Goal: Register for event/course

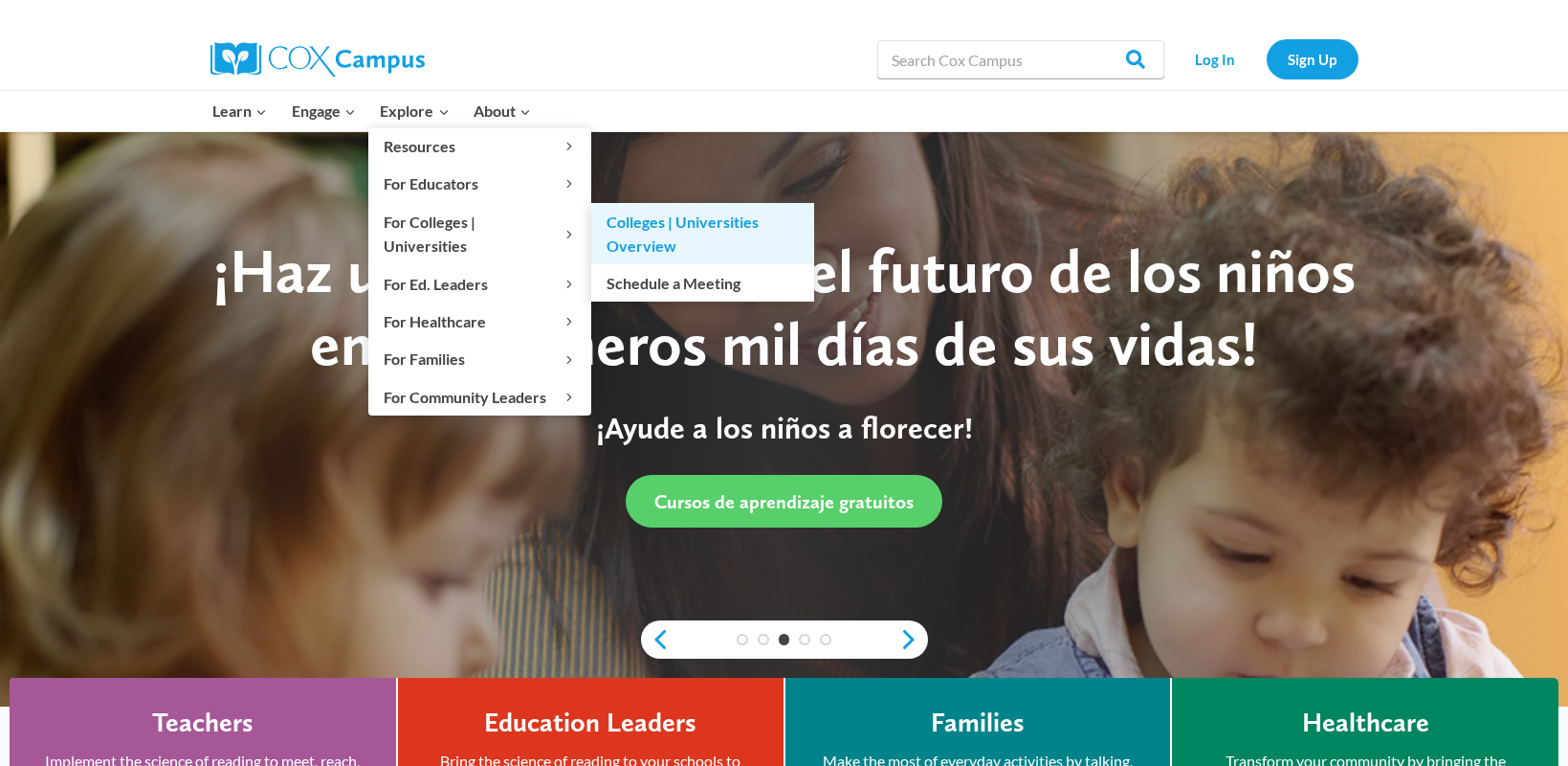
click at [641, 231] on link "Colleges | Universities Overview" at bounding box center [702, 233] width 223 height 62
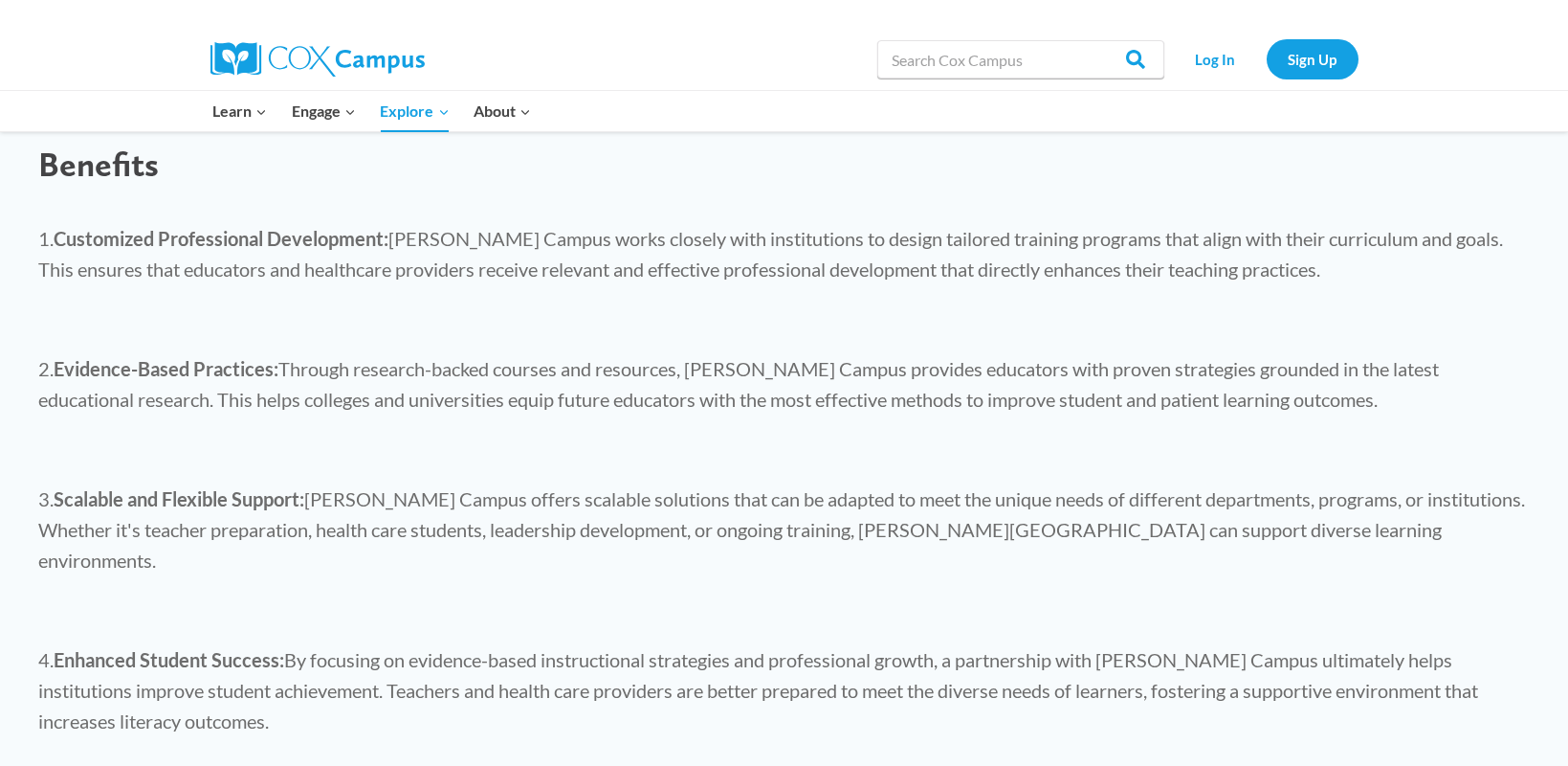
scroll to position [1819, 0]
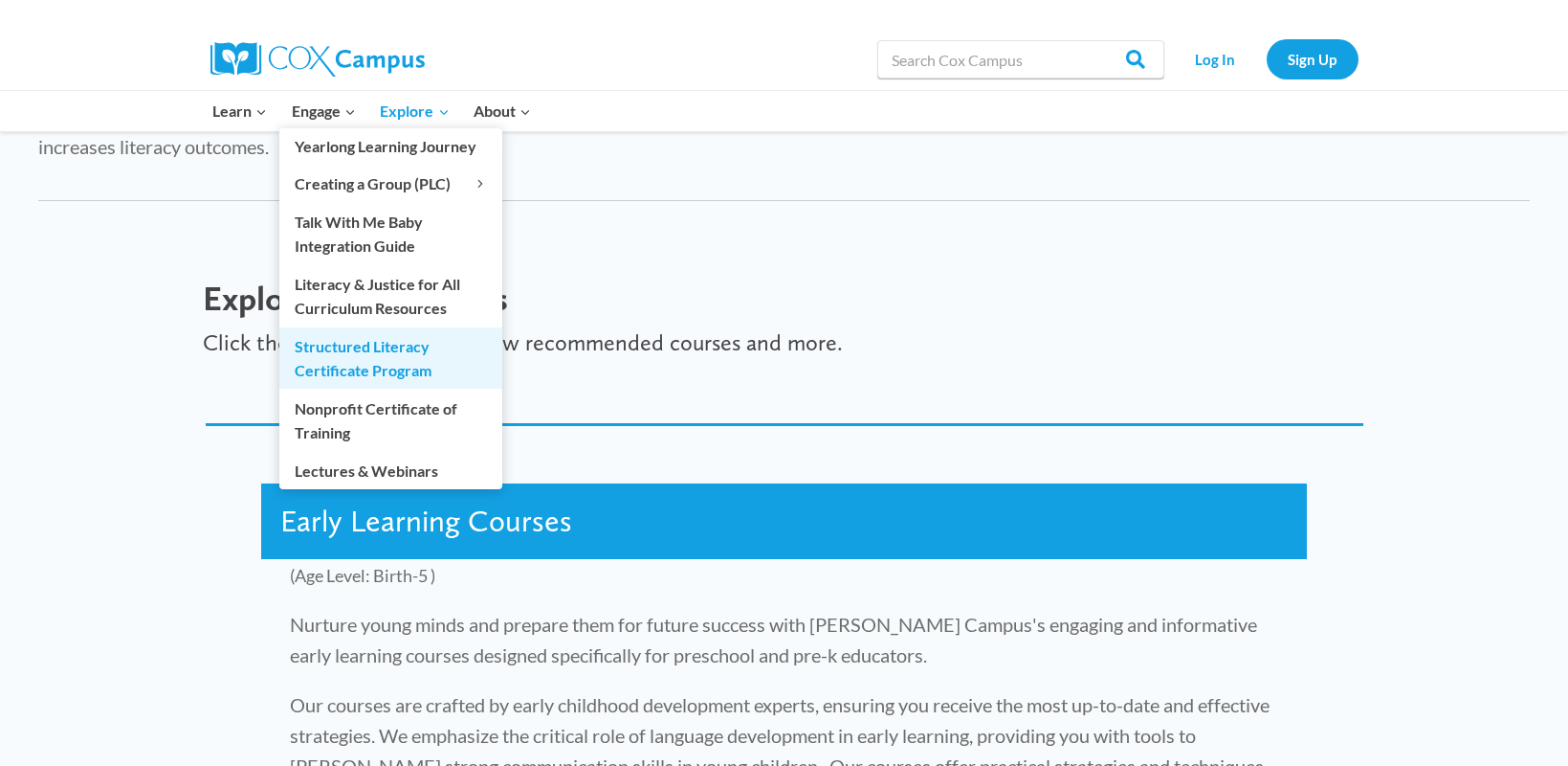
click at [380, 350] on link "Structured Literacy Certificate Program" at bounding box center [390, 359] width 223 height 62
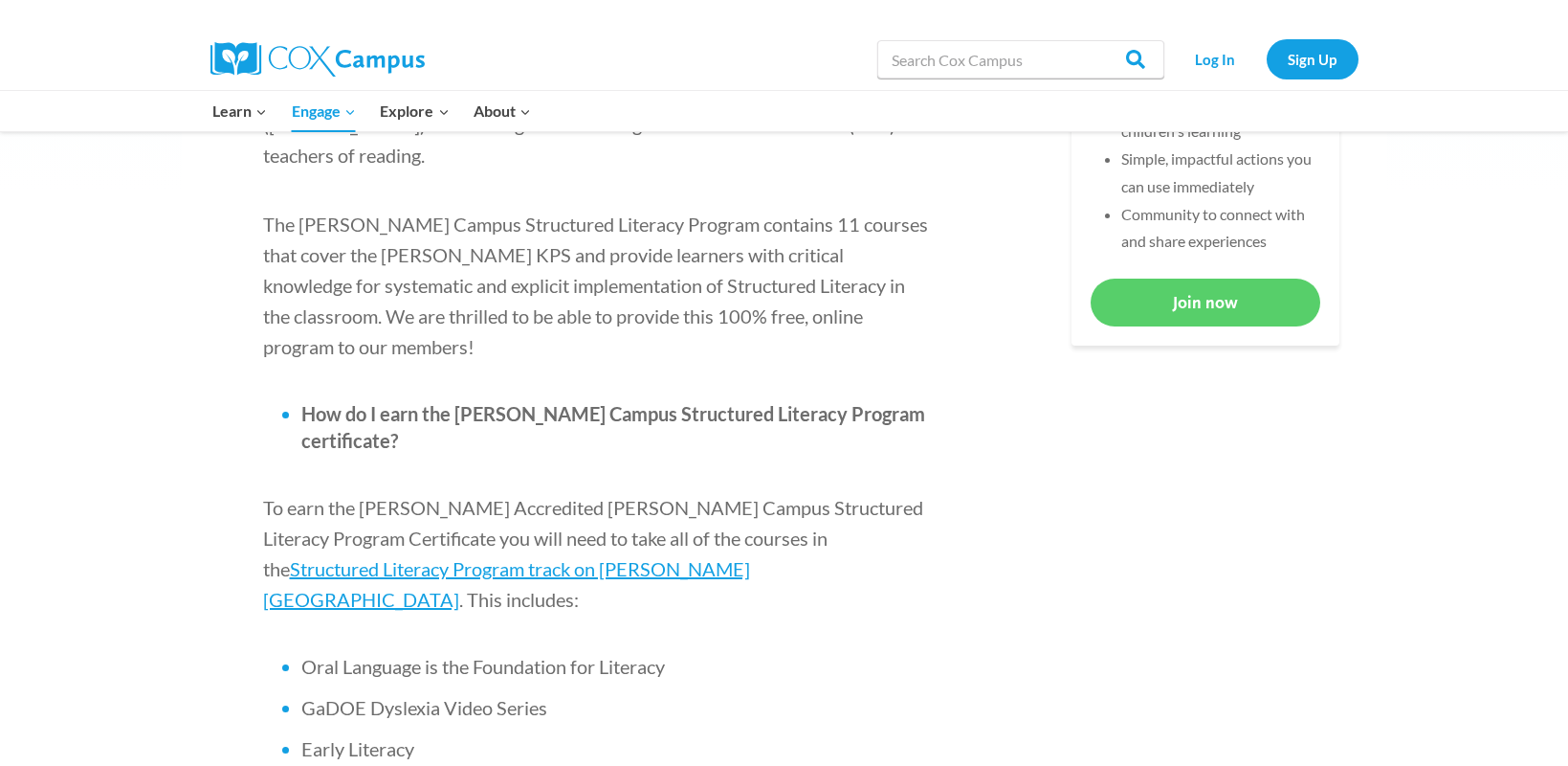
scroll to position [1053, 0]
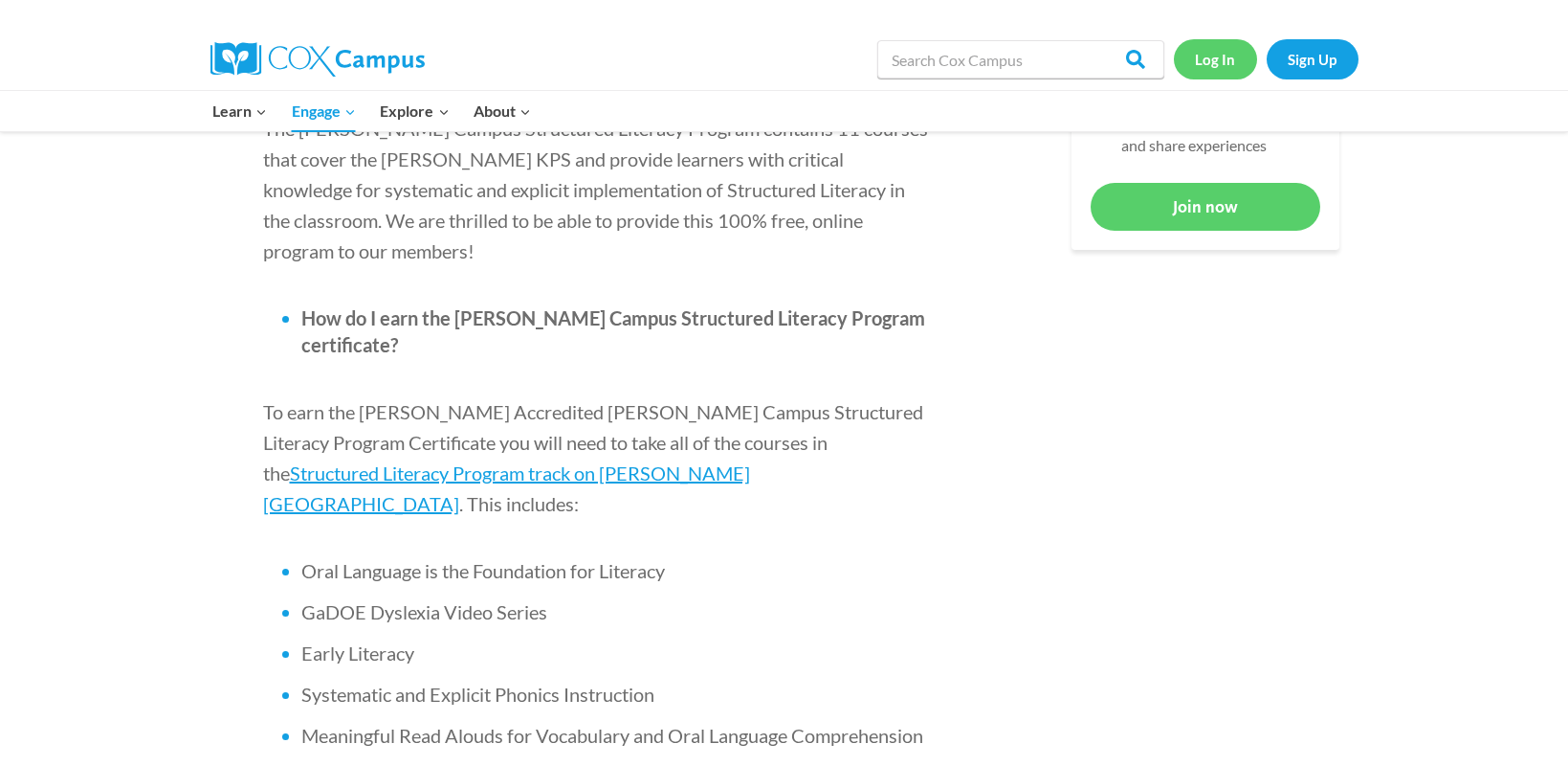
click at [1207, 61] on link "Log In" at bounding box center [1215, 60] width 83 height 40
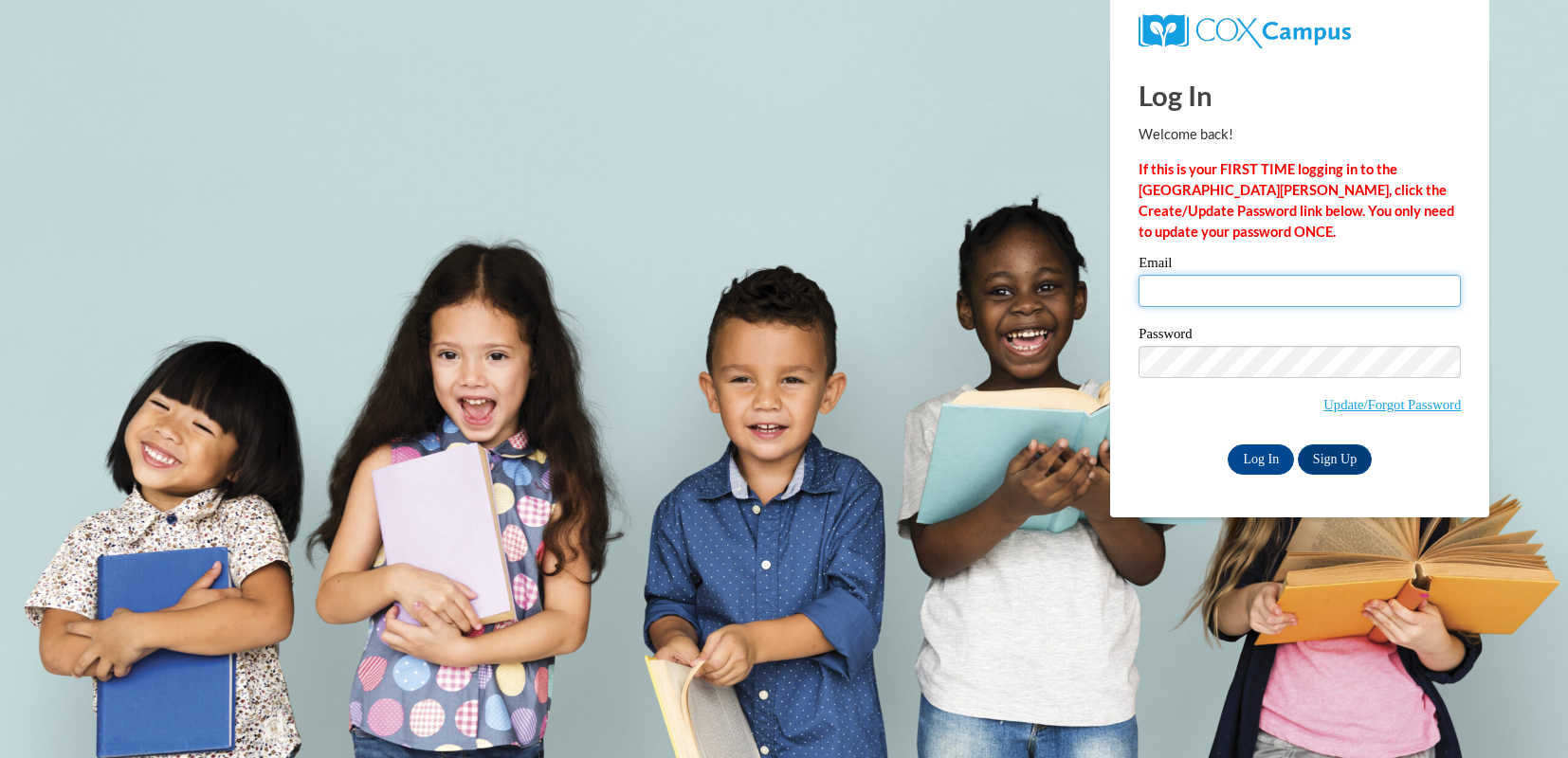
click at [1210, 285] on input "Email" at bounding box center [1299, 290] width 323 height 32
type input "steltek@thomasmore.edu"
click at [1228, 444] on input "Log In" at bounding box center [1260, 459] width 66 height 30
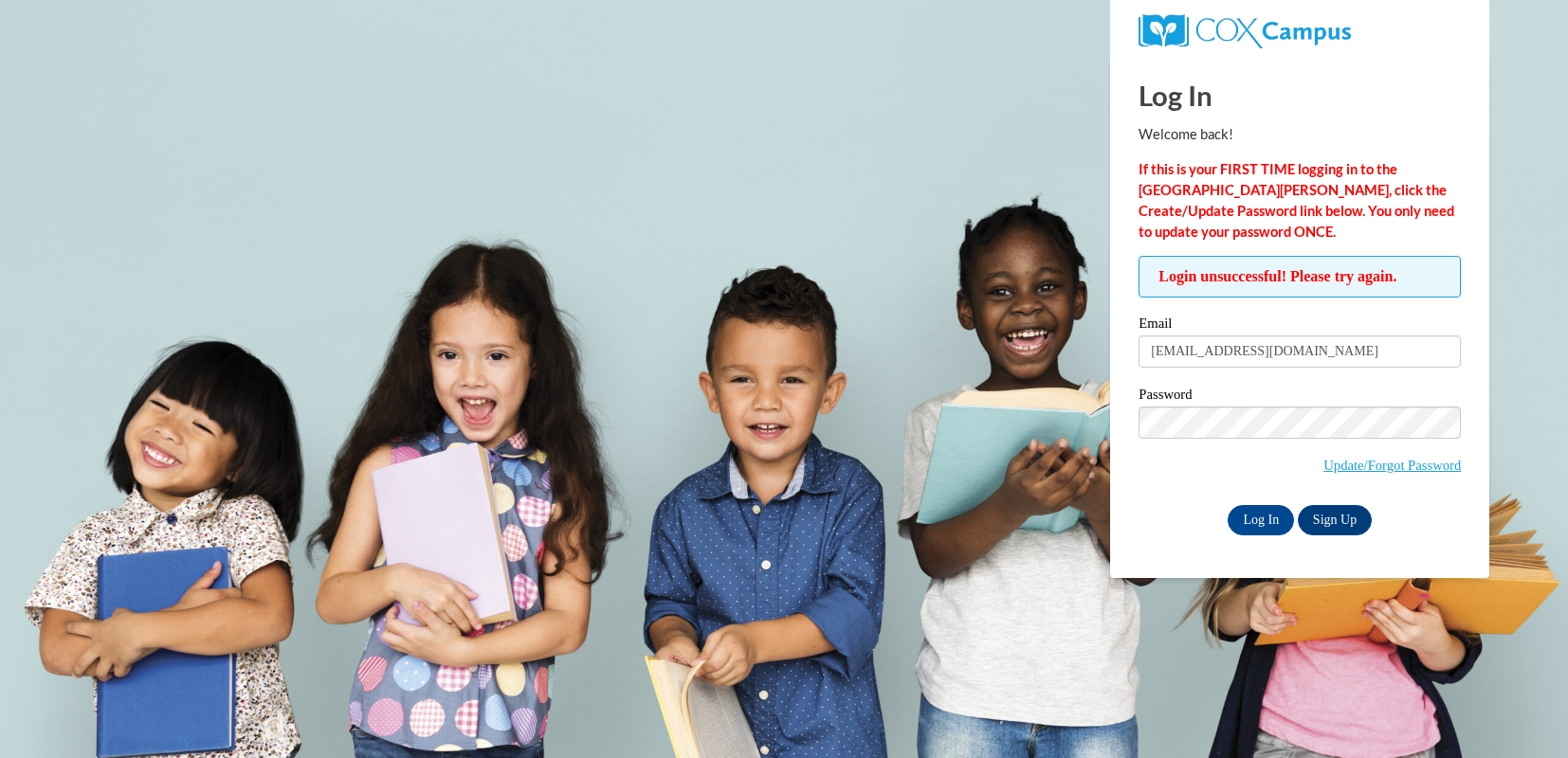
click at [1352, 473] on span "Update/Forgot Password" at bounding box center [1392, 464] width 138 height 21
click at [1355, 458] on link "Update/Forgot Password" at bounding box center [1392, 464] width 138 height 15
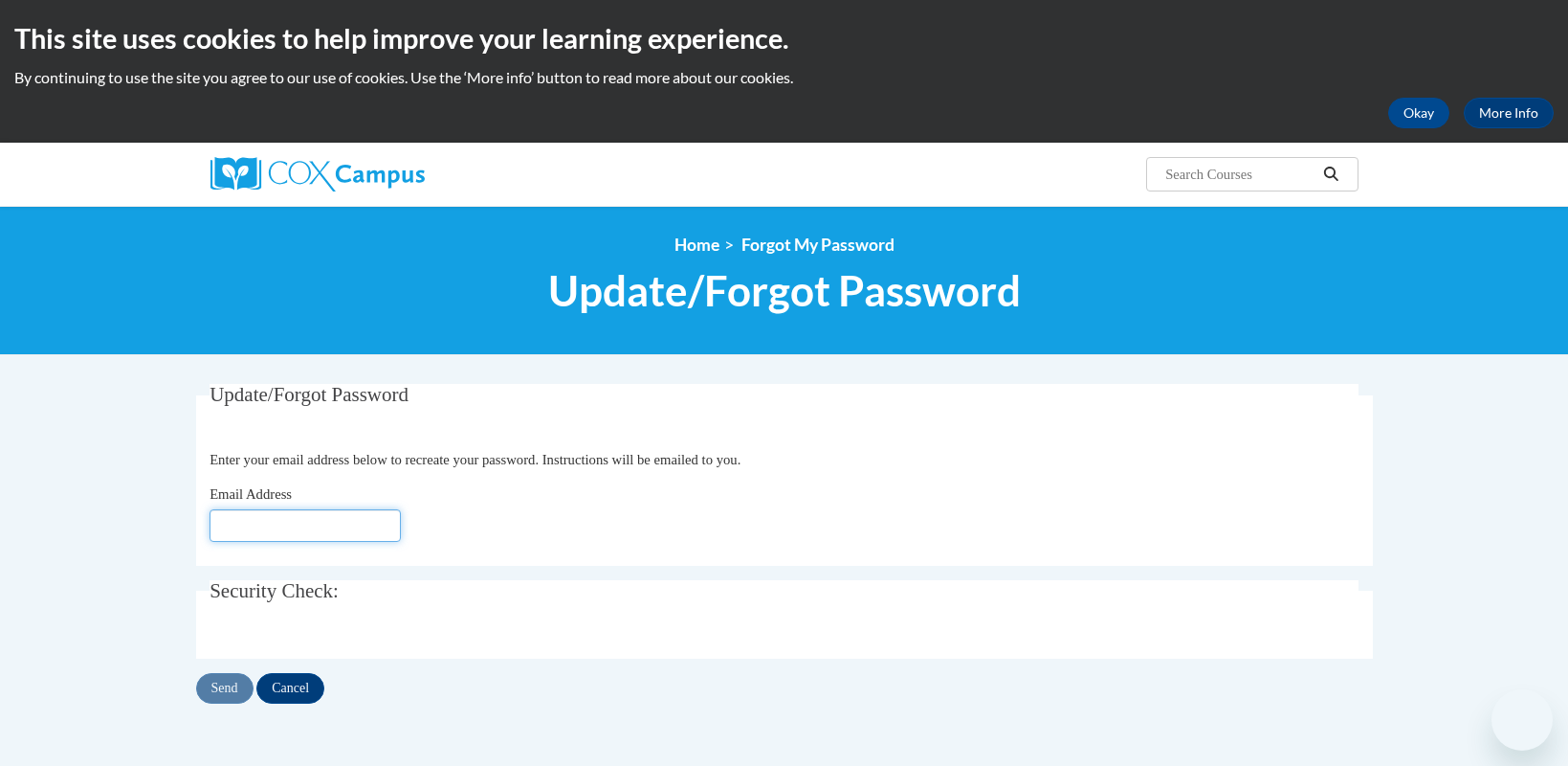
click at [273, 530] on input "Email Address" at bounding box center [305, 526] width 192 height 33
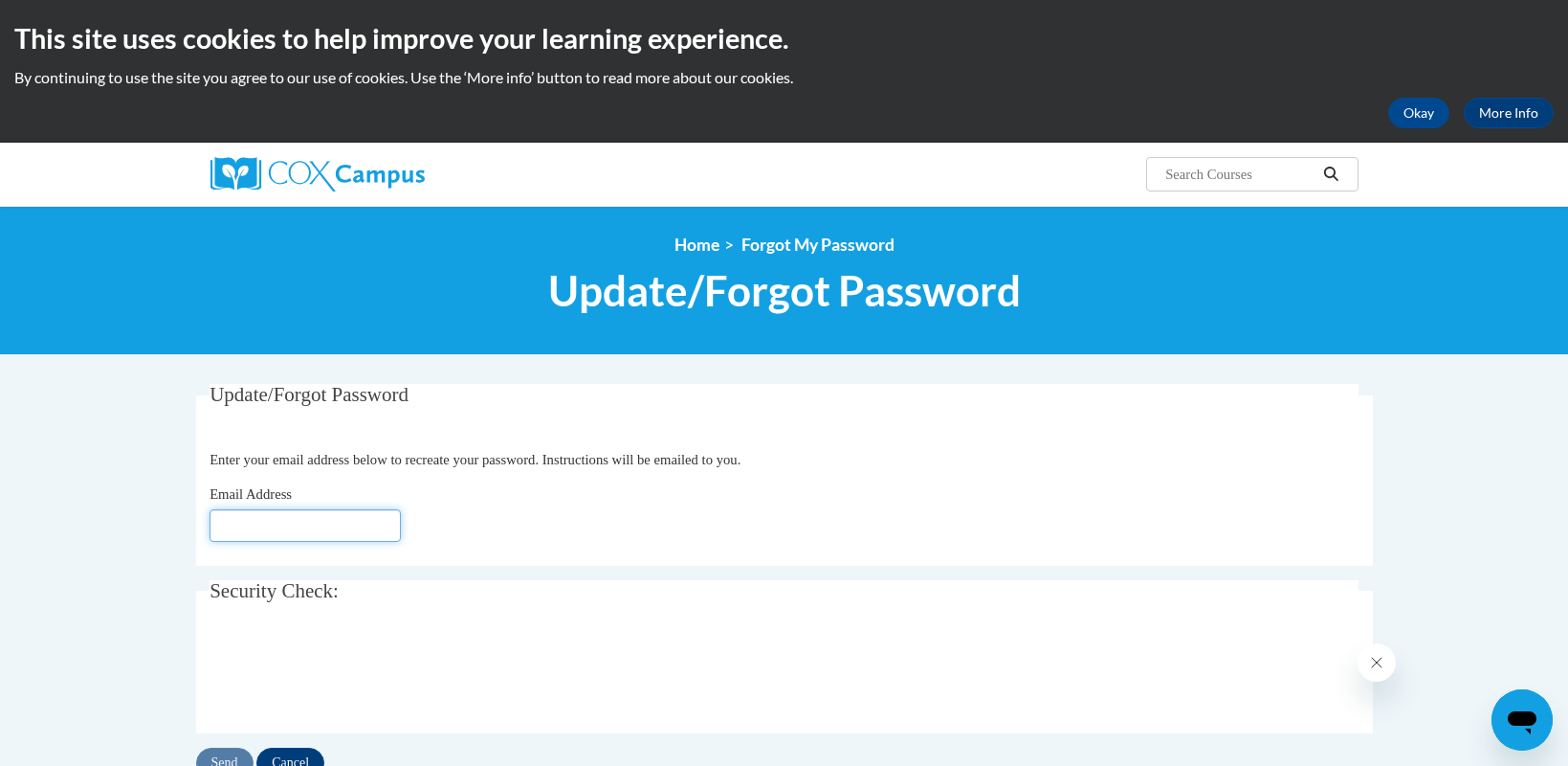
type input "steltek@thomasmore.edu"
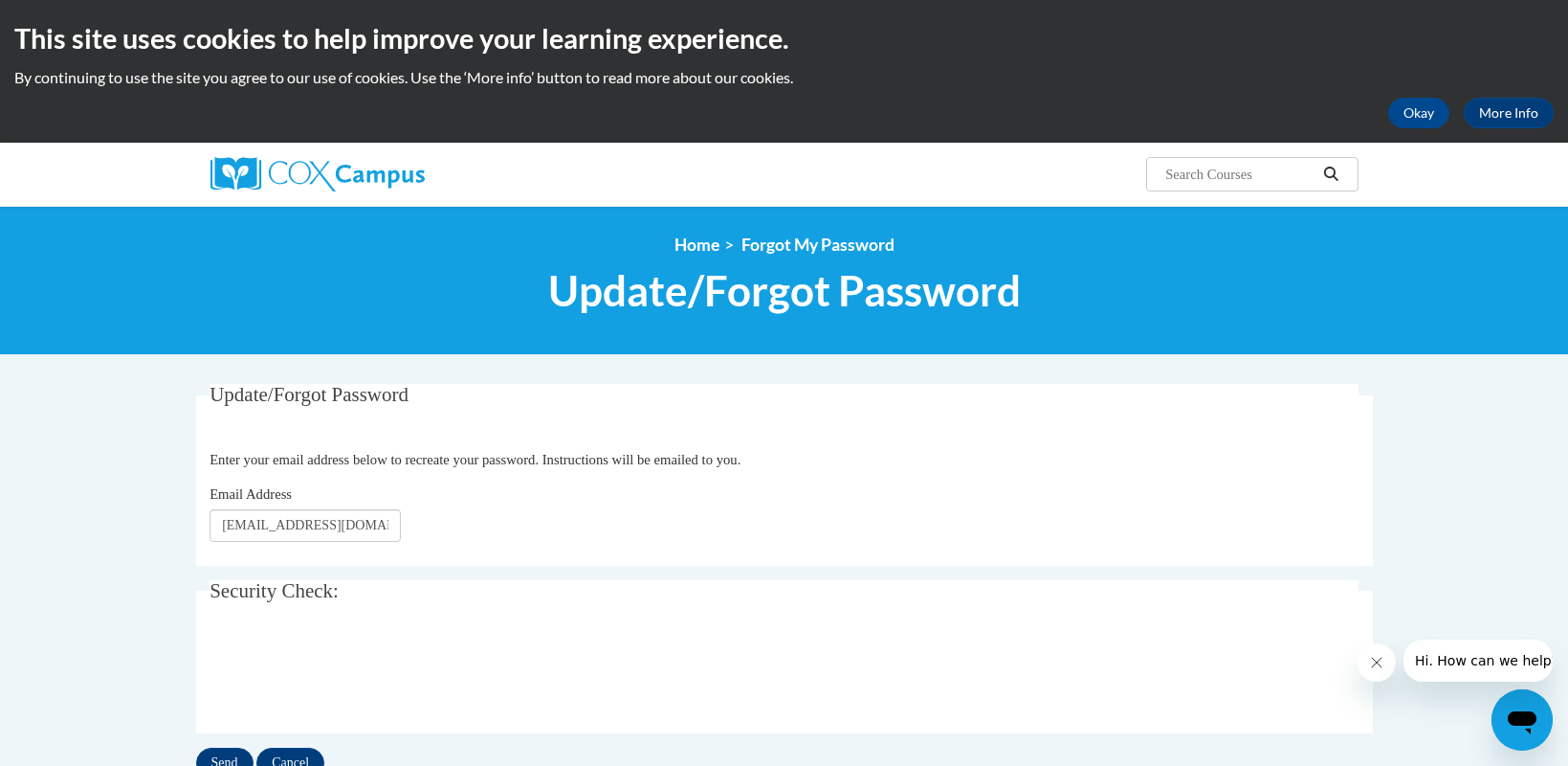
scroll to position [192, 0]
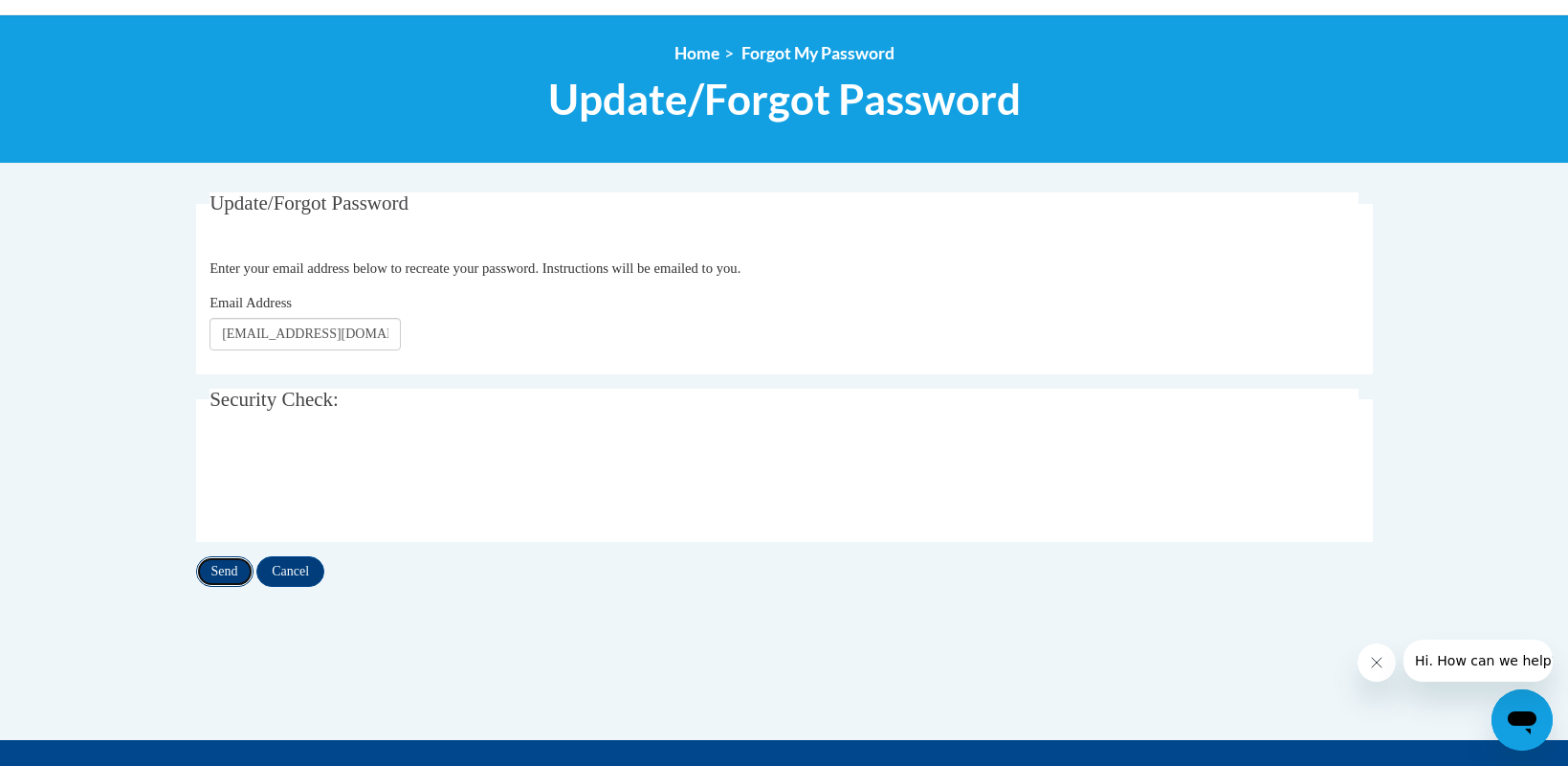
click at [243, 569] on input "Send" at bounding box center [225, 571] width 58 height 31
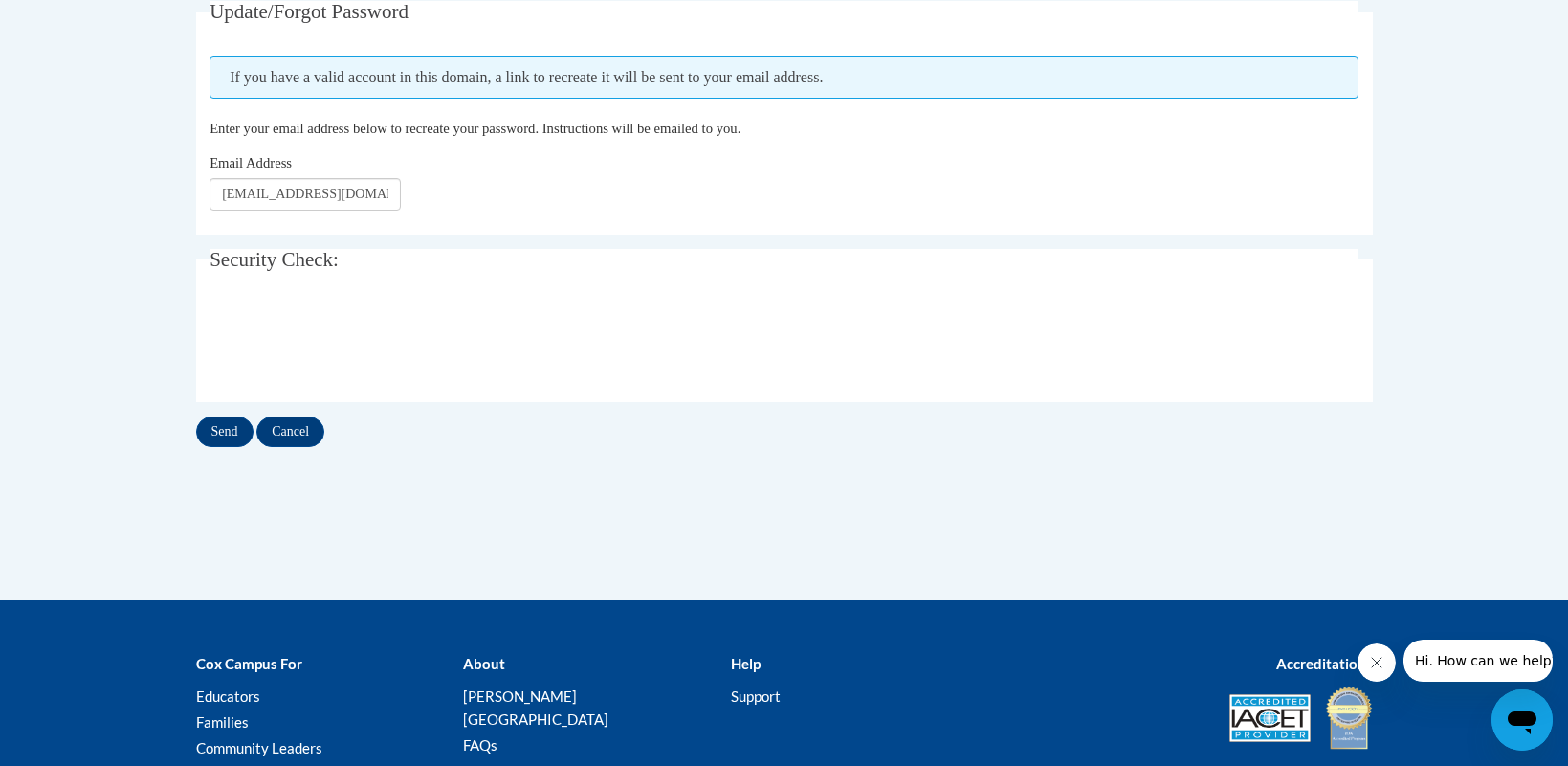
scroll to position [95, 0]
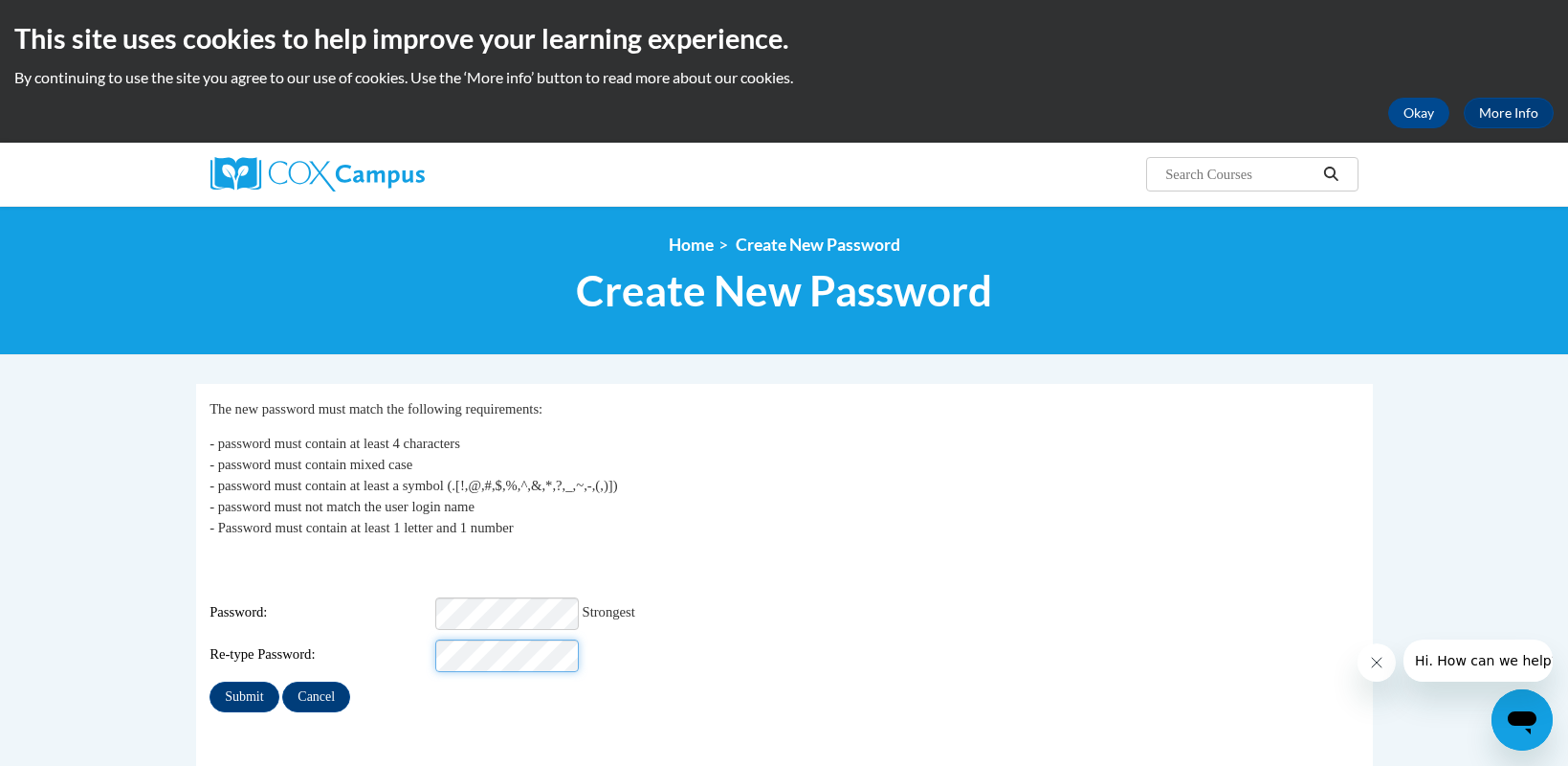
click at [210, 682] on input "Submit" at bounding box center [243, 696] width 69 height 31
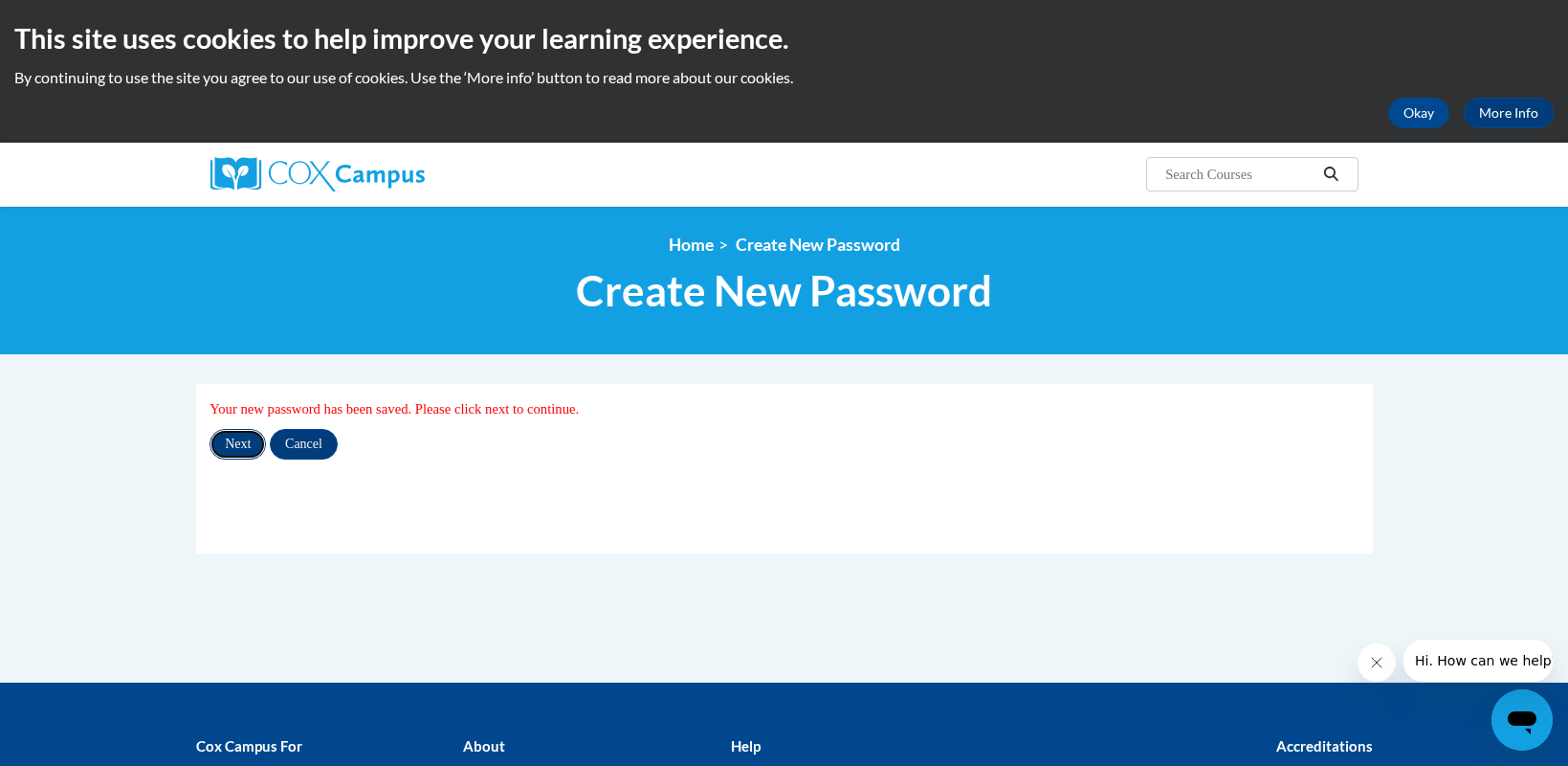
click at [249, 444] on input "Next" at bounding box center [237, 444] width 57 height 31
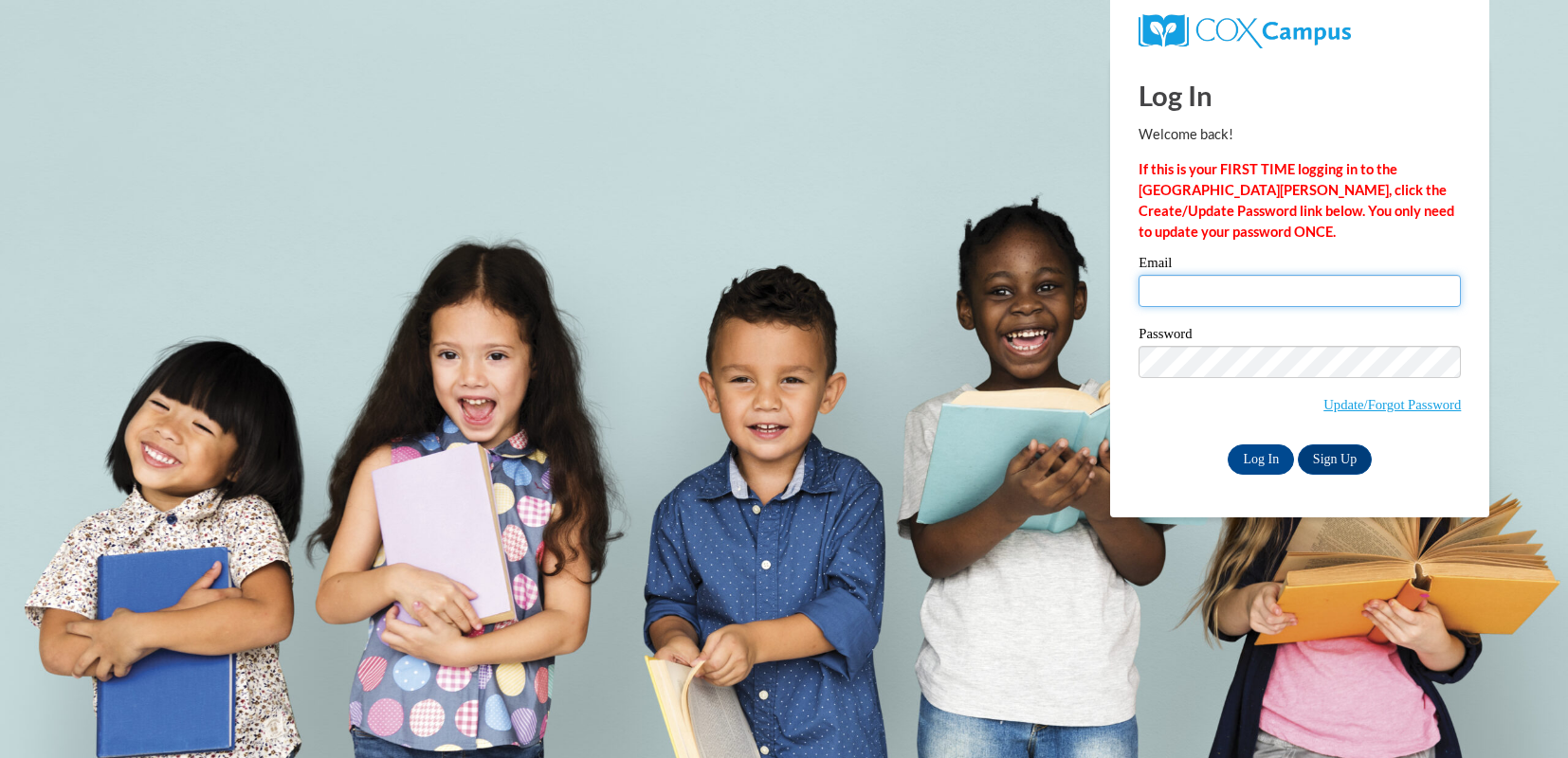
click at [1247, 279] on input "Email" at bounding box center [1299, 290] width 323 height 32
type input "steltek@thomasmore.edu"
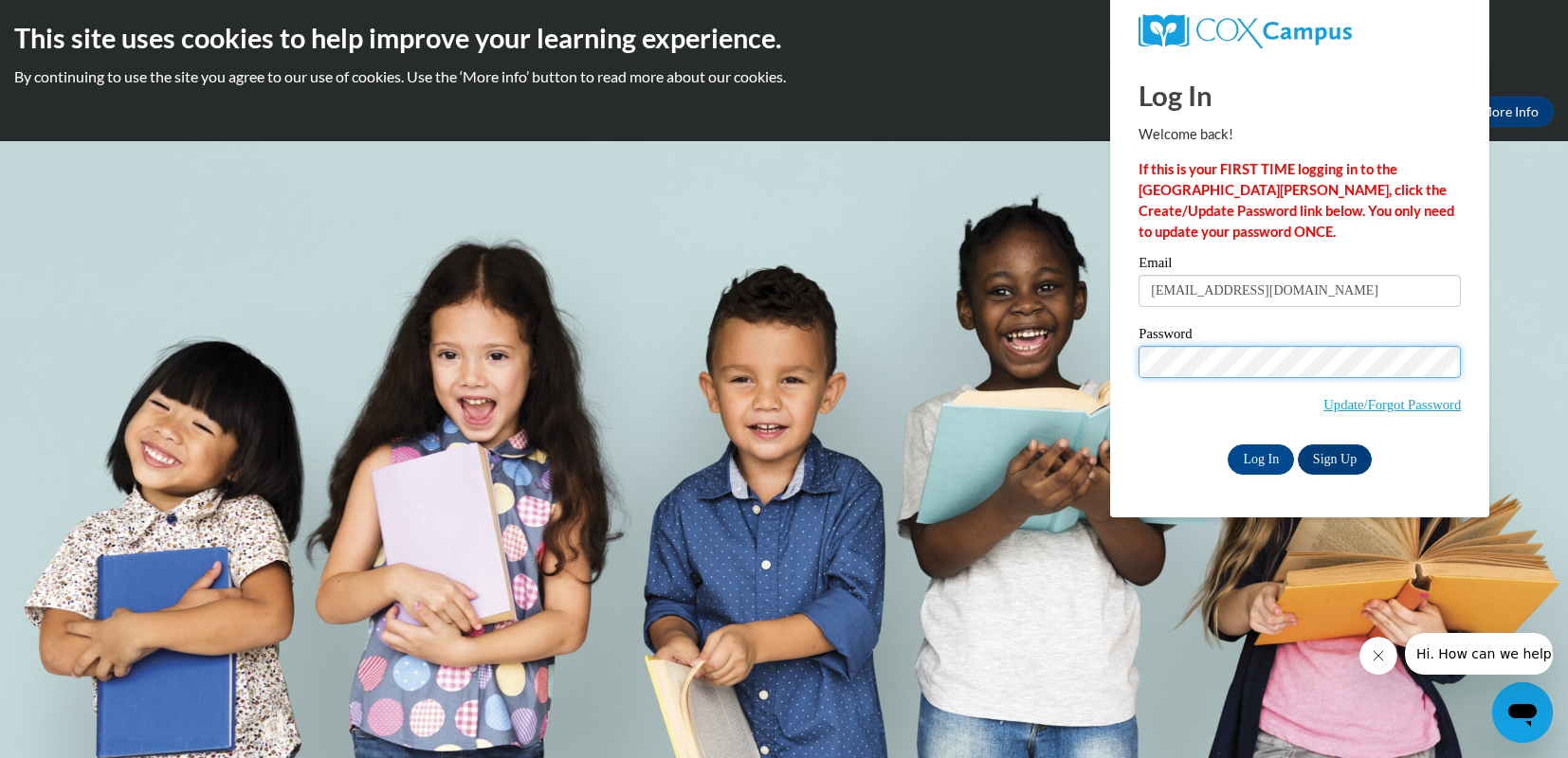
click at [1228, 444] on input "Log In" at bounding box center [1260, 459] width 66 height 30
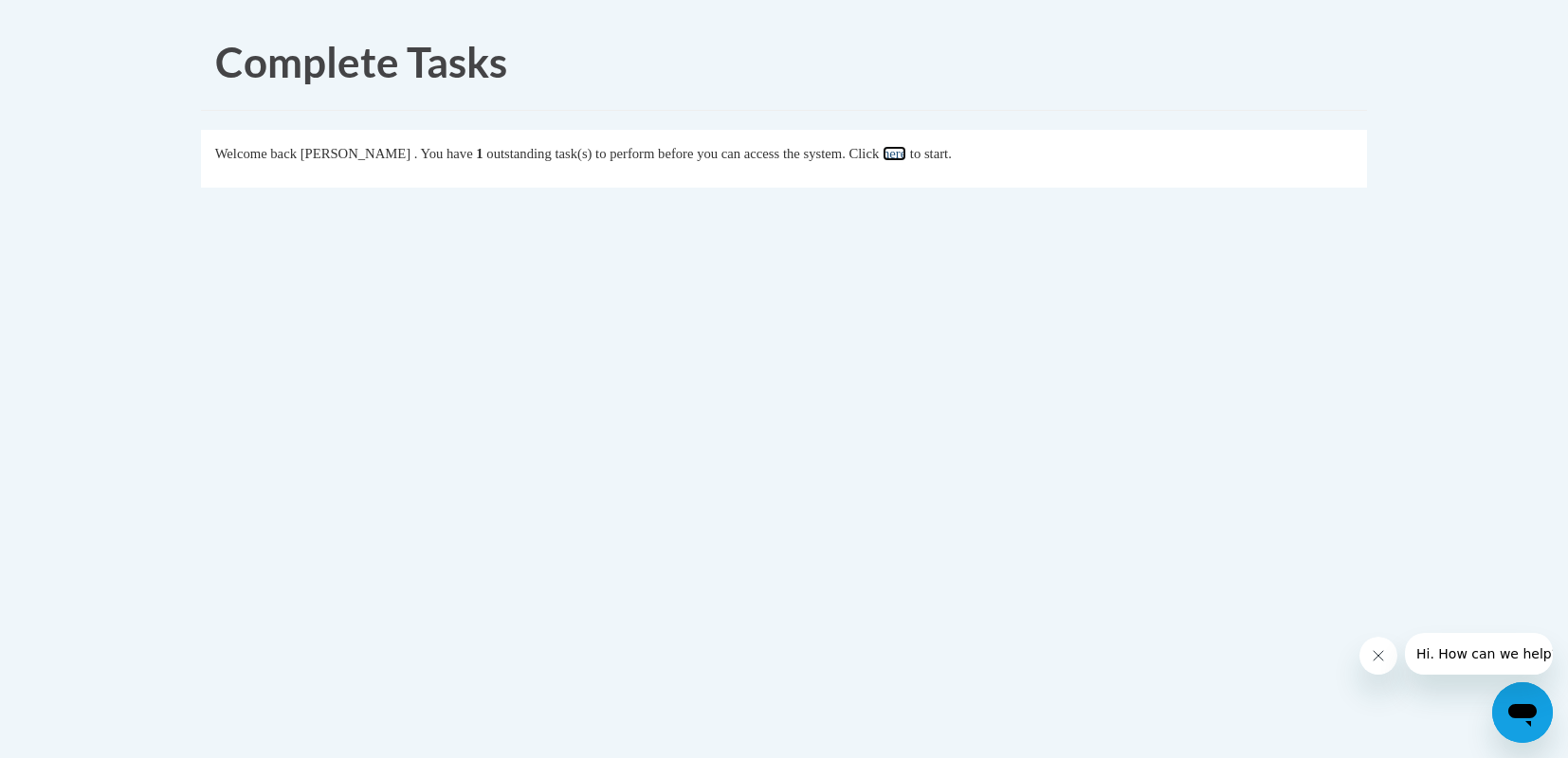
click at [906, 154] on link "here" at bounding box center [894, 152] width 24 height 15
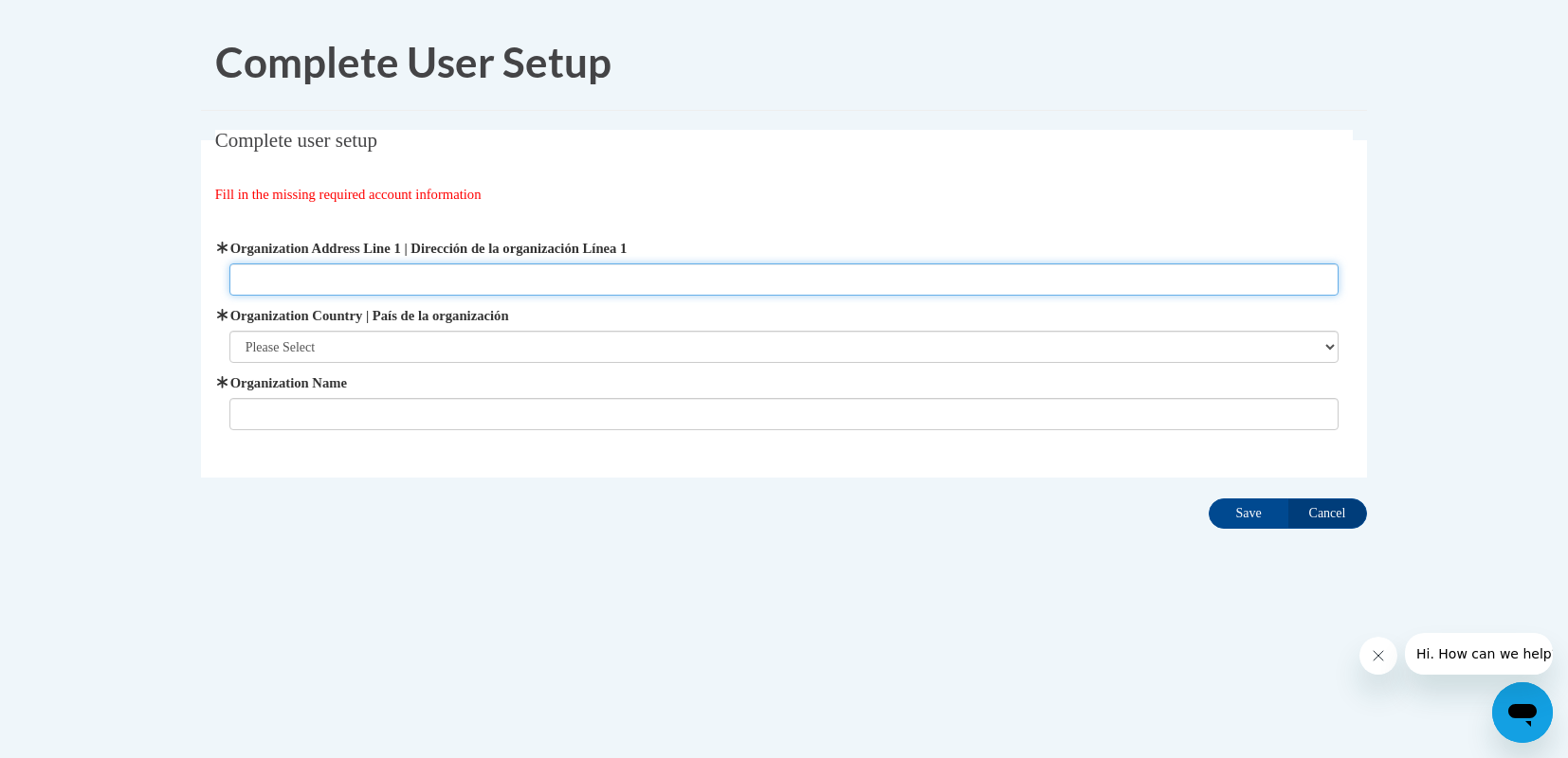
click at [544, 269] on input "Organization Address Line 1 | Dirección de la organización Línea 1" at bounding box center [784, 279] width 1110 height 32
type input "[STREET_ADDRESS][PERSON_NAME]"
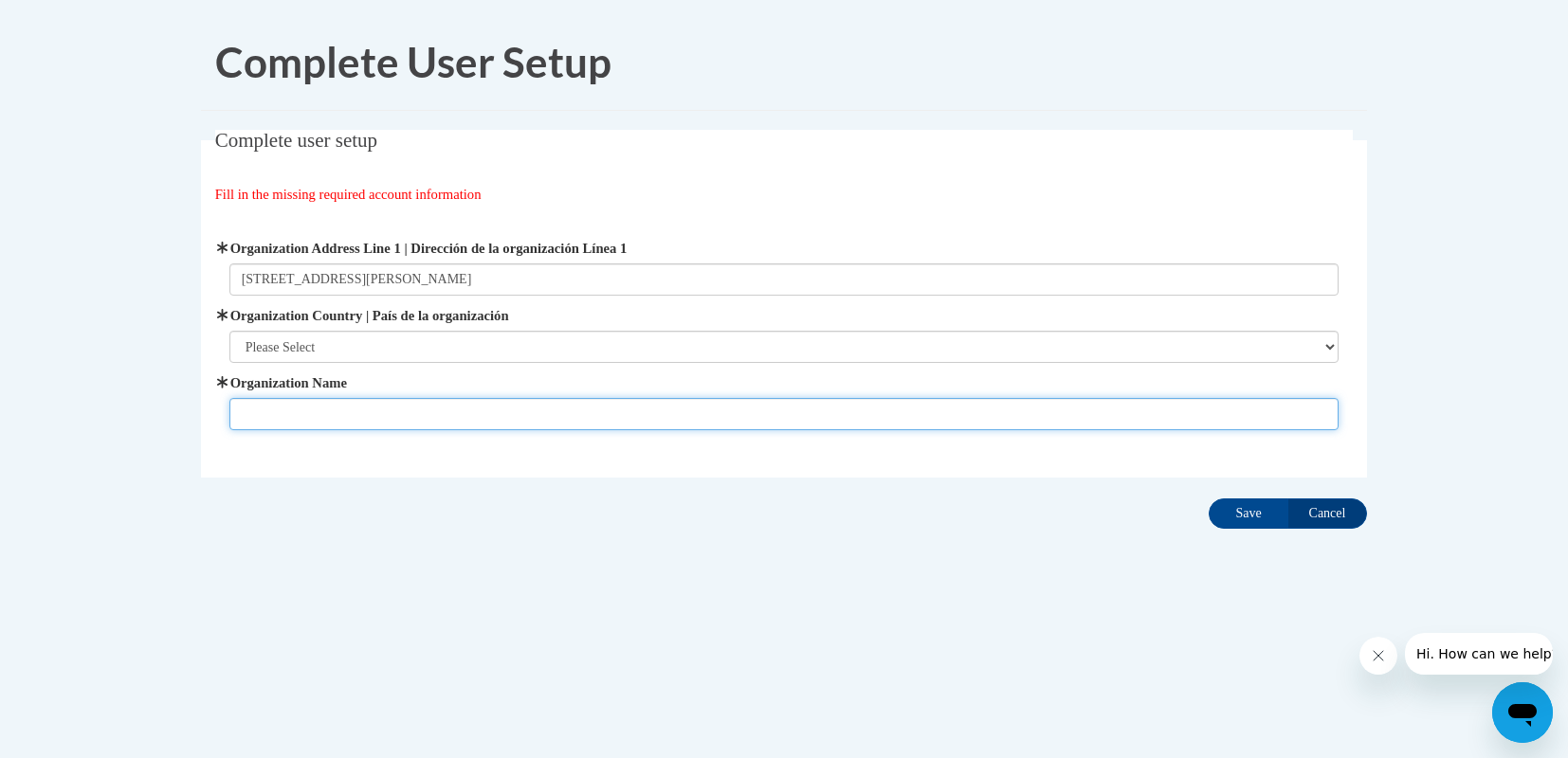
type input "Thomas More University"
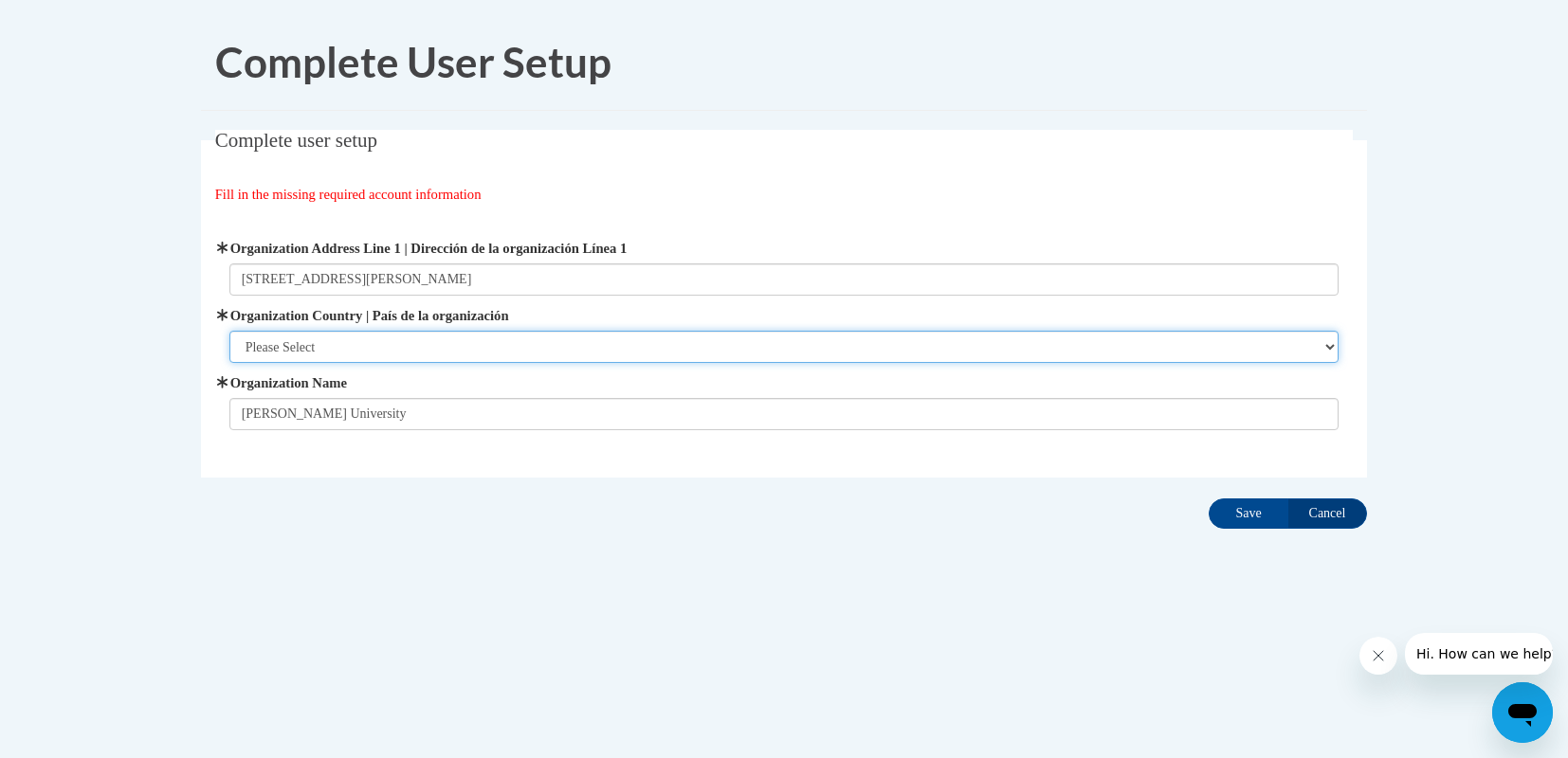
click at [512, 346] on select "Please Select United States | Estados Unidos Outside of the United States | Fue…" at bounding box center [784, 346] width 1110 height 32
click at [516, 335] on select "Please Select United States | Estados Unidos Outside of the United States | Fue…" at bounding box center [784, 346] width 1110 height 32
select select "ad49bcad-a171-4b2e-b99c-48b446064914"
click at [229, 330] on select "Please Select United States | Estados Unidos Outside of the United States | Fue…" at bounding box center [784, 346] width 1110 height 32
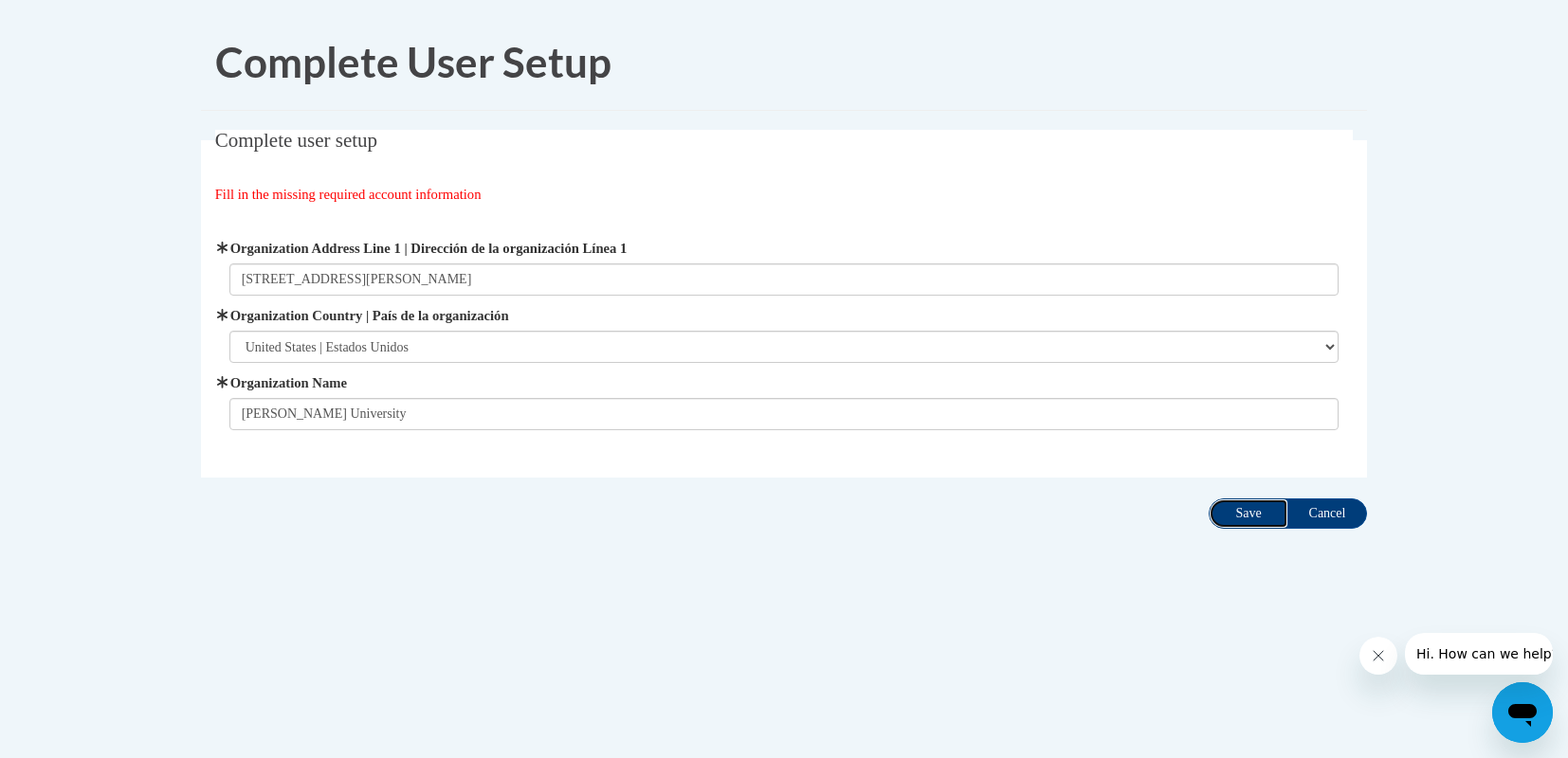
click at [1256, 512] on input "Save" at bounding box center [1248, 513] width 80 height 30
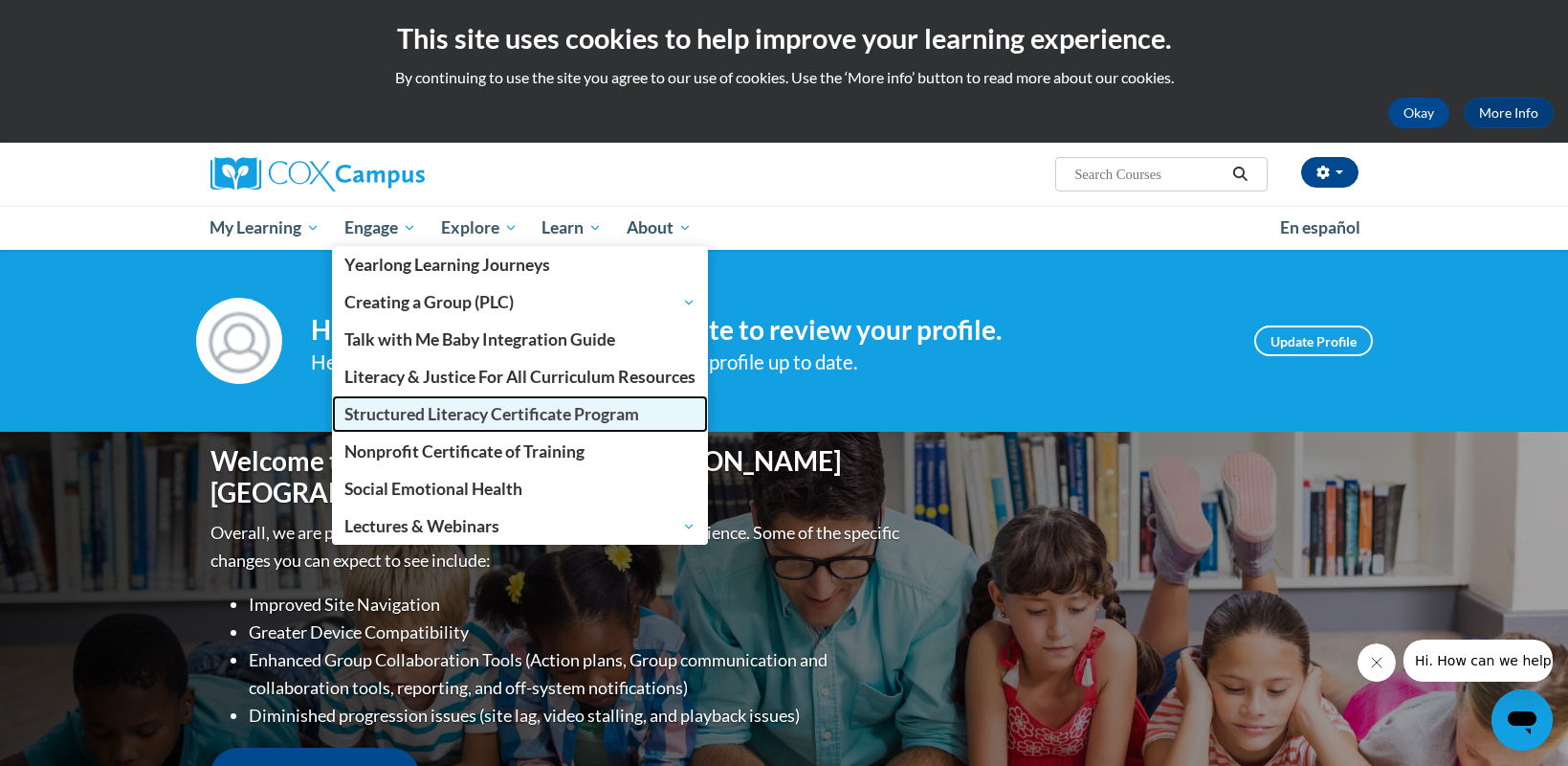
click at [468, 408] on span "Structured Literacy Certificate Program" at bounding box center [492, 414] width 295 height 20
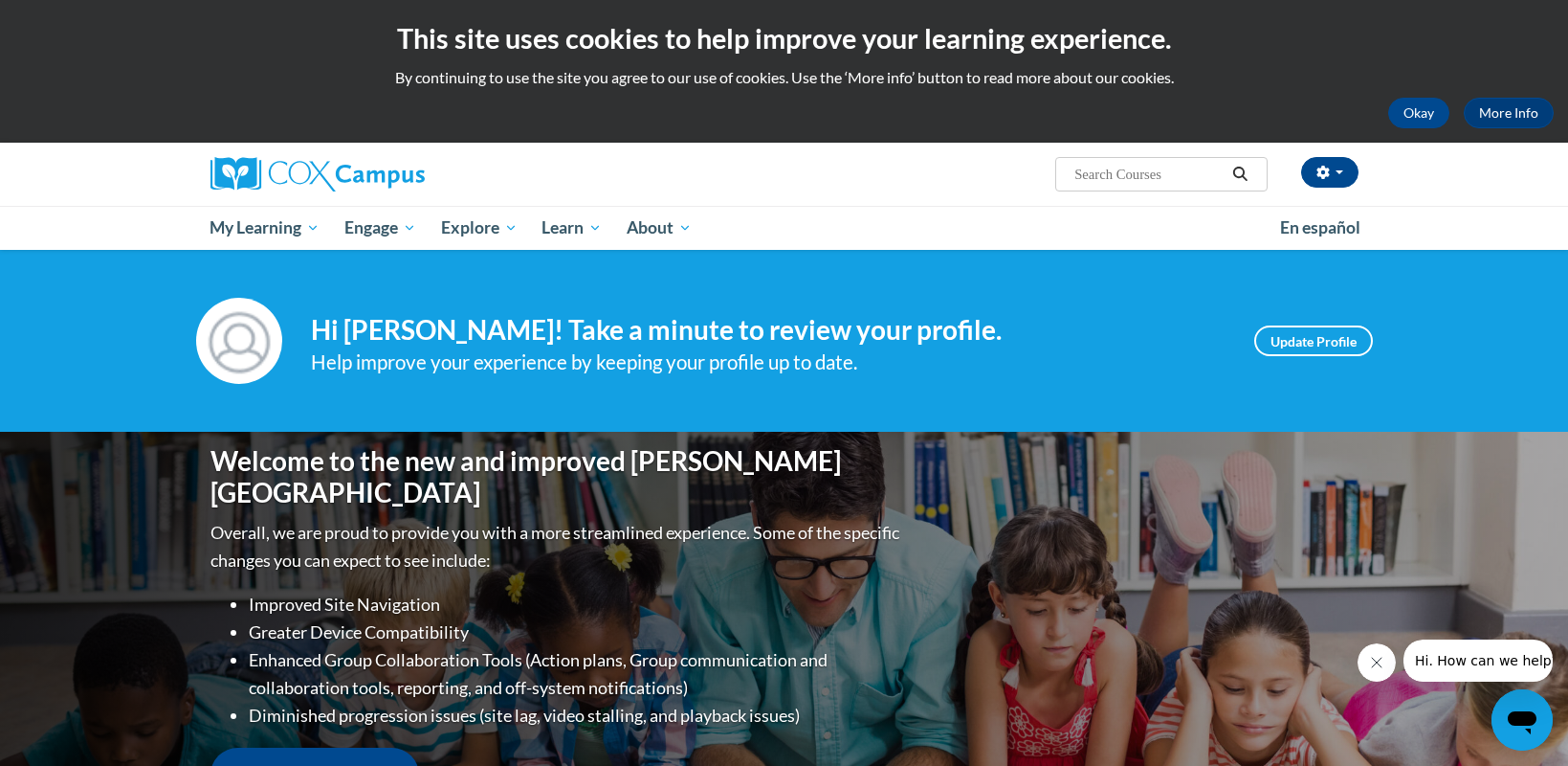
scroll to position [192, 0]
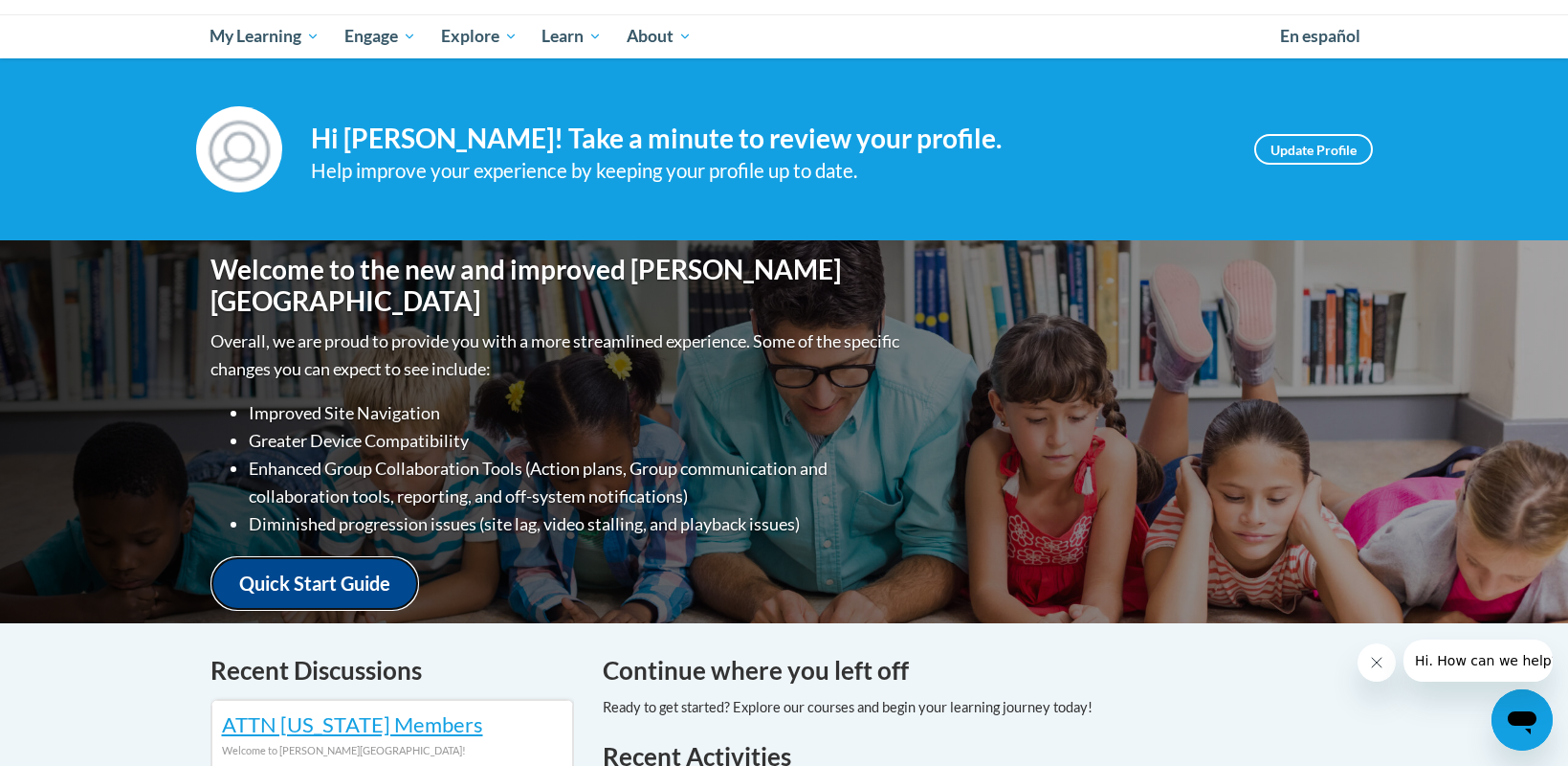
click at [342, 557] on link "Quick Start Guide" at bounding box center [315, 583] width 209 height 55
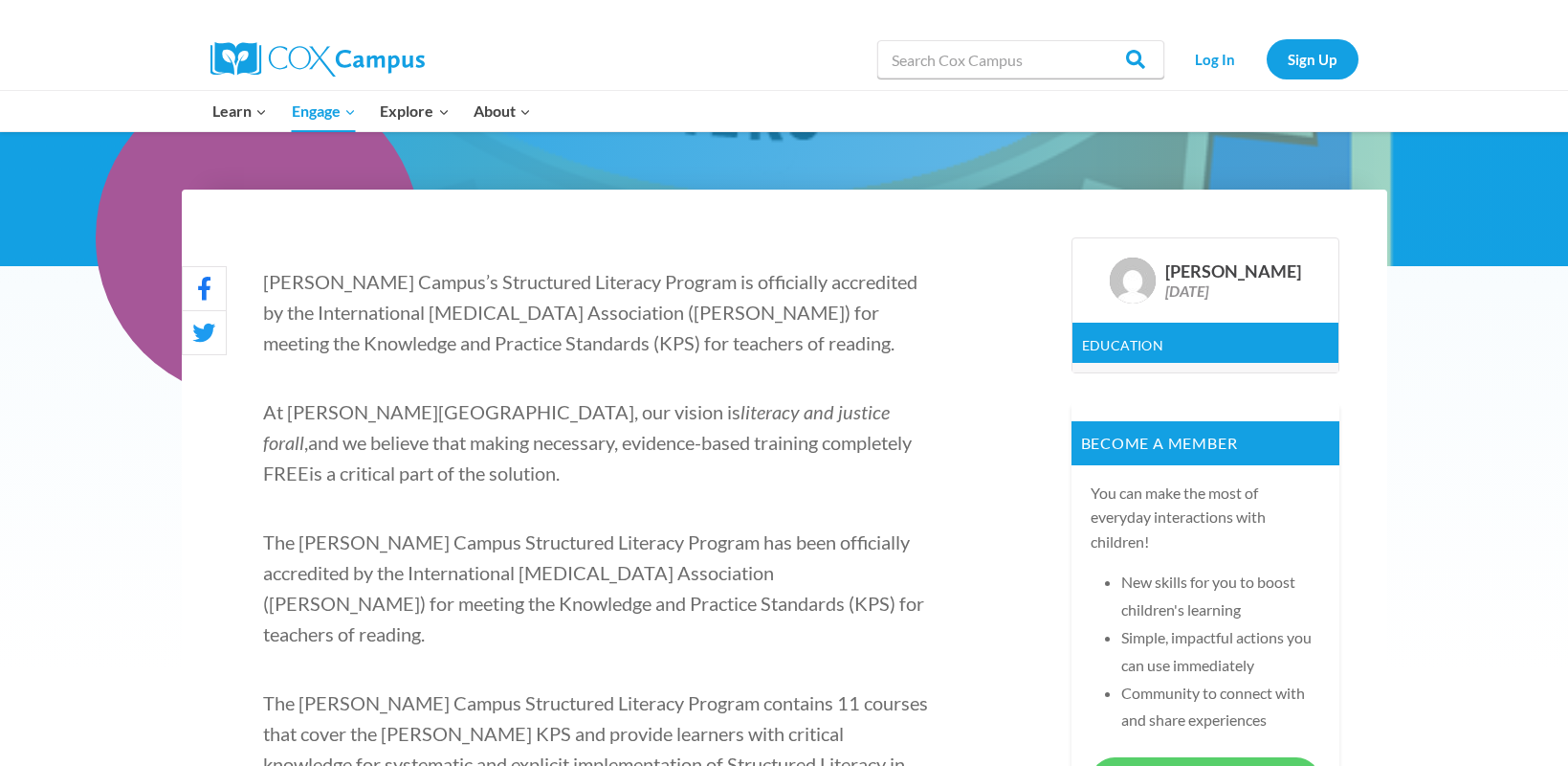
scroll to position [958, 0]
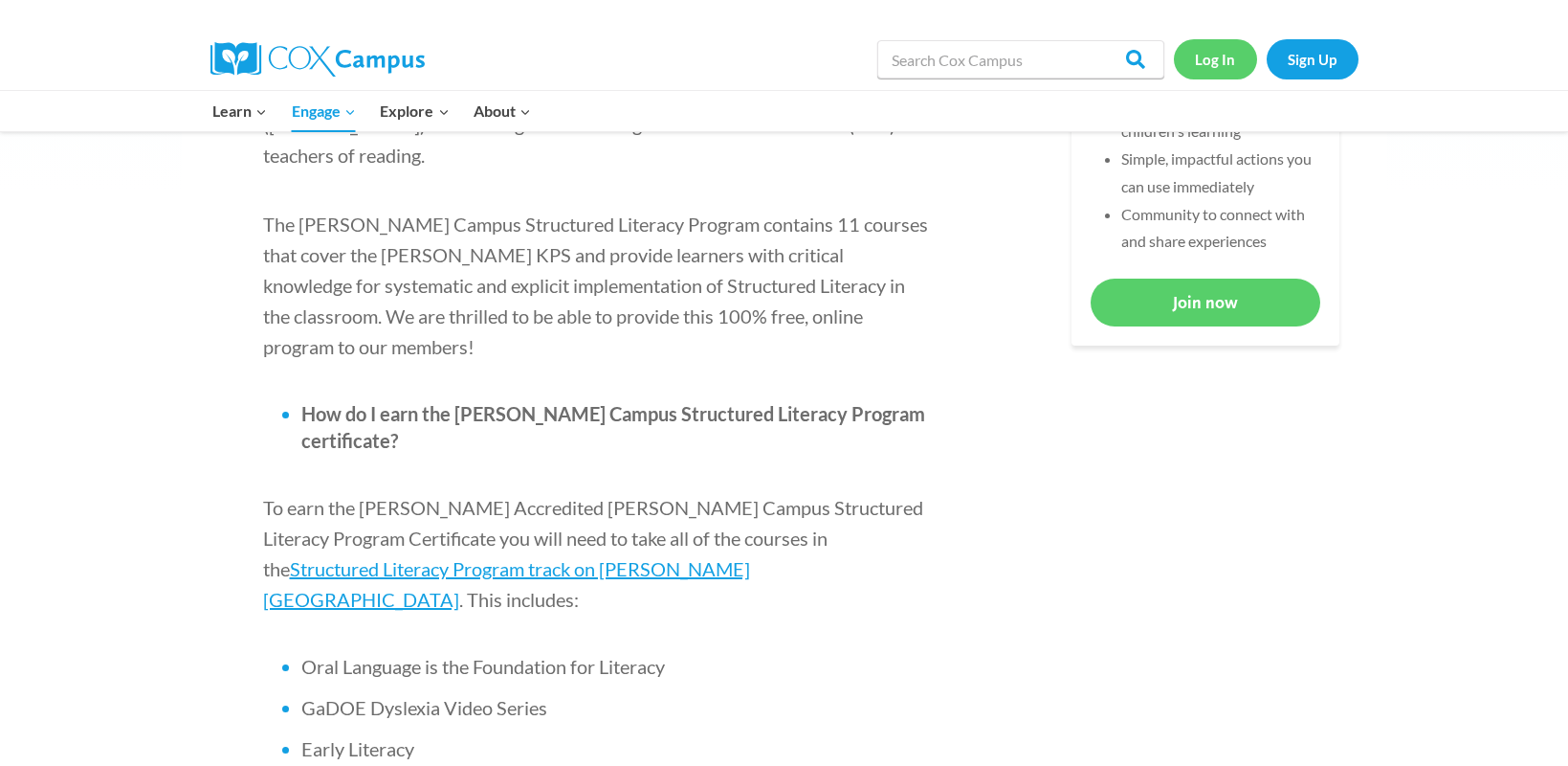
click at [1217, 56] on link "Log In" at bounding box center [1215, 60] width 83 height 40
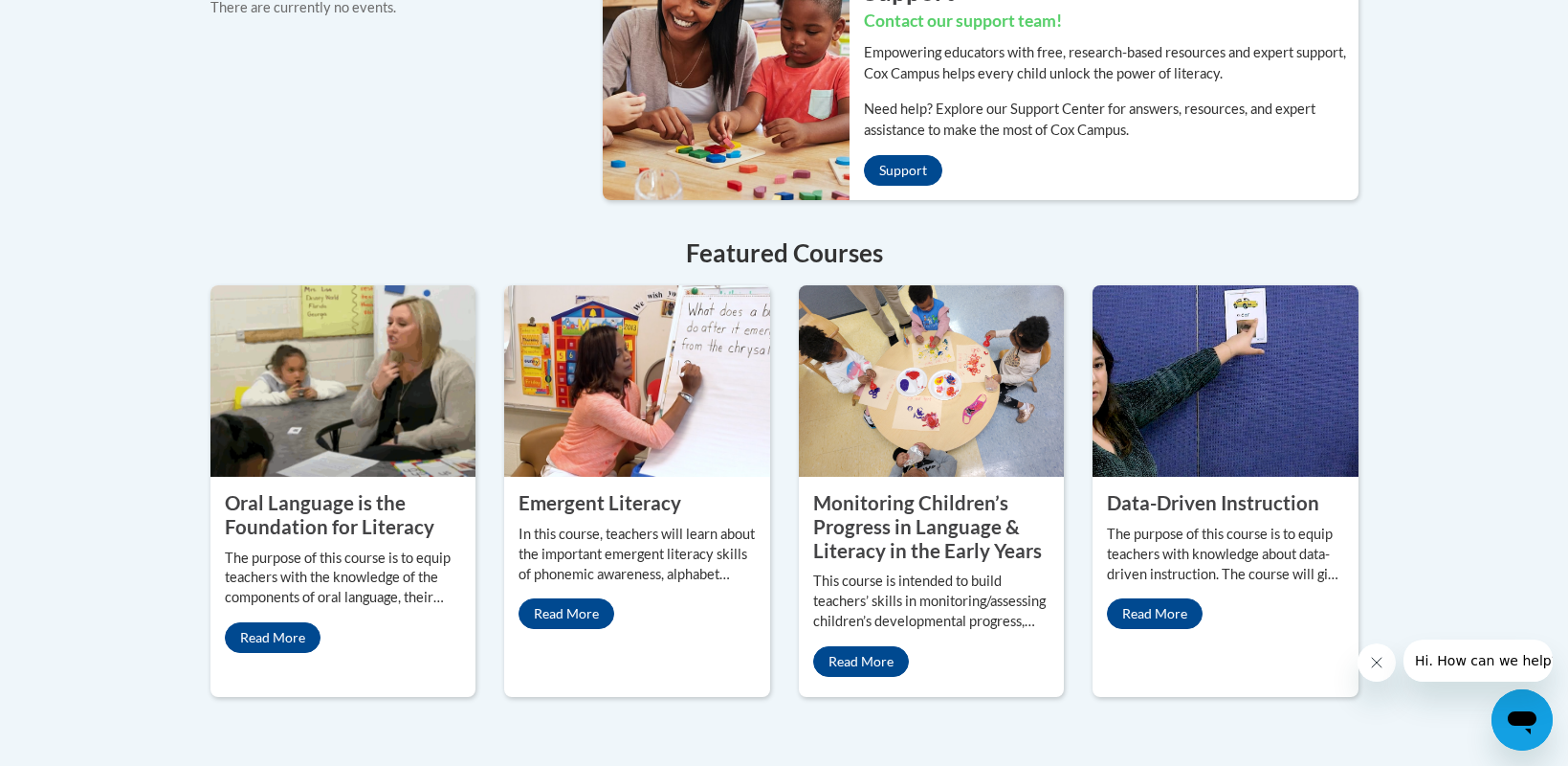
scroll to position [1723, 0]
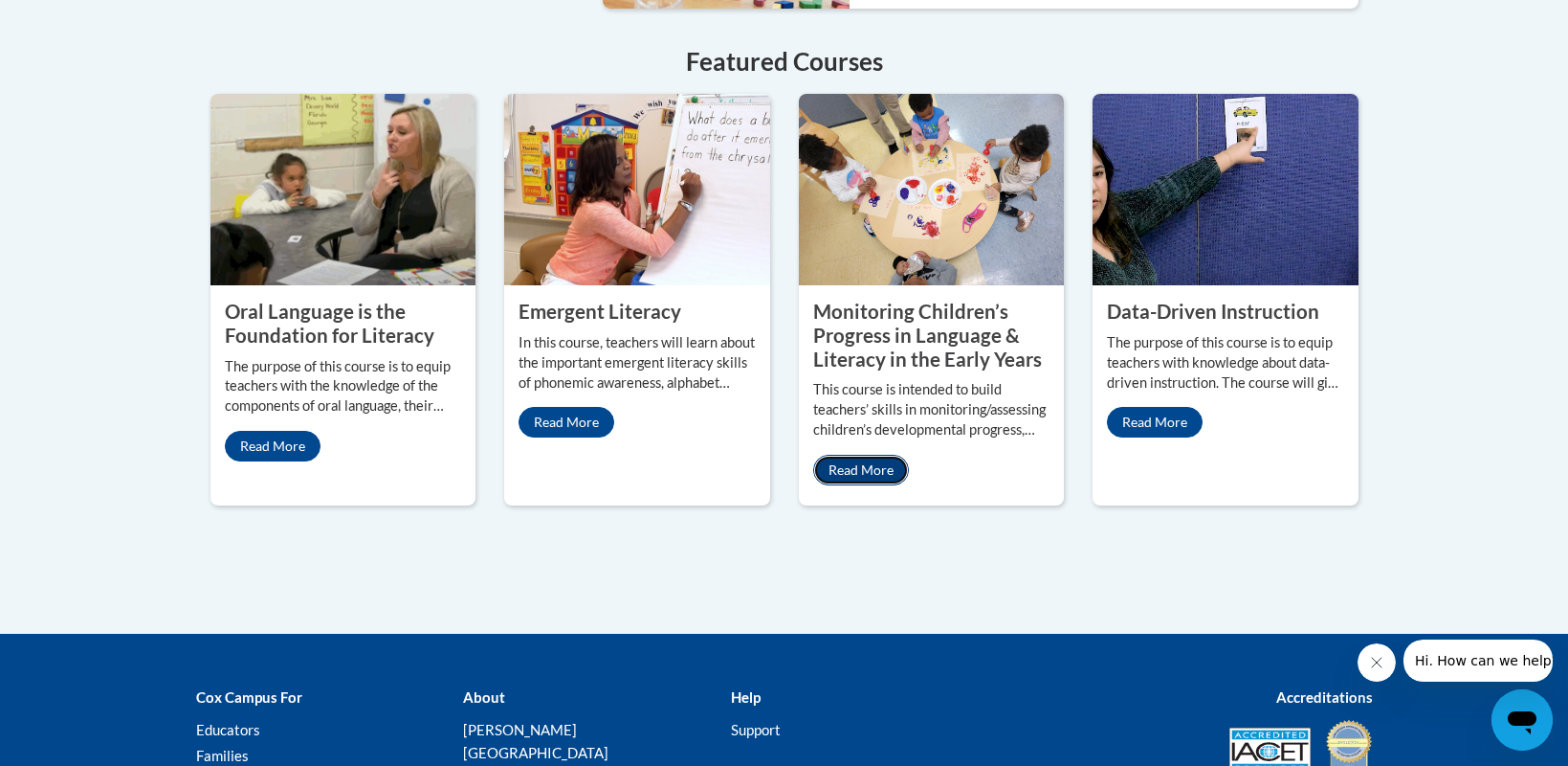
click at [849, 455] on link "Read More" at bounding box center [861, 470] width 95 height 31
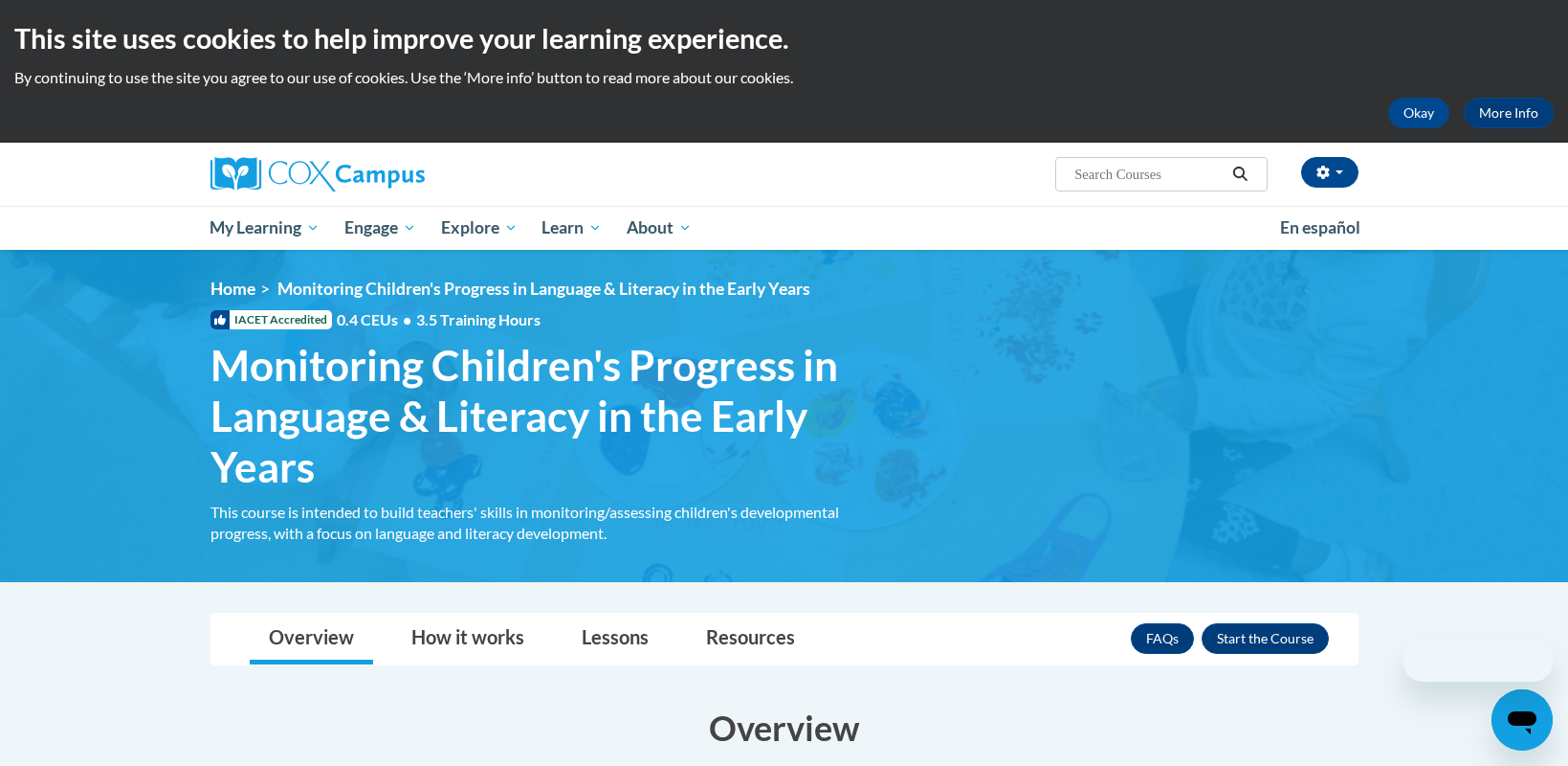
scroll to position [383, 0]
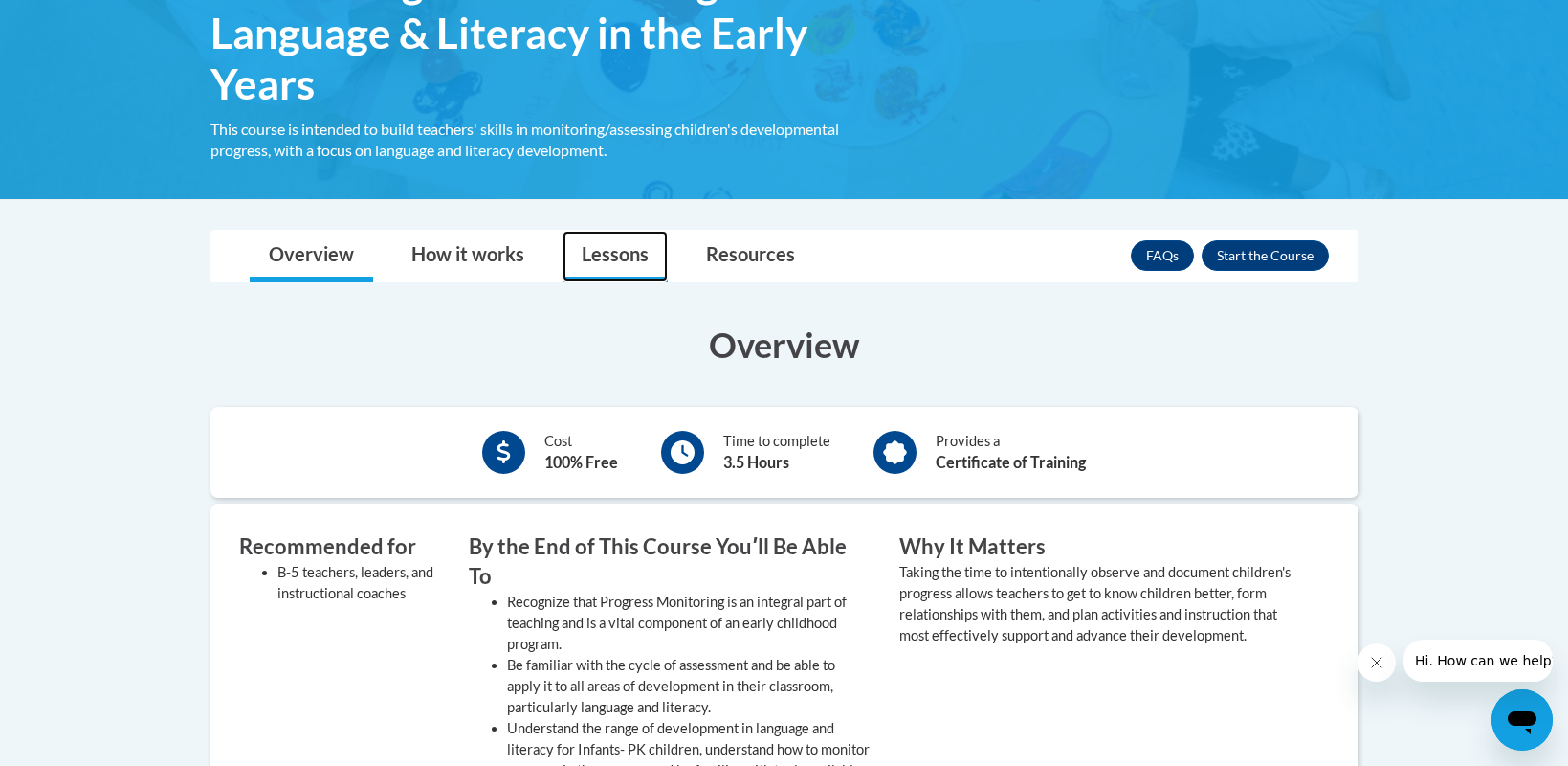
click at [625, 266] on link "Lessons" at bounding box center [616, 255] width 105 height 51
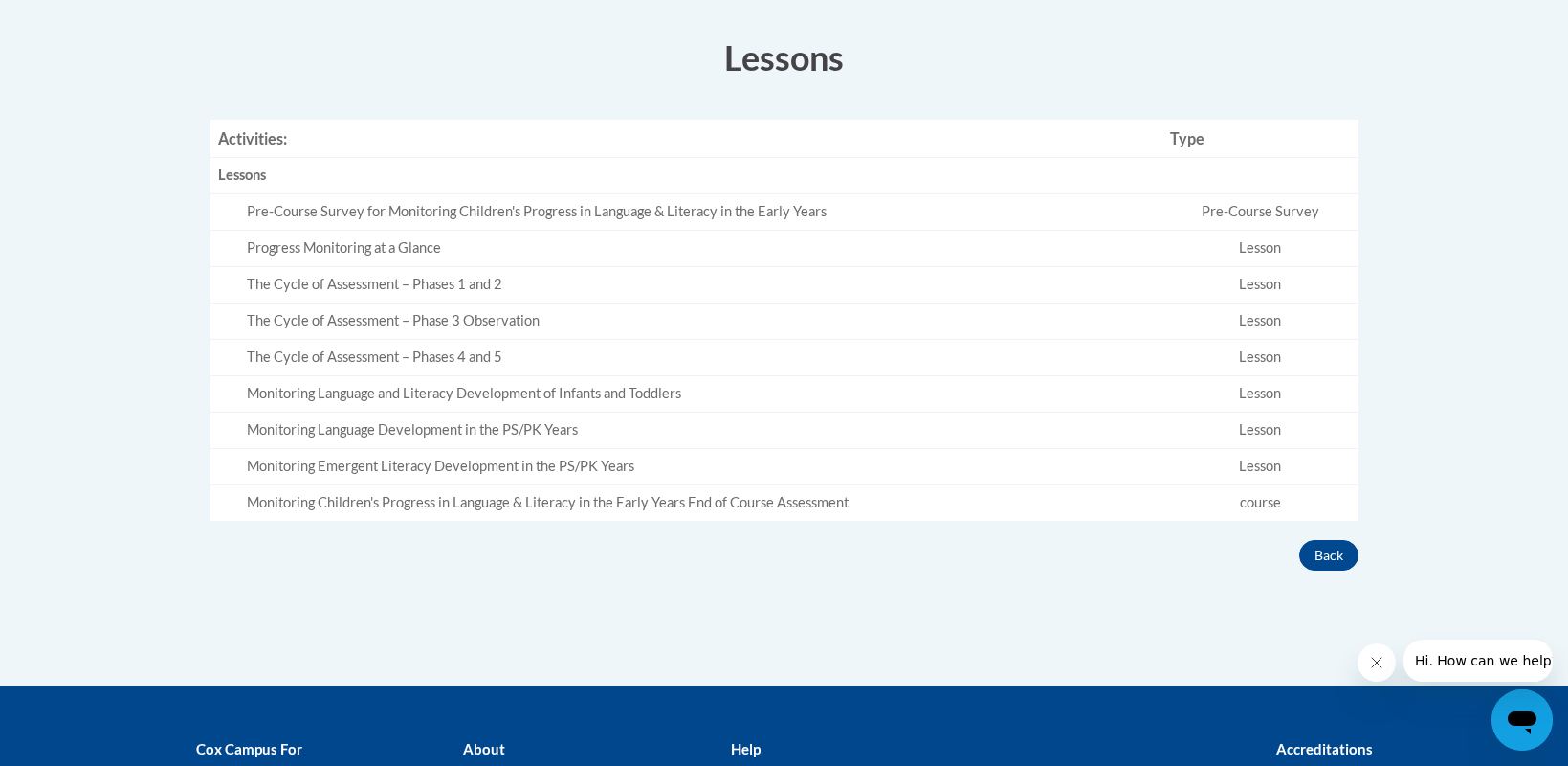
scroll to position [574, 0]
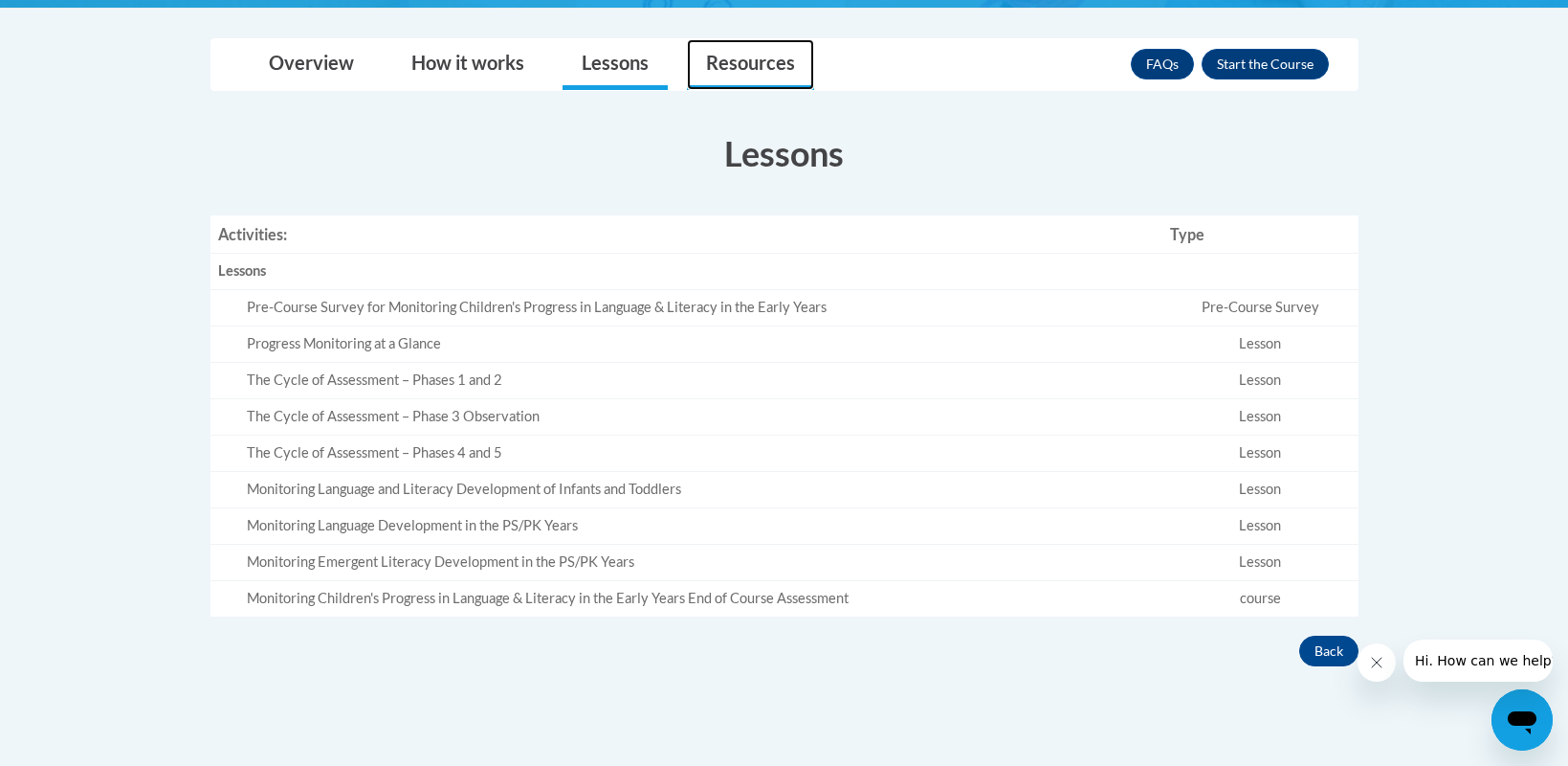
click at [758, 76] on link "Resources" at bounding box center [751, 65] width 127 height 51
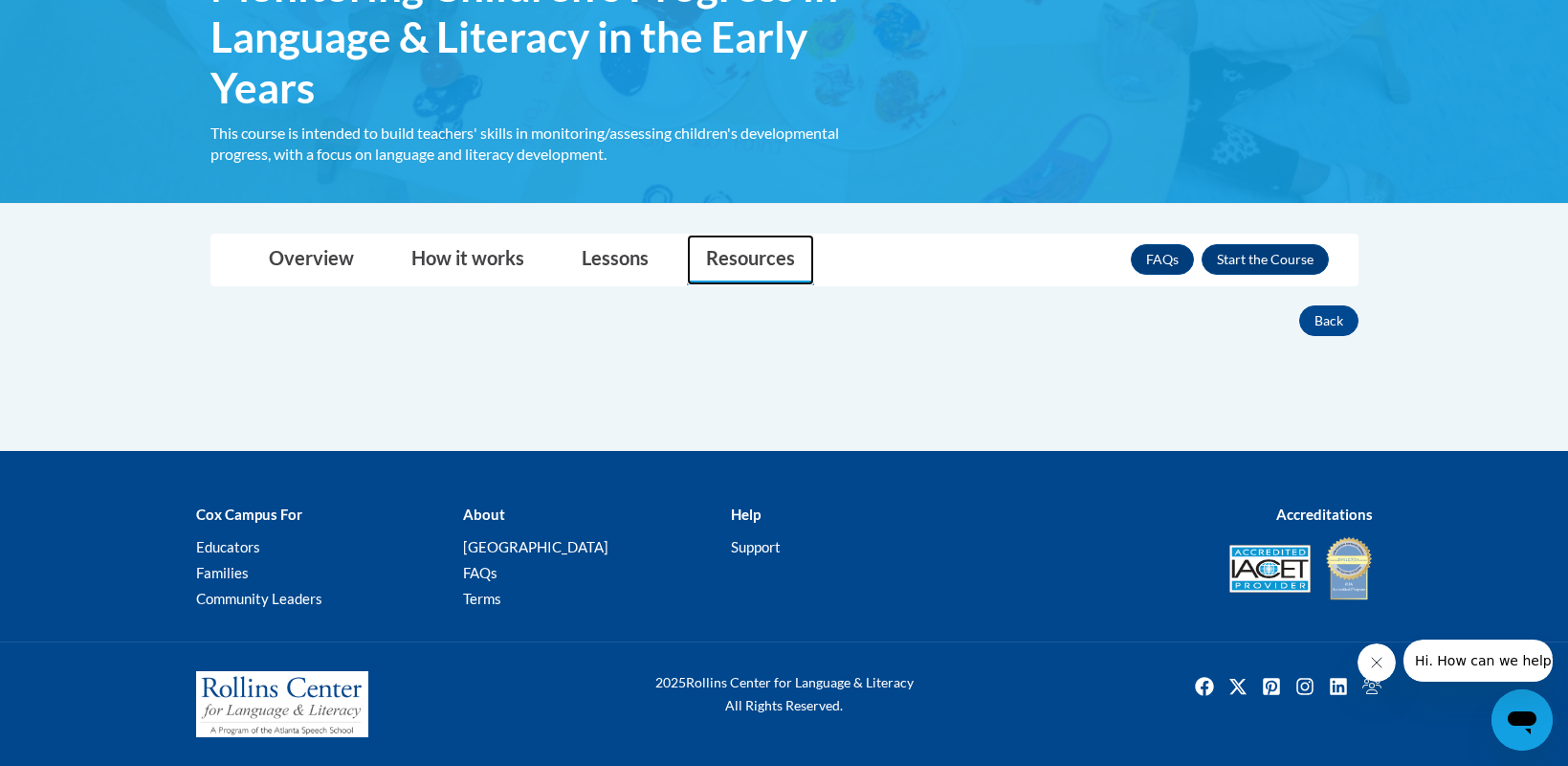
scroll to position [380, 0]
click at [476, 269] on link "How it works" at bounding box center [468, 259] width 151 height 51
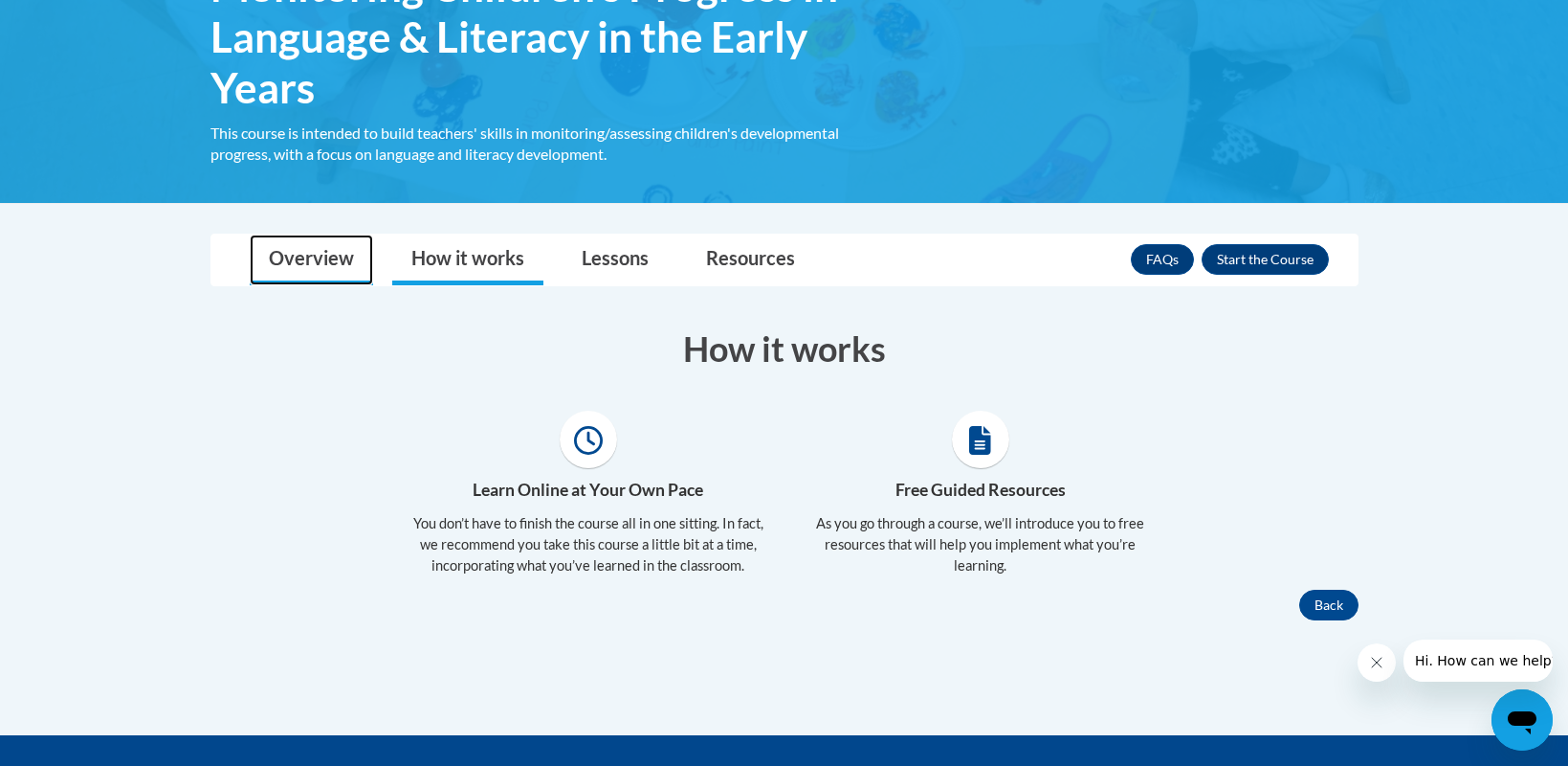
click at [312, 263] on link "Overview" at bounding box center [311, 259] width 123 height 51
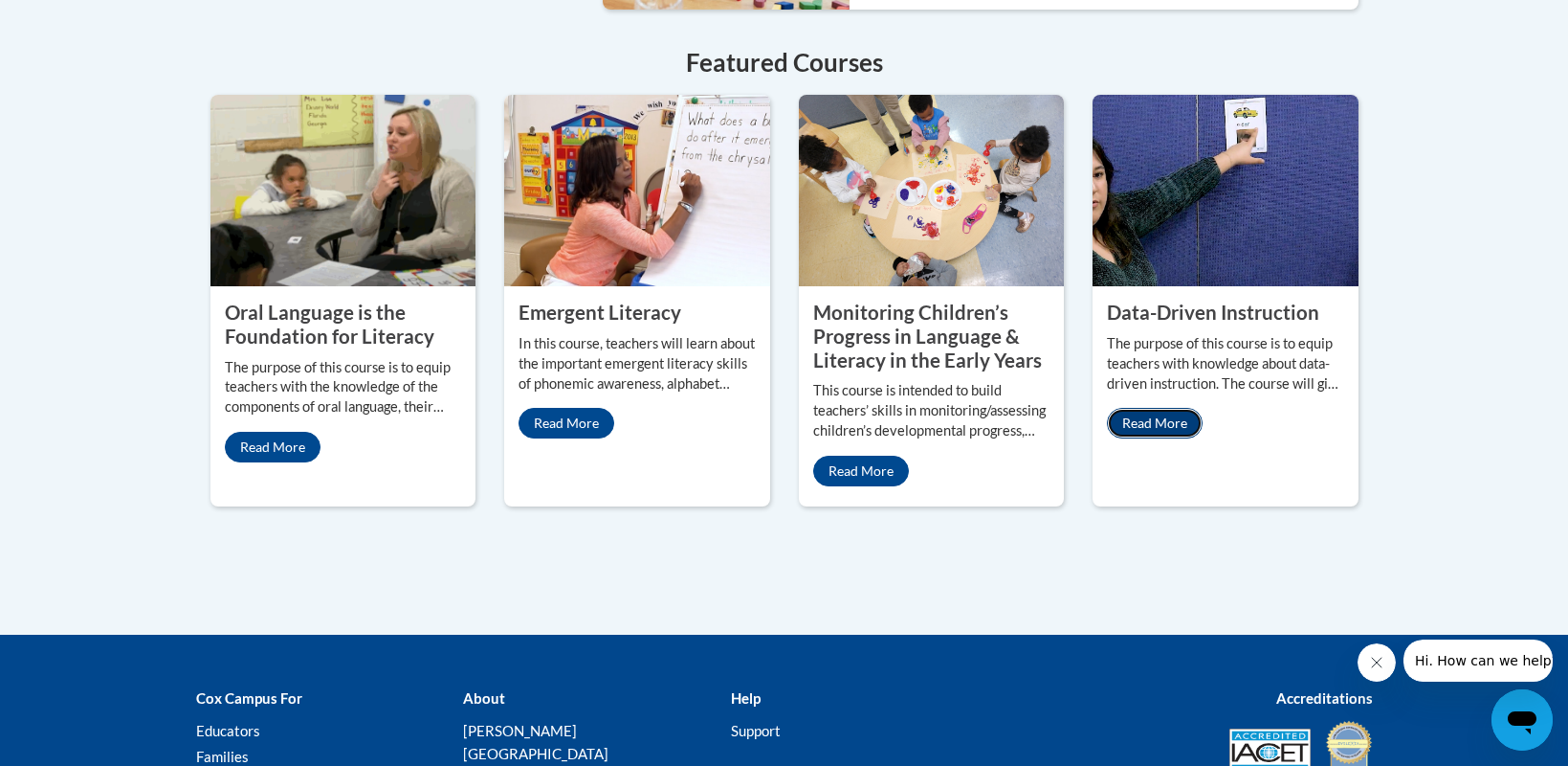
click at [1138, 407] on link "Read More" at bounding box center [1155, 422] width 95 height 31
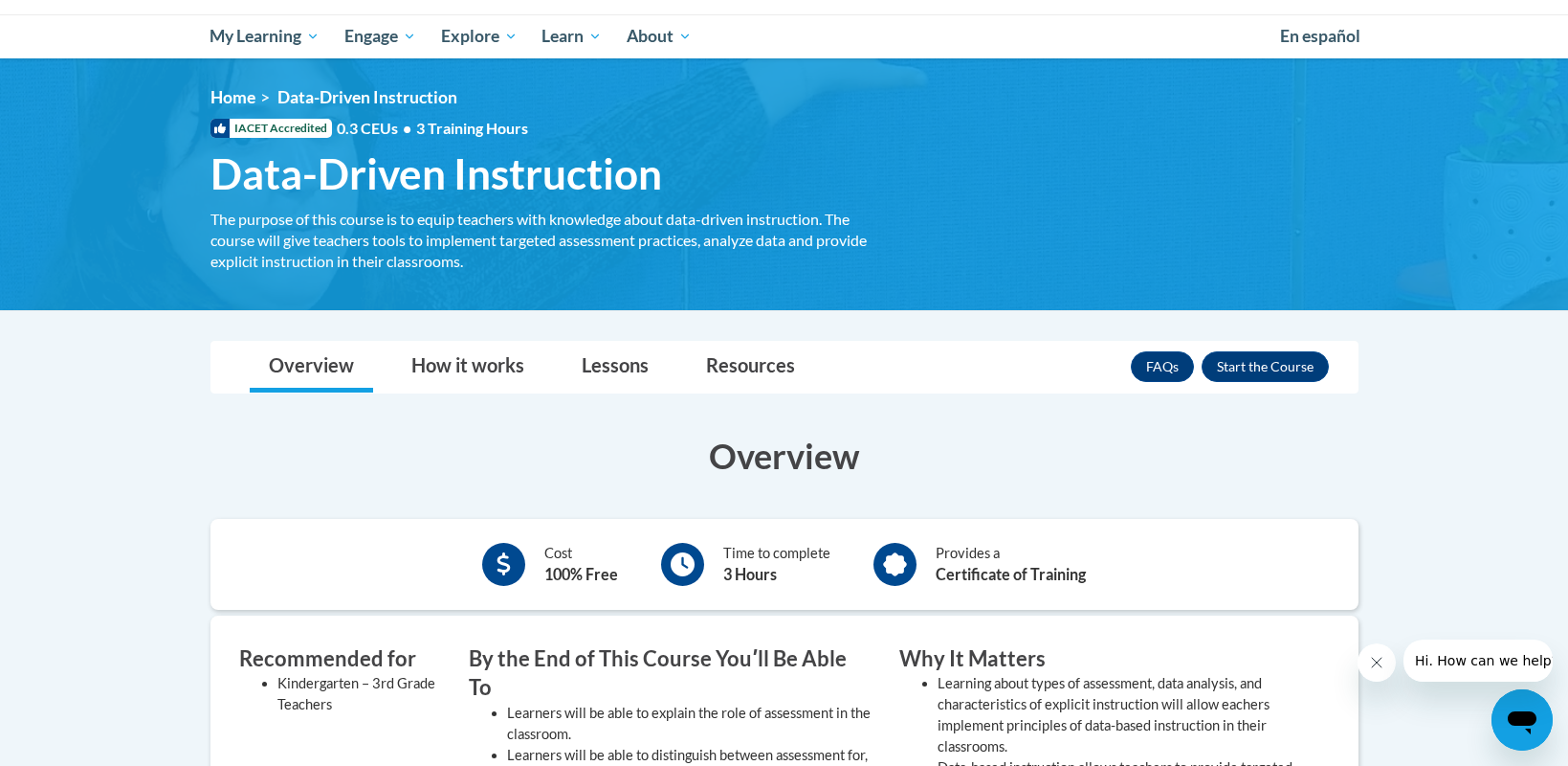
scroll to position [287, 0]
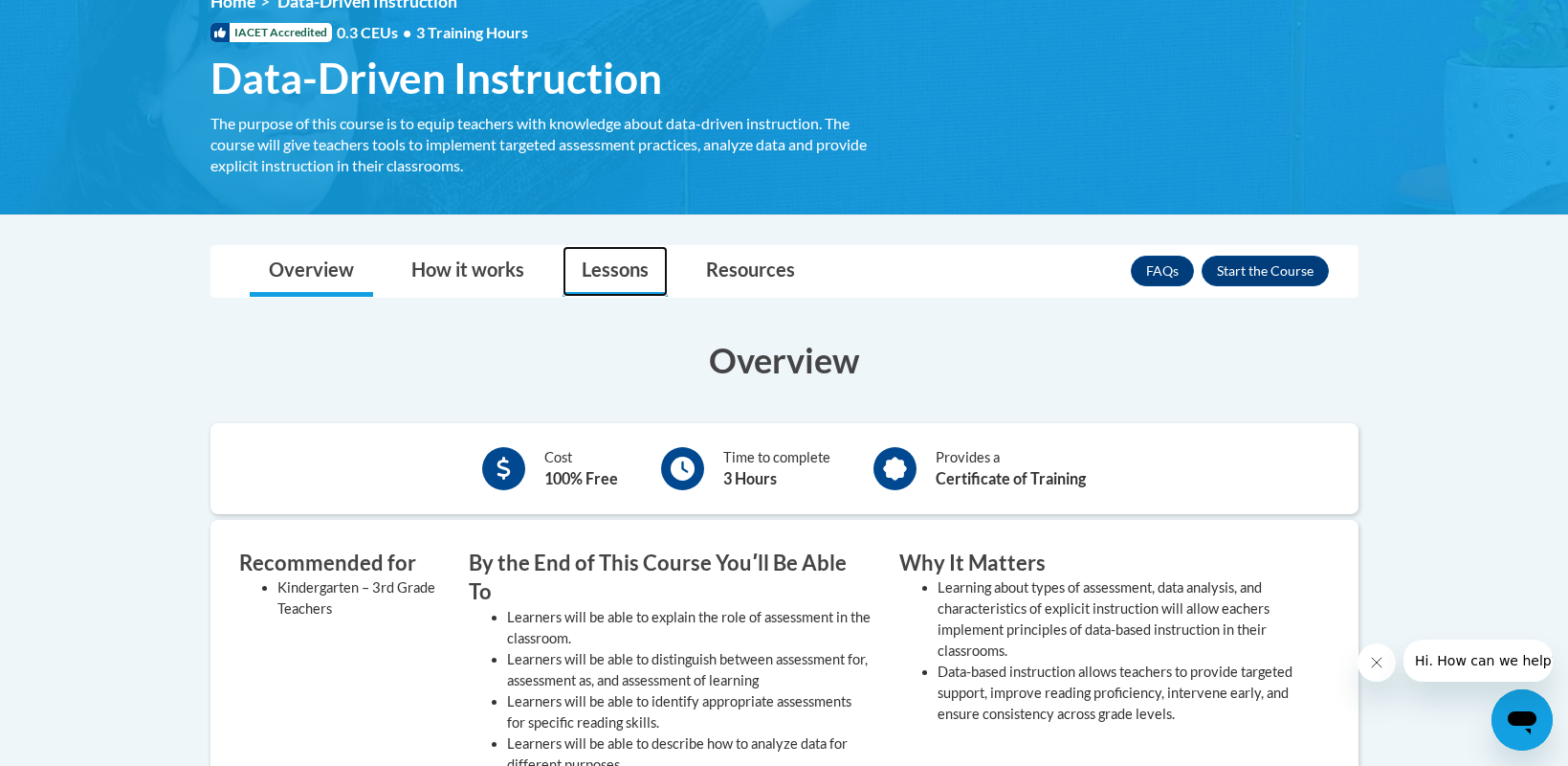
click at [644, 271] on link "Lessons" at bounding box center [616, 271] width 105 height 51
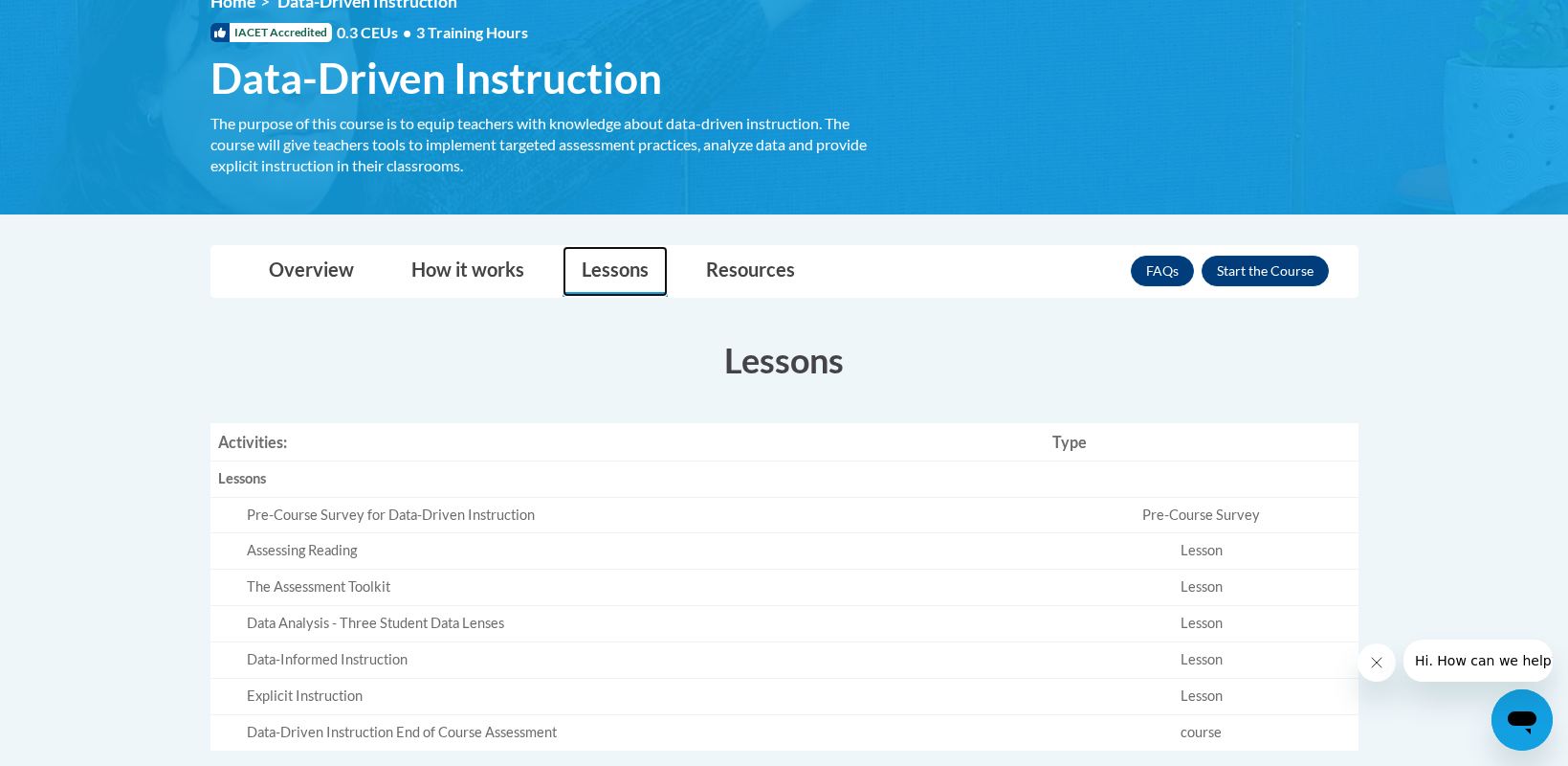
scroll to position [192, 0]
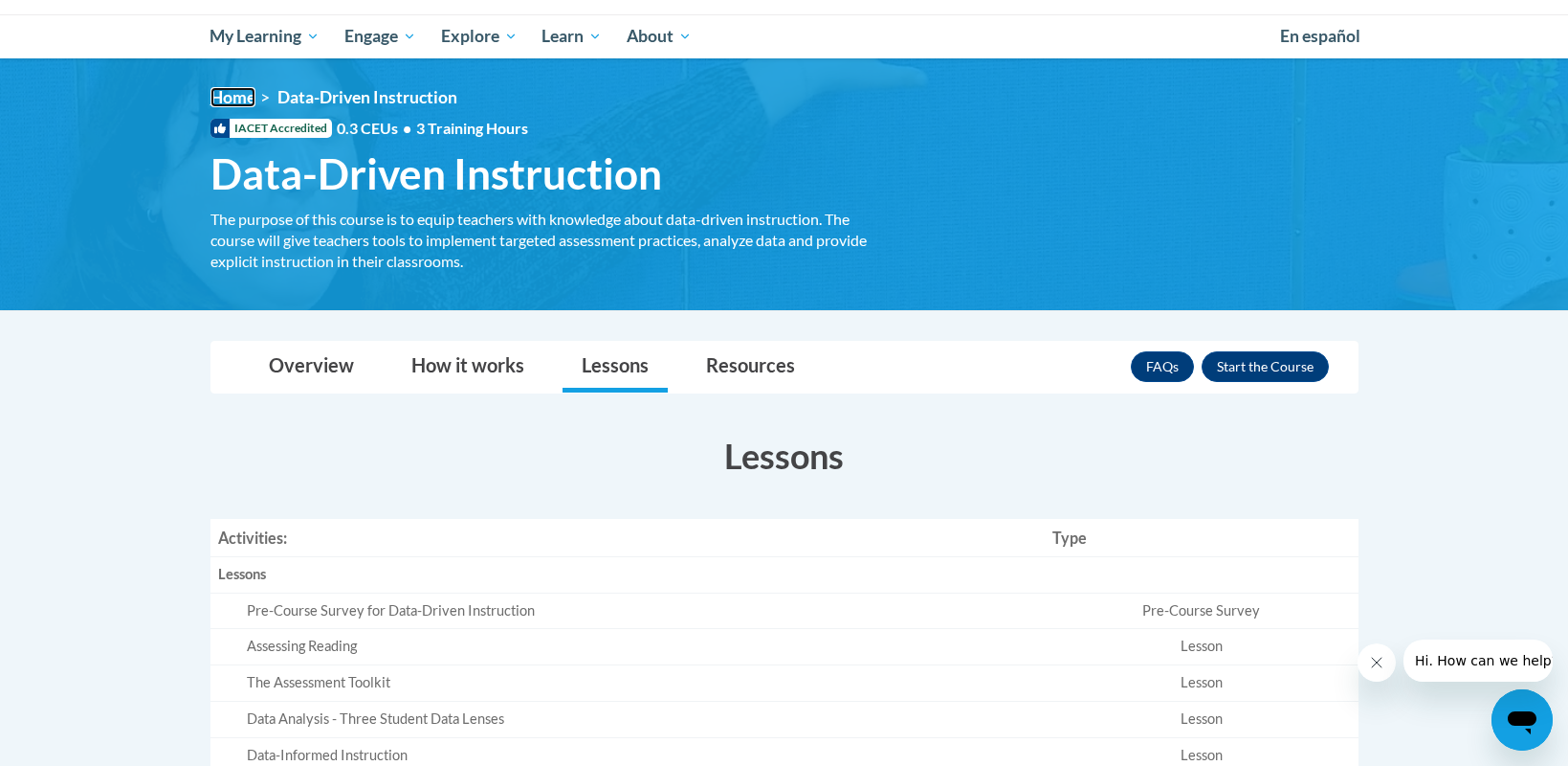
click at [237, 94] on link "Home" at bounding box center [232, 97] width 45 height 20
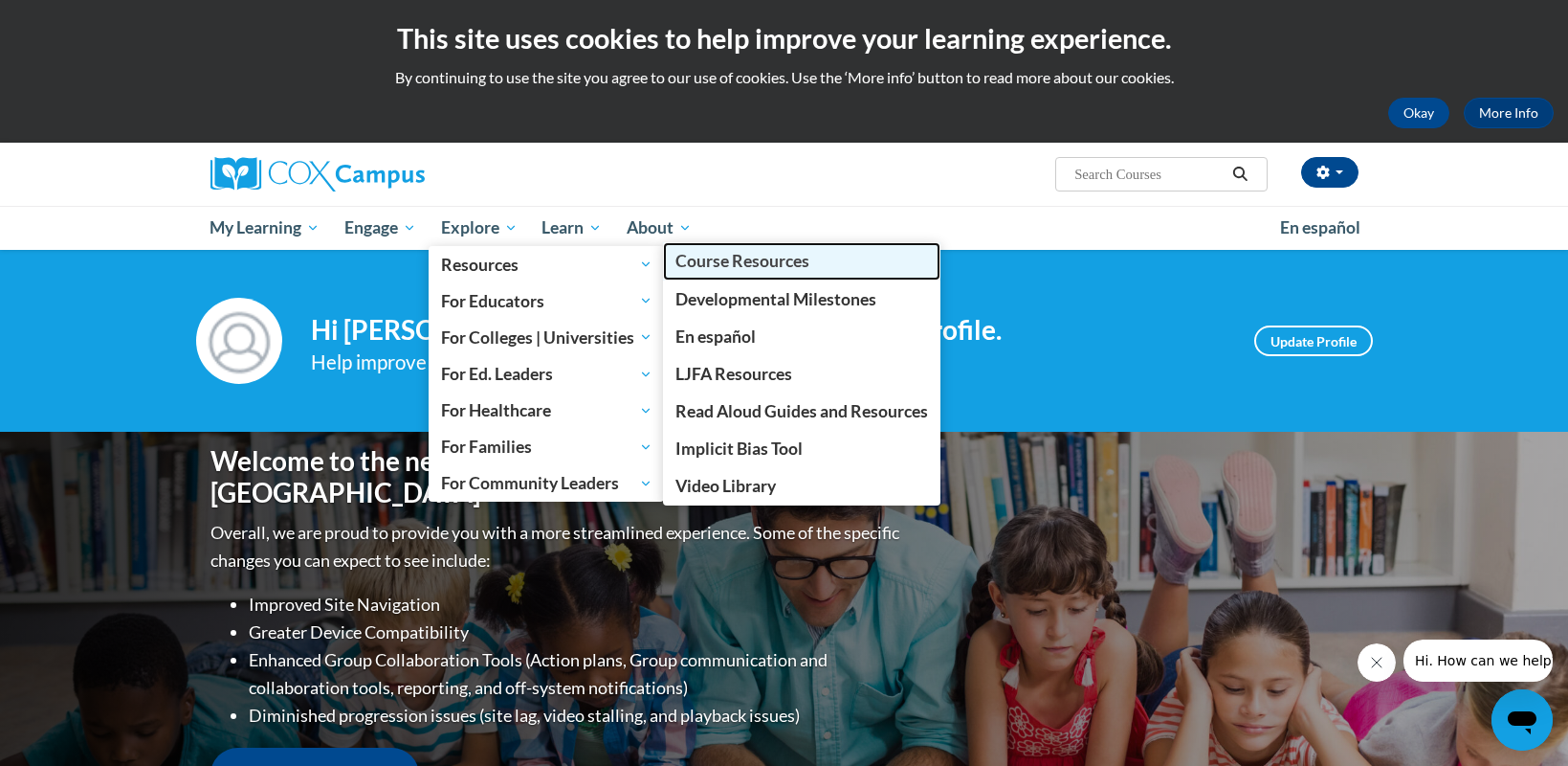
click at [712, 262] on span "Course Resources" at bounding box center [742, 260] width 134 height 20
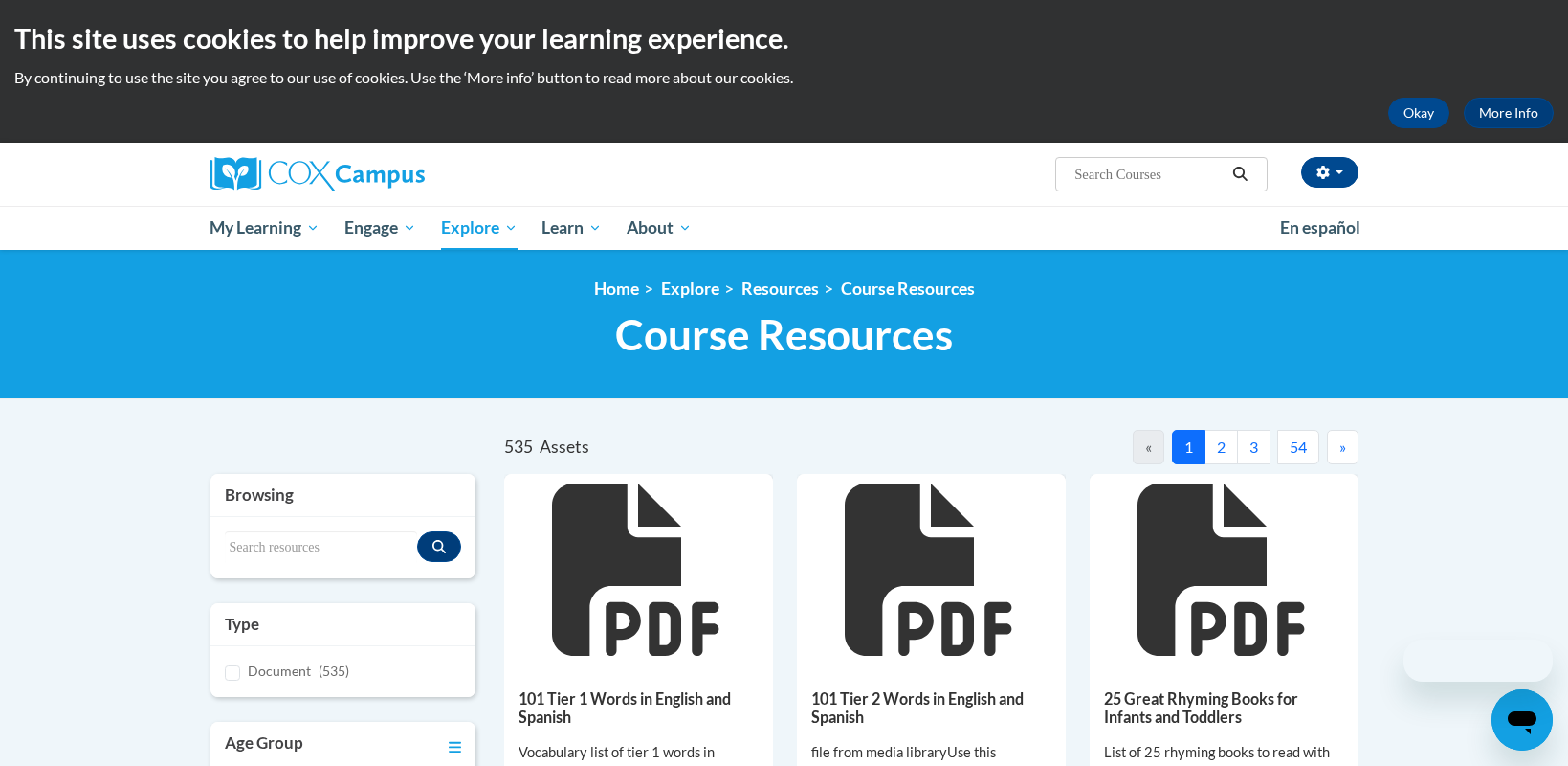
scroll to position [479, 0]
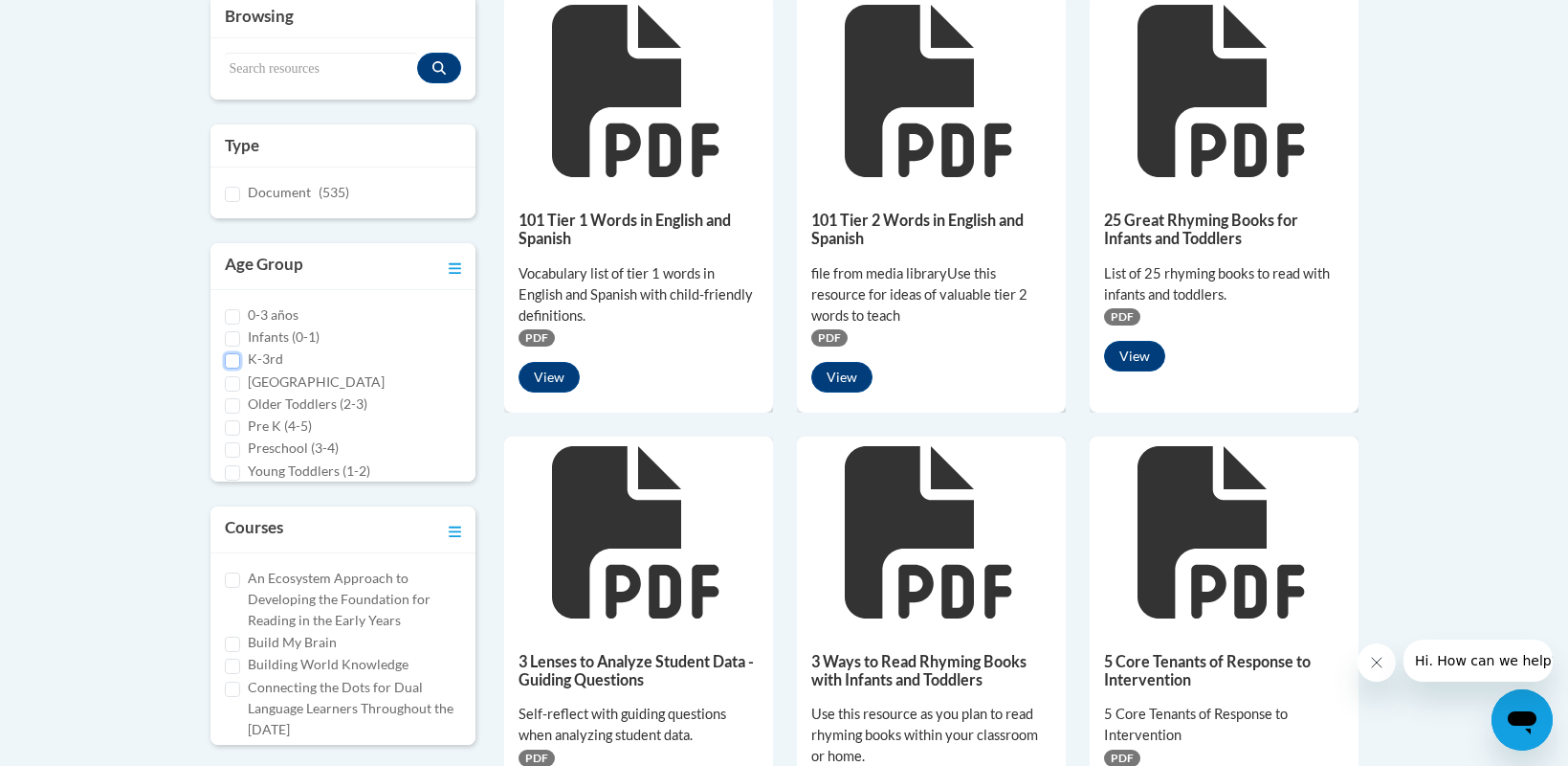
click at [237, 358] on input "K-3rd" at bounding box center [231, 361] width 15 height 15
checkbox input "true"
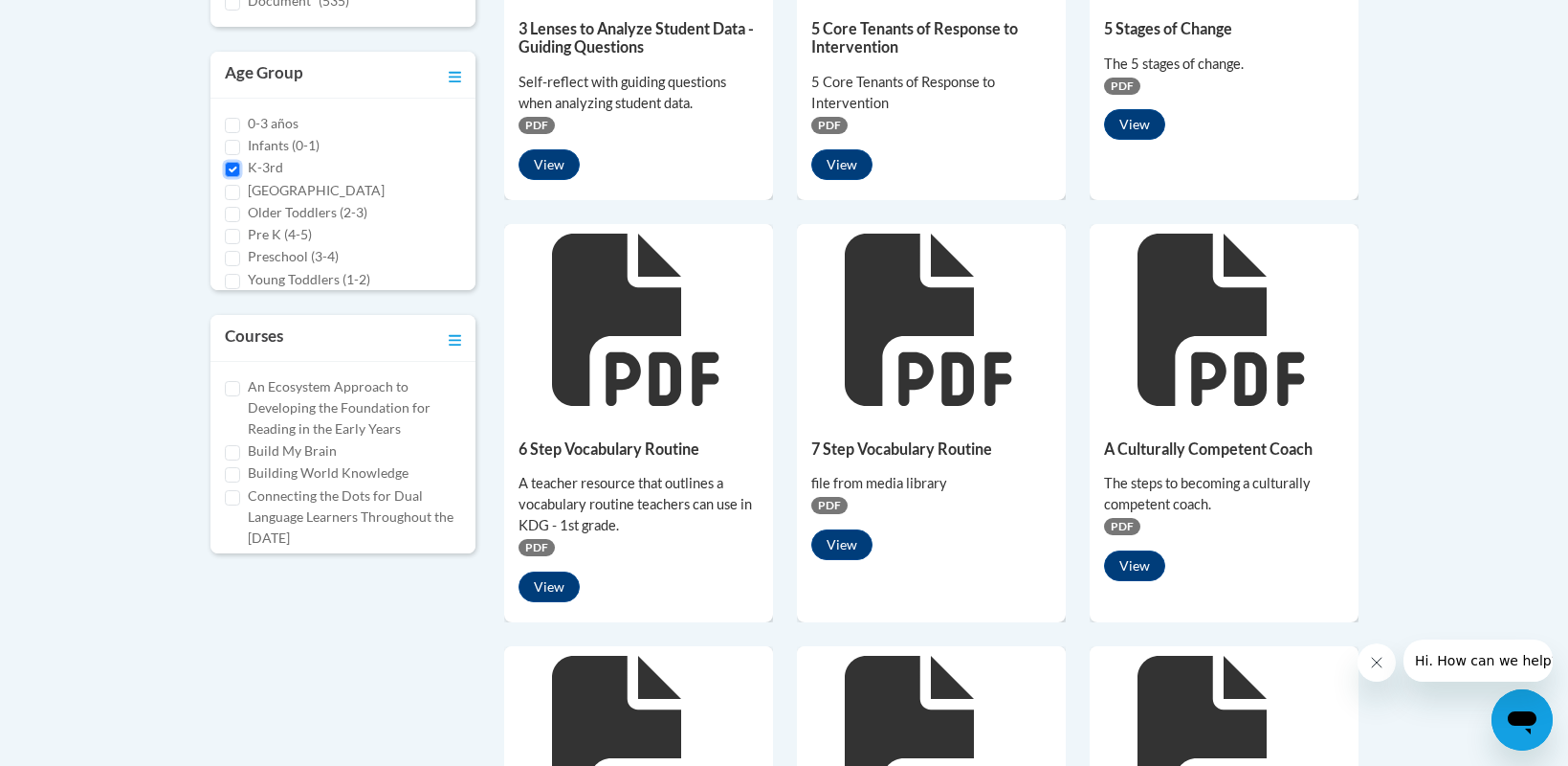
scroll to position [0, 0]
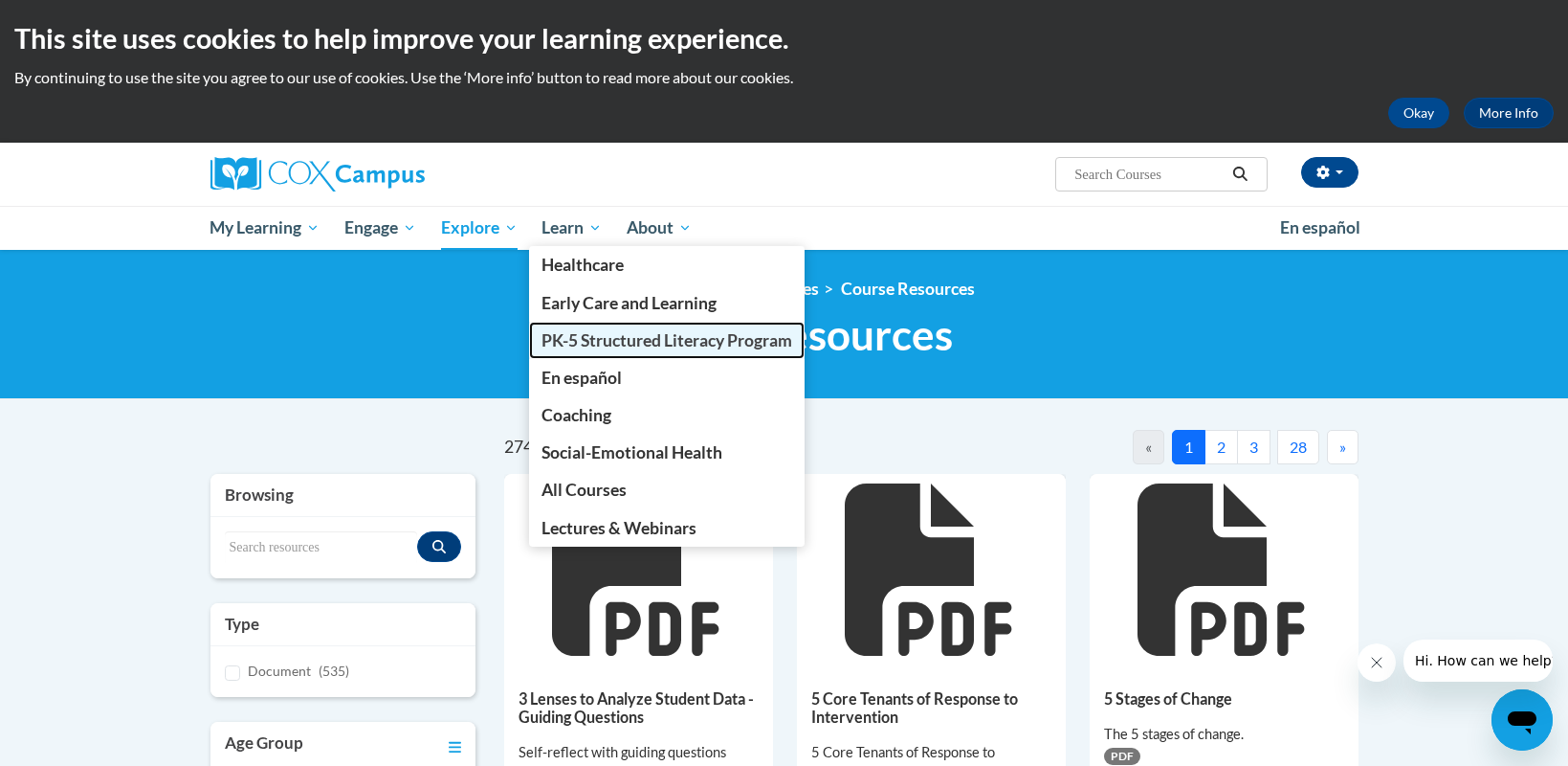
click at [571, 335] on span "PK-5 Structured Literacy Program" at bounding box center [666, 340] width 250 height 20
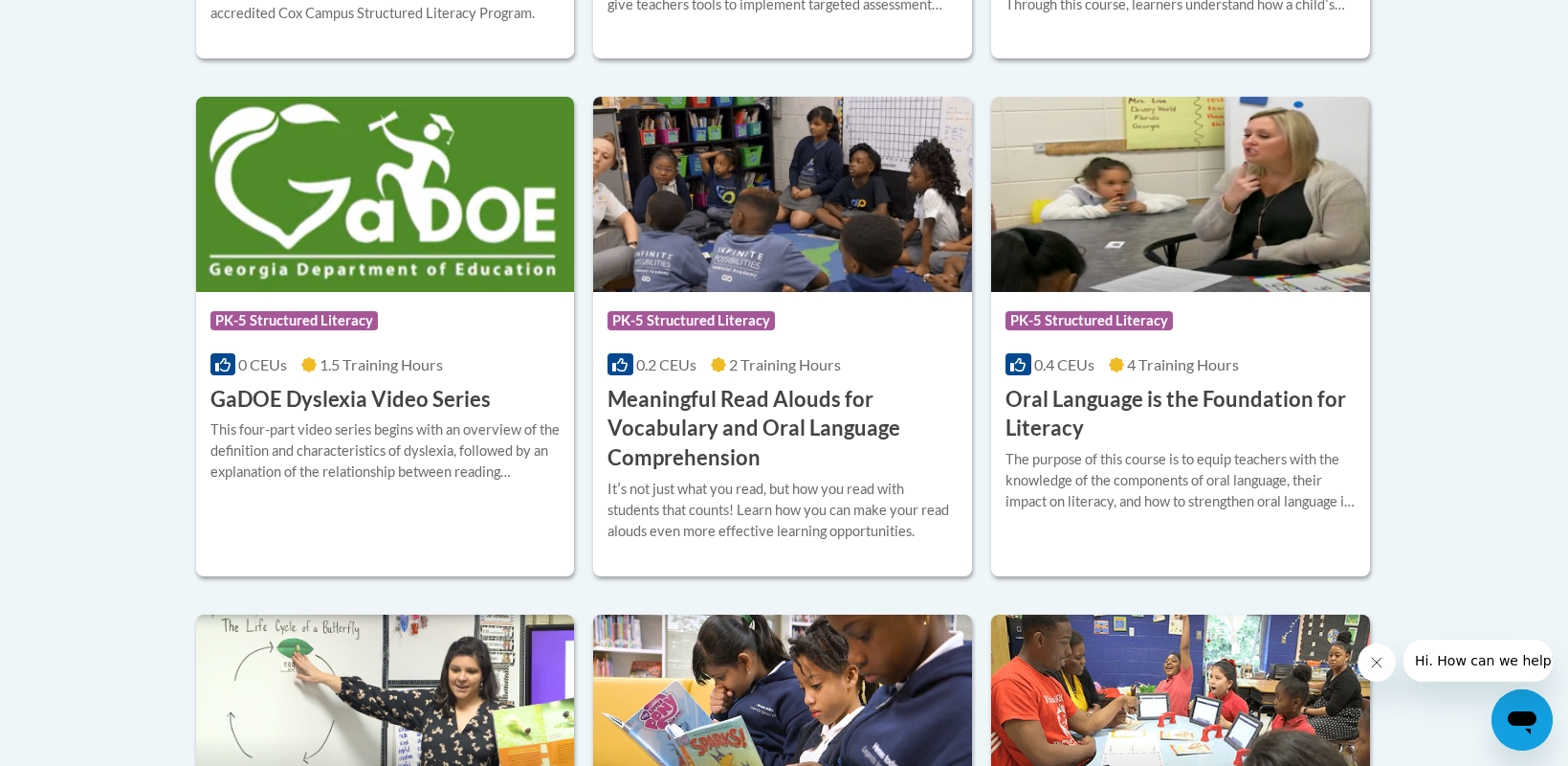
scroll to position [574, 0]
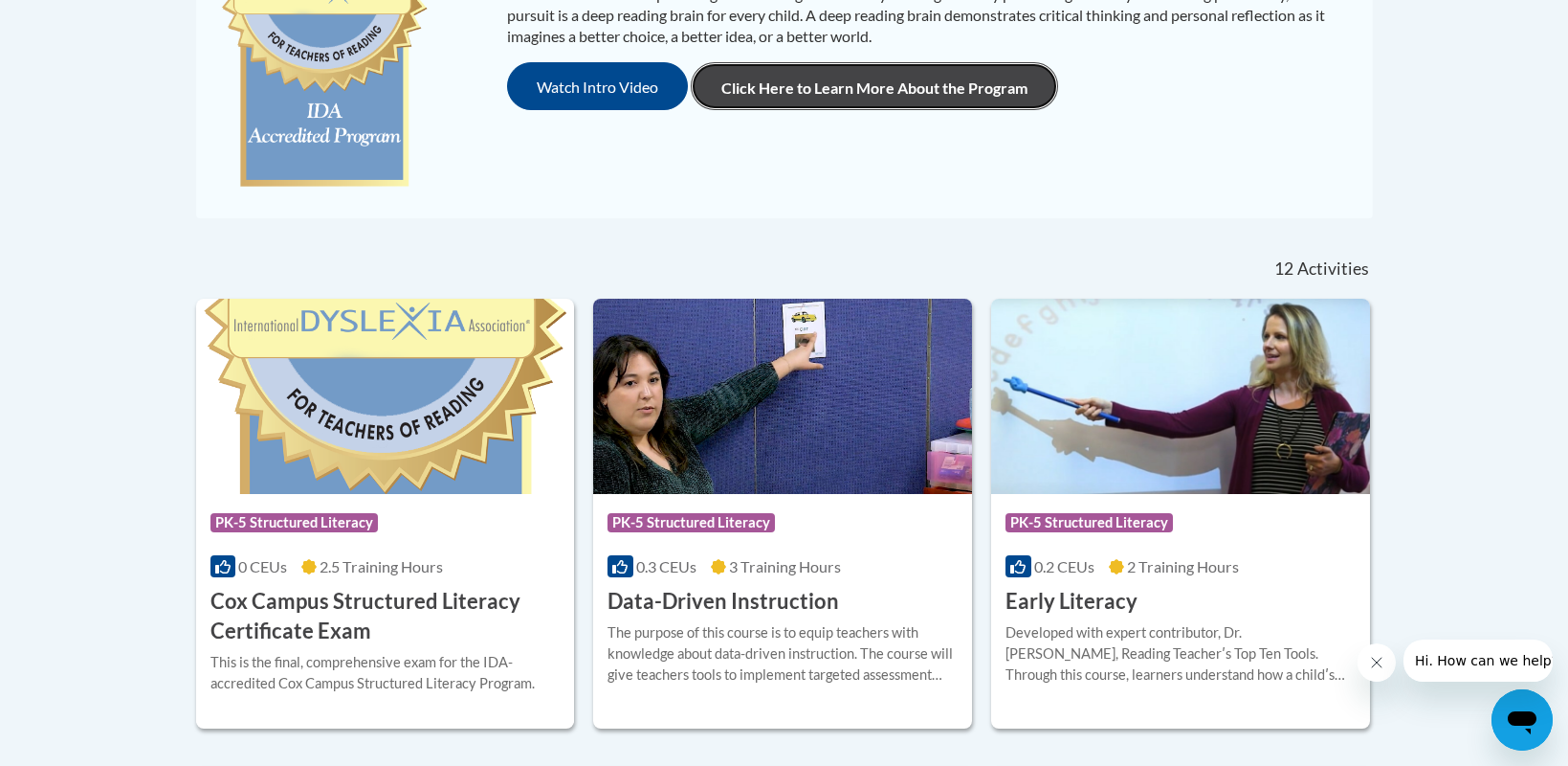
click at [899, 105] on link "Click Here to Learn More About the Program" at bounding box center [875, 86] width 367 height 48
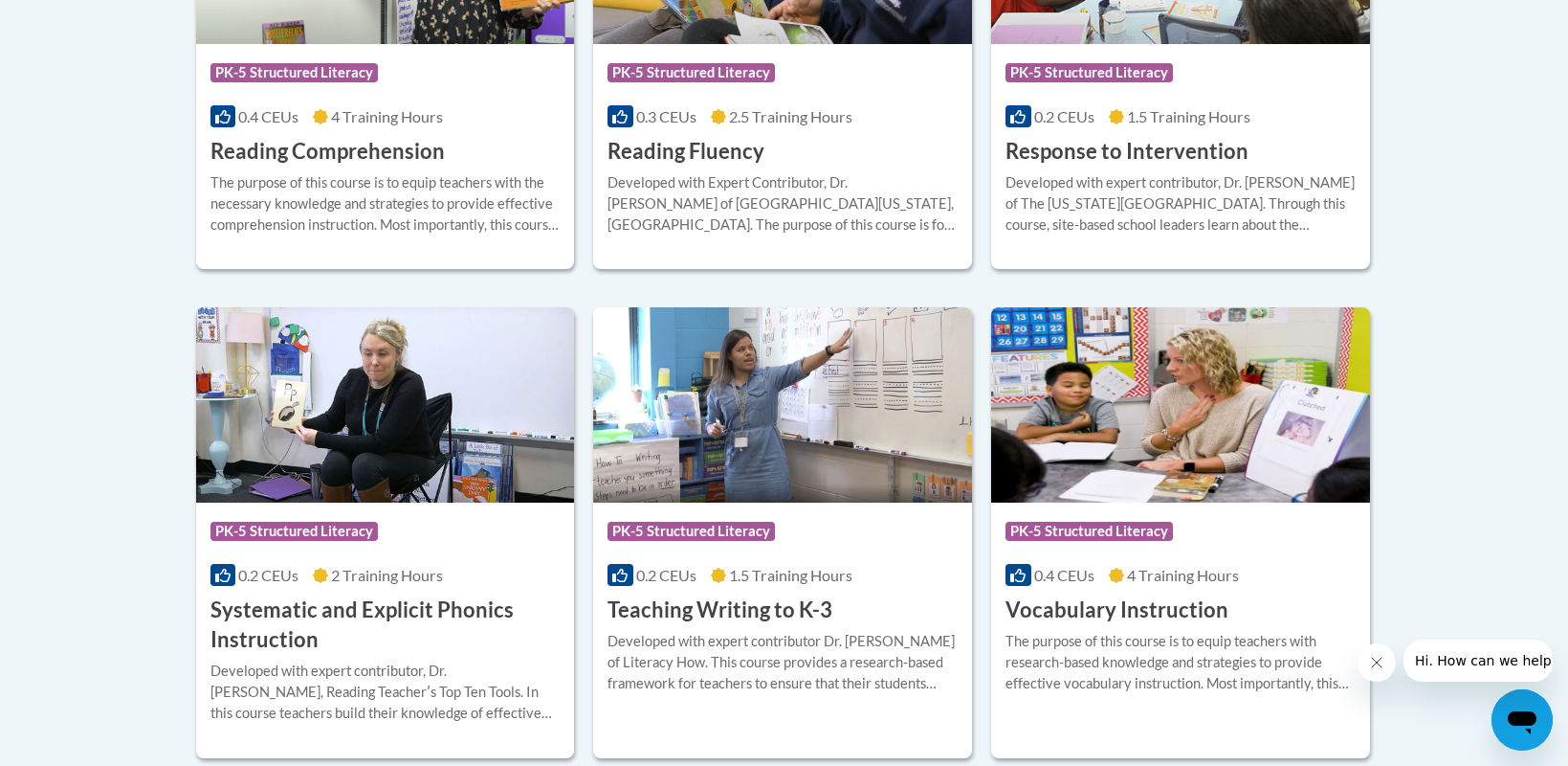
scroll to position [2106, 0]
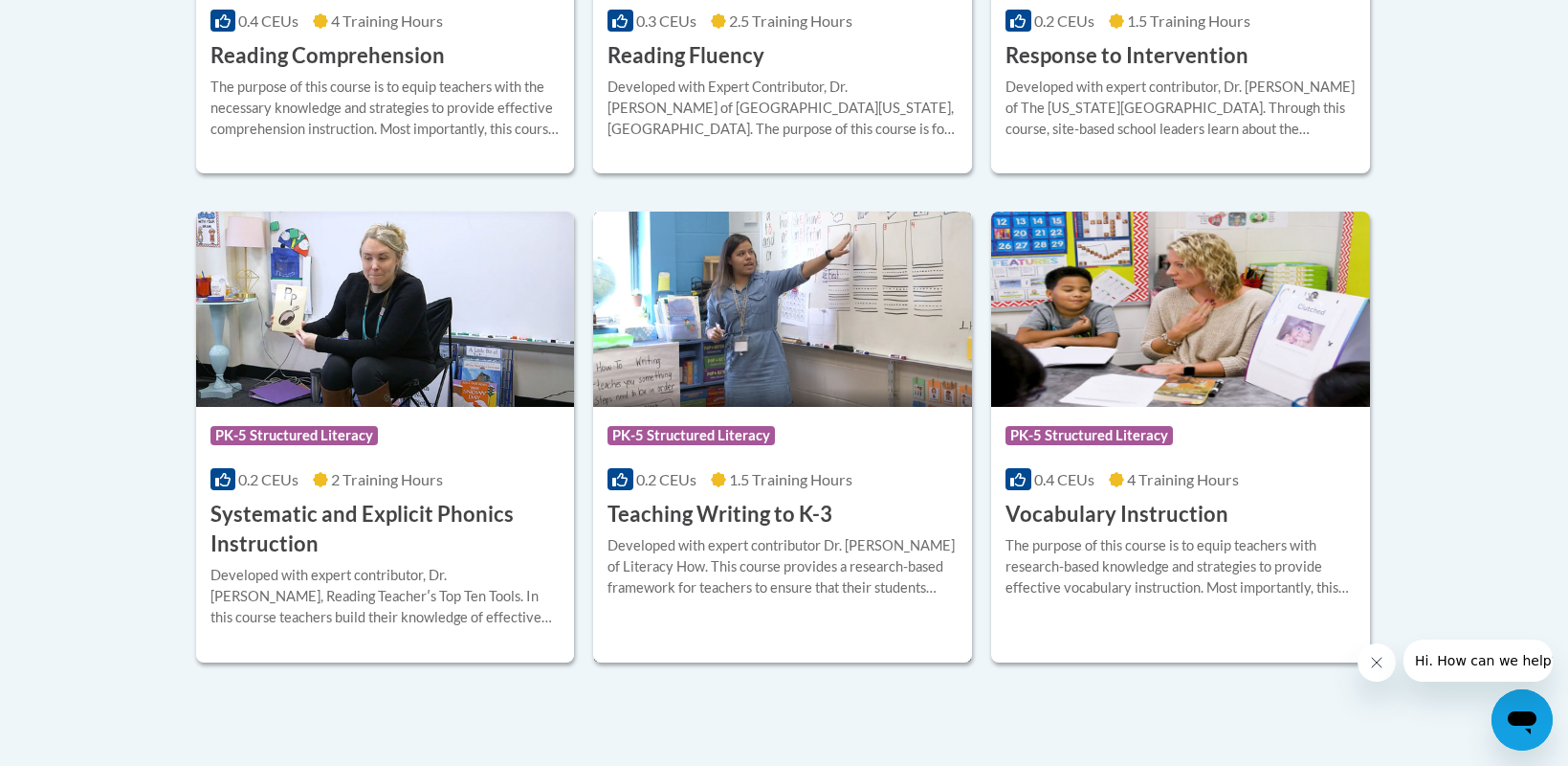
click at [729, 531] on div "More Info Enroll Developed with expert contributor Dr. Margie Gillis of Literac…" at bounding box center [783, 578] width 379 height 97
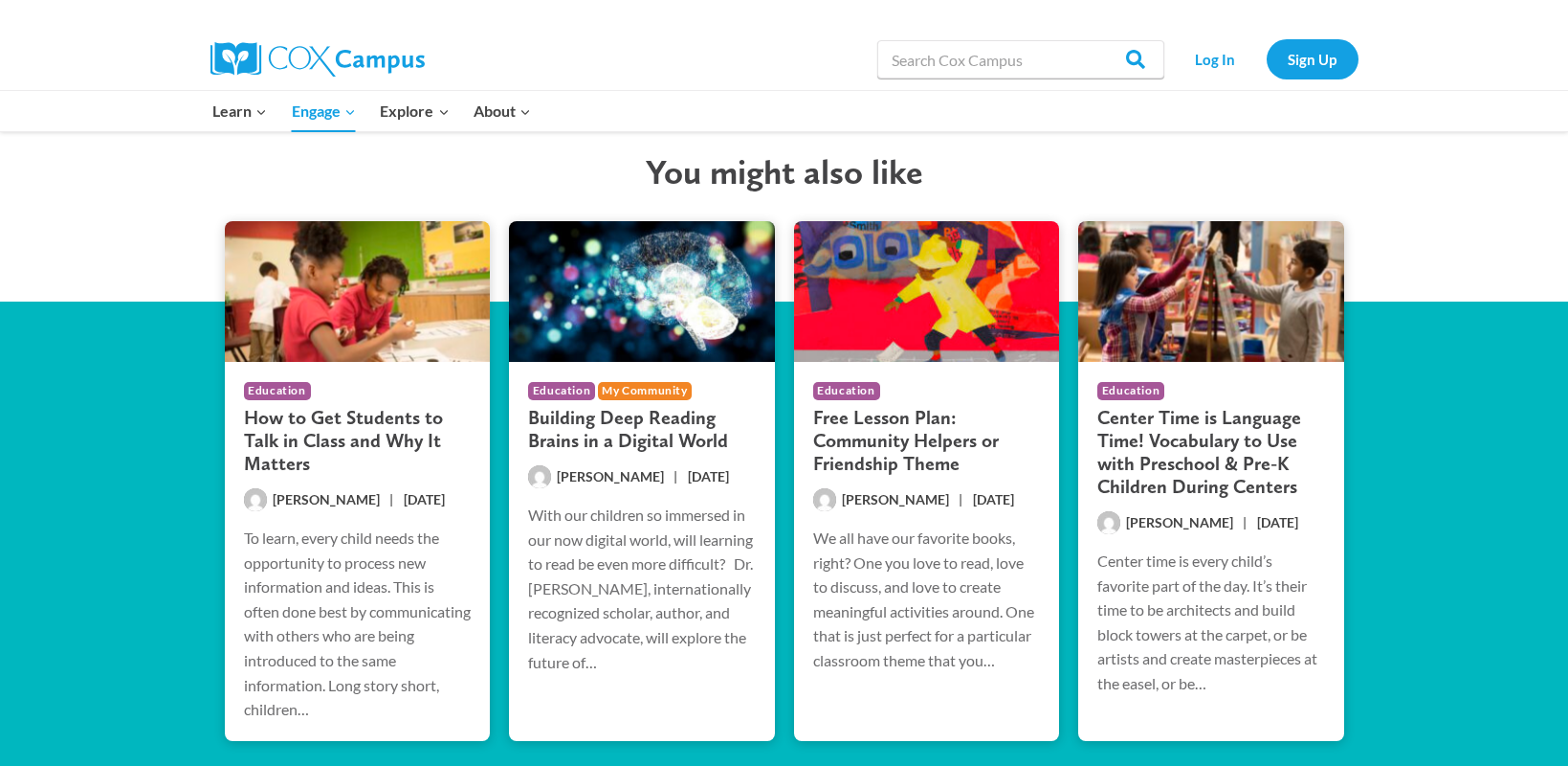
scroll to position [3164, 0]
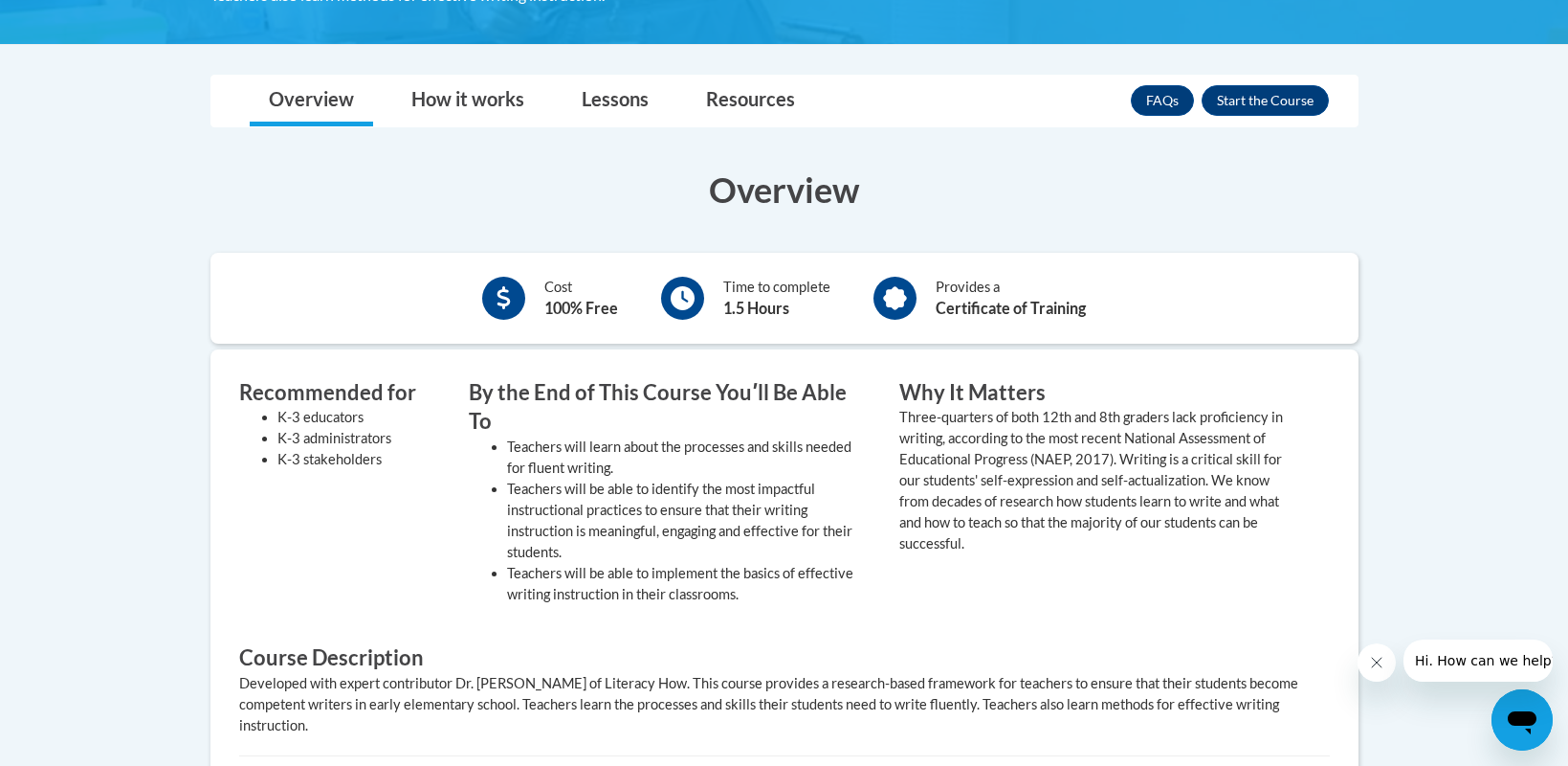
scroll to position [95, 0]
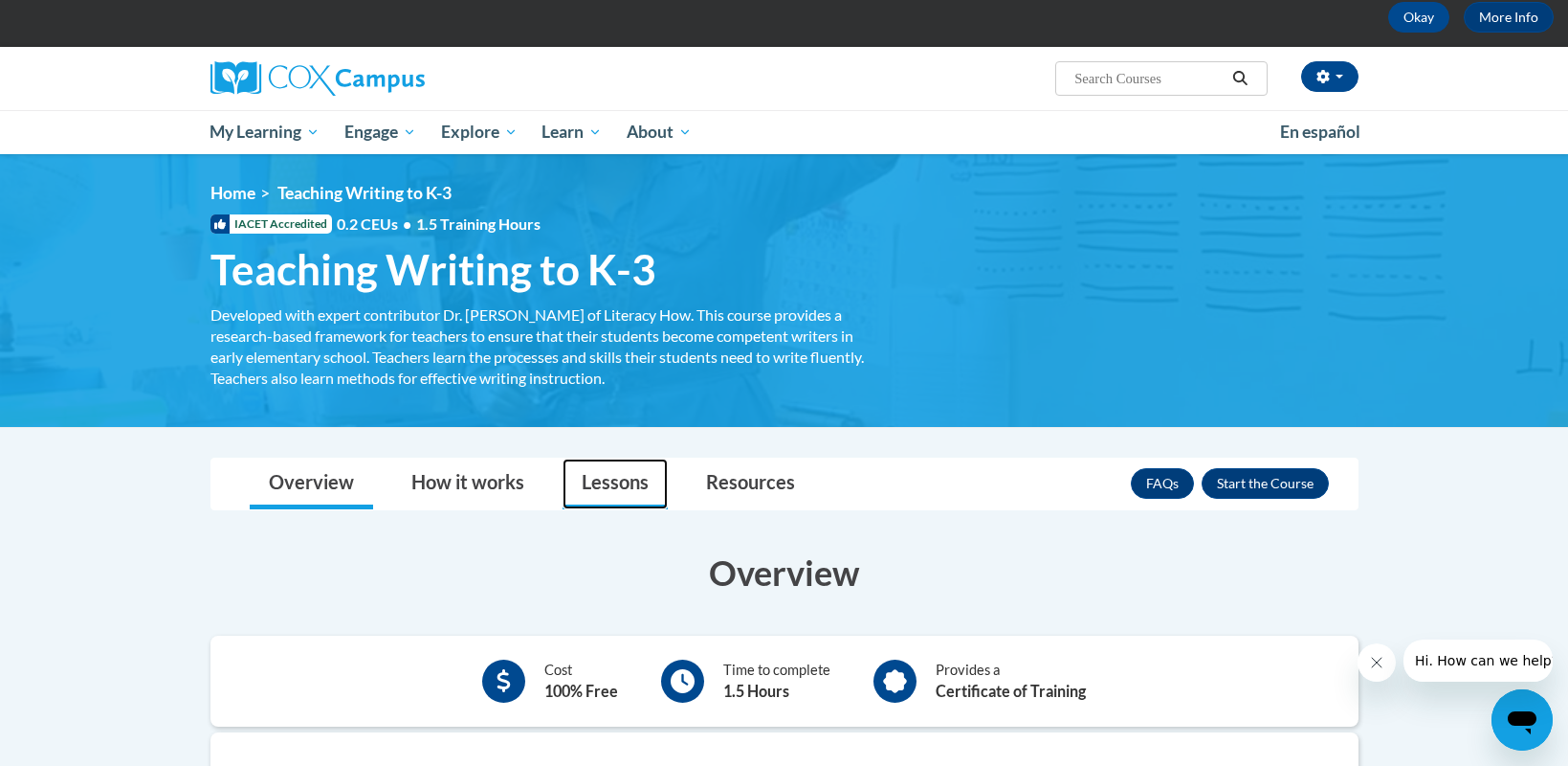
click at [612, 490] on link "Lessons" at bounding box center [616, 484] width 105 height 51
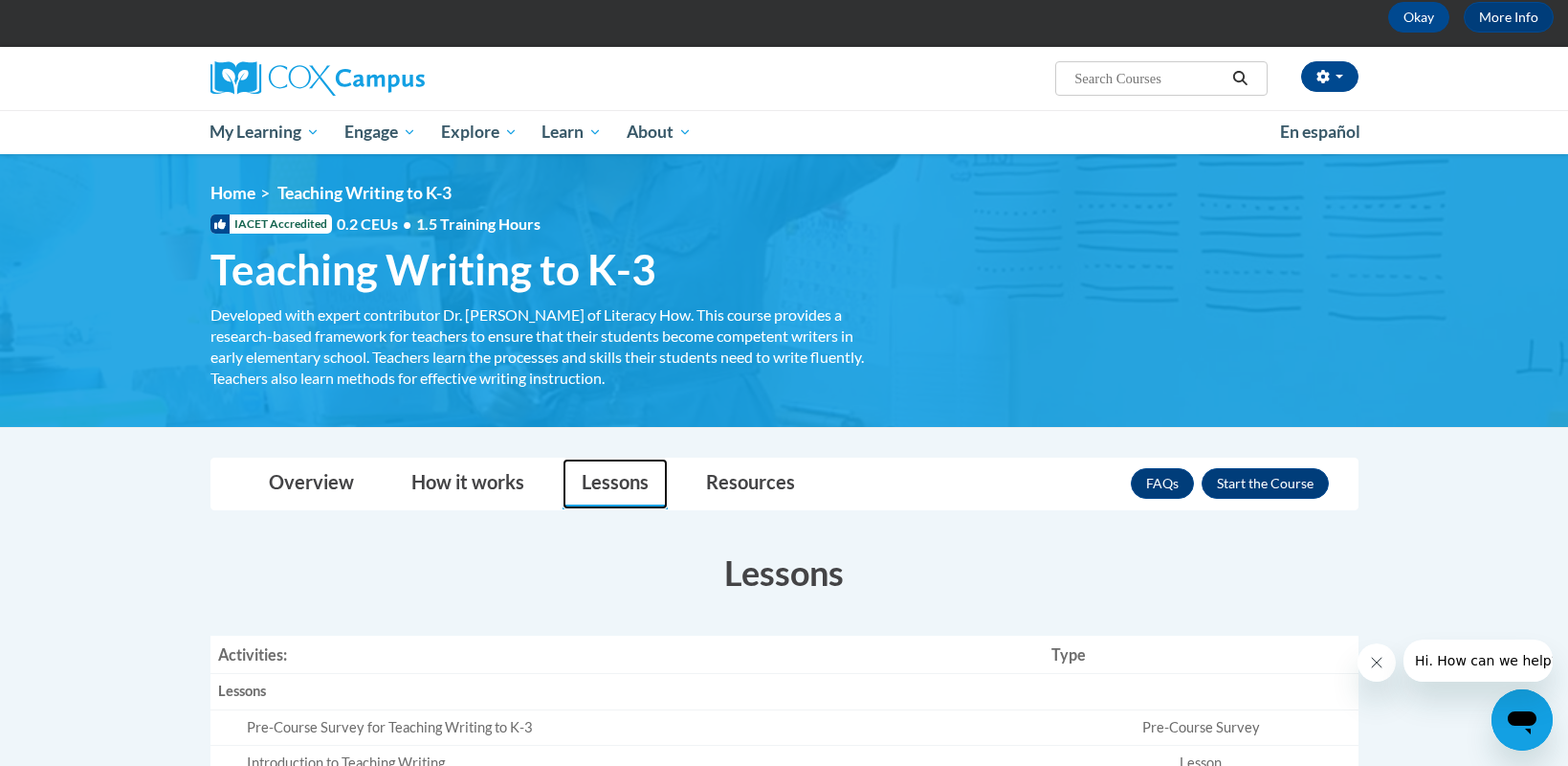
scroll to position [479, 0]
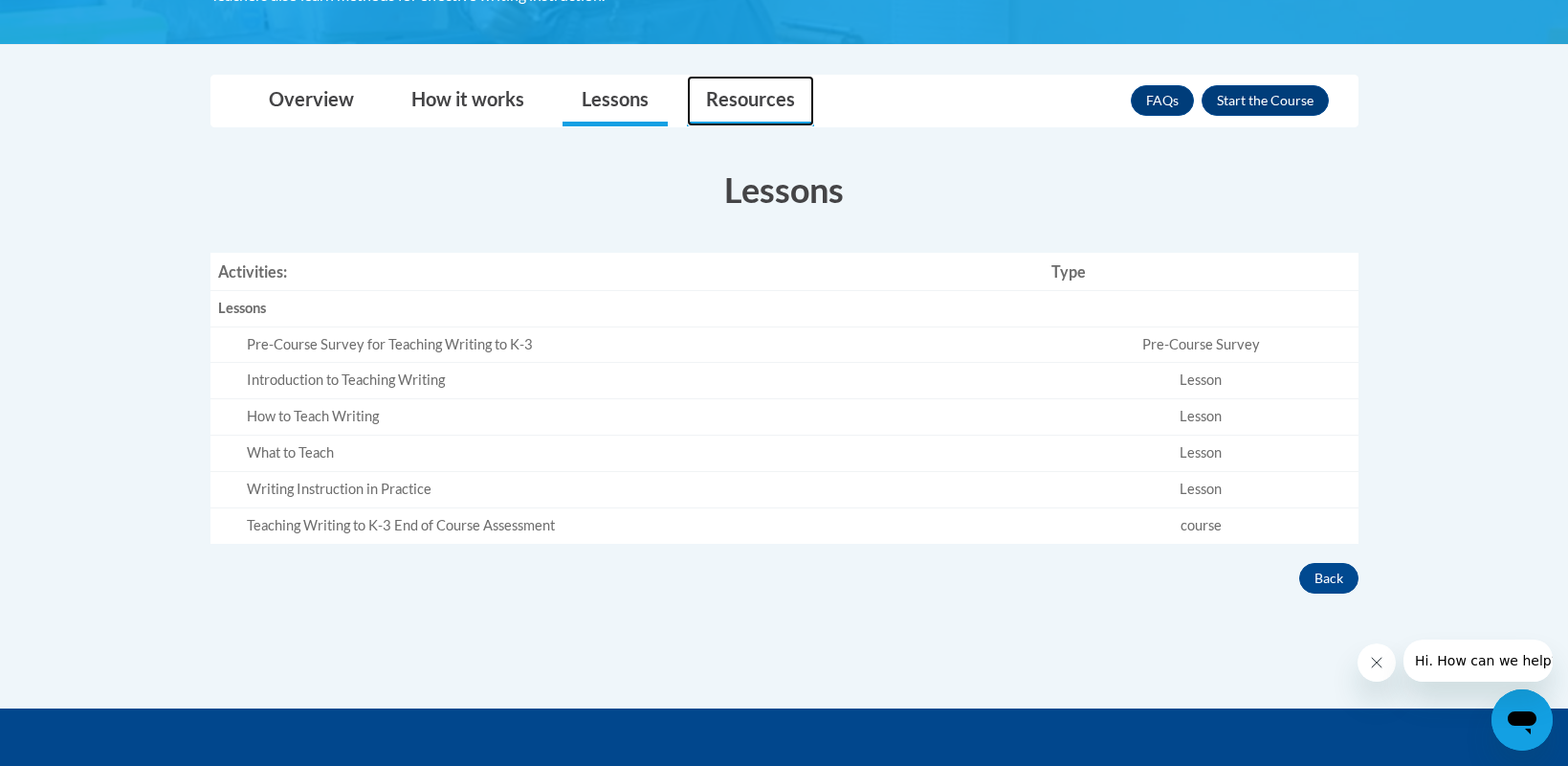
click at [733, 110] on link "Resources" at bounding box center [751, 100] width 127 height 51
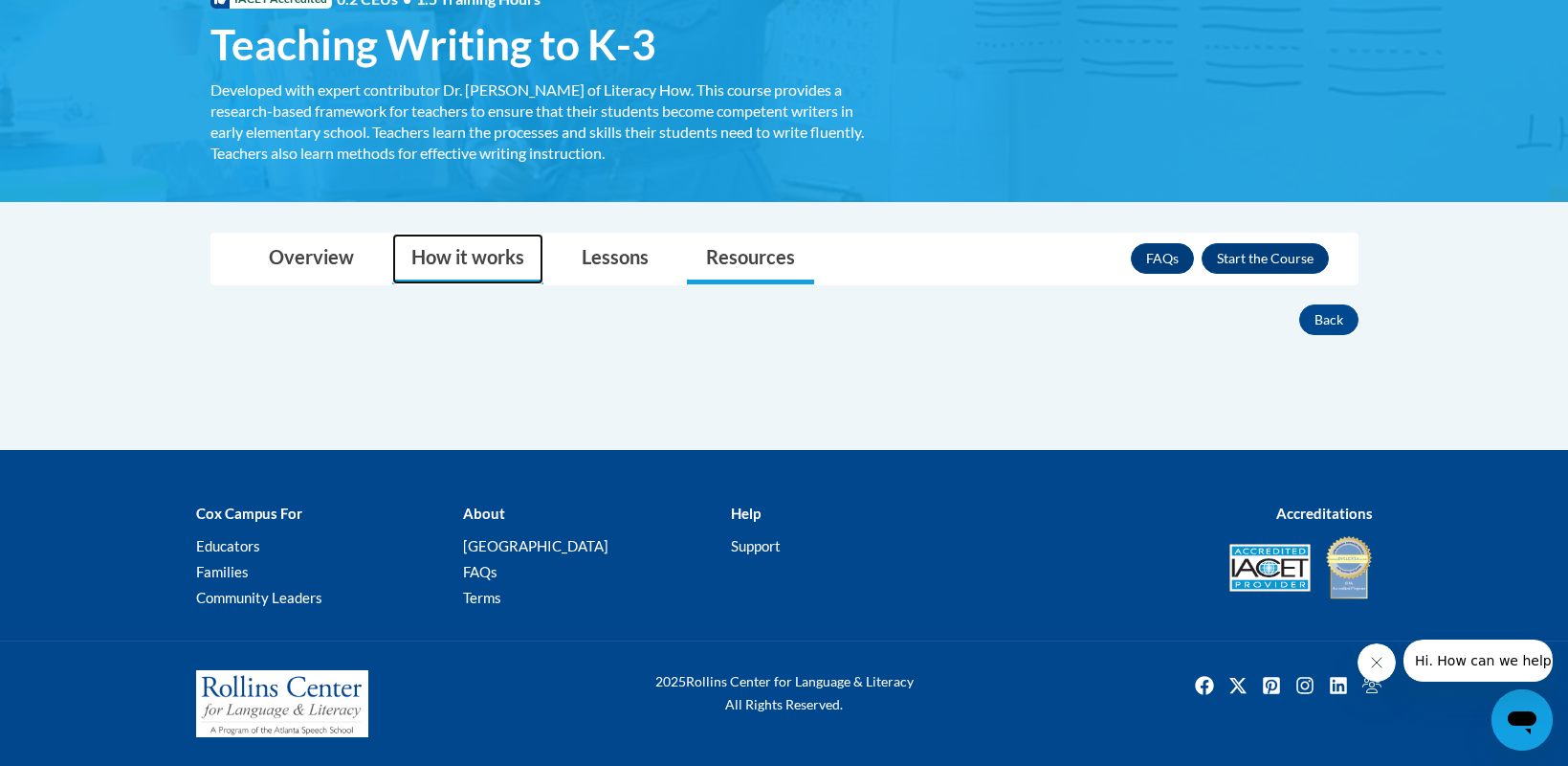
click at [475, 248] on link "How it works" at bounding box center [468, 258] width 151 height 51
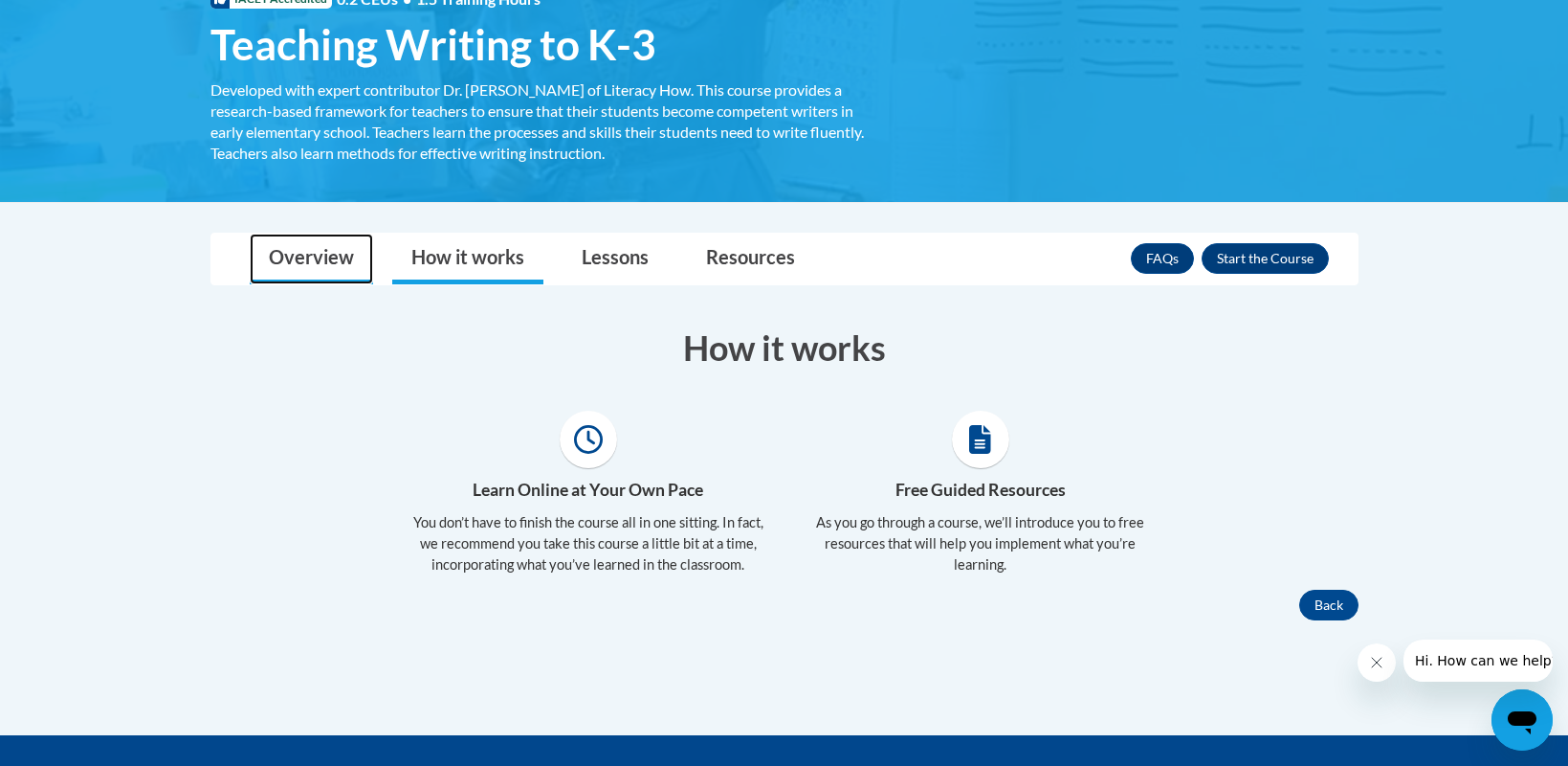
click at [321, 265] on link "Overview" at bounding box center [311, 258] width 123 height 51
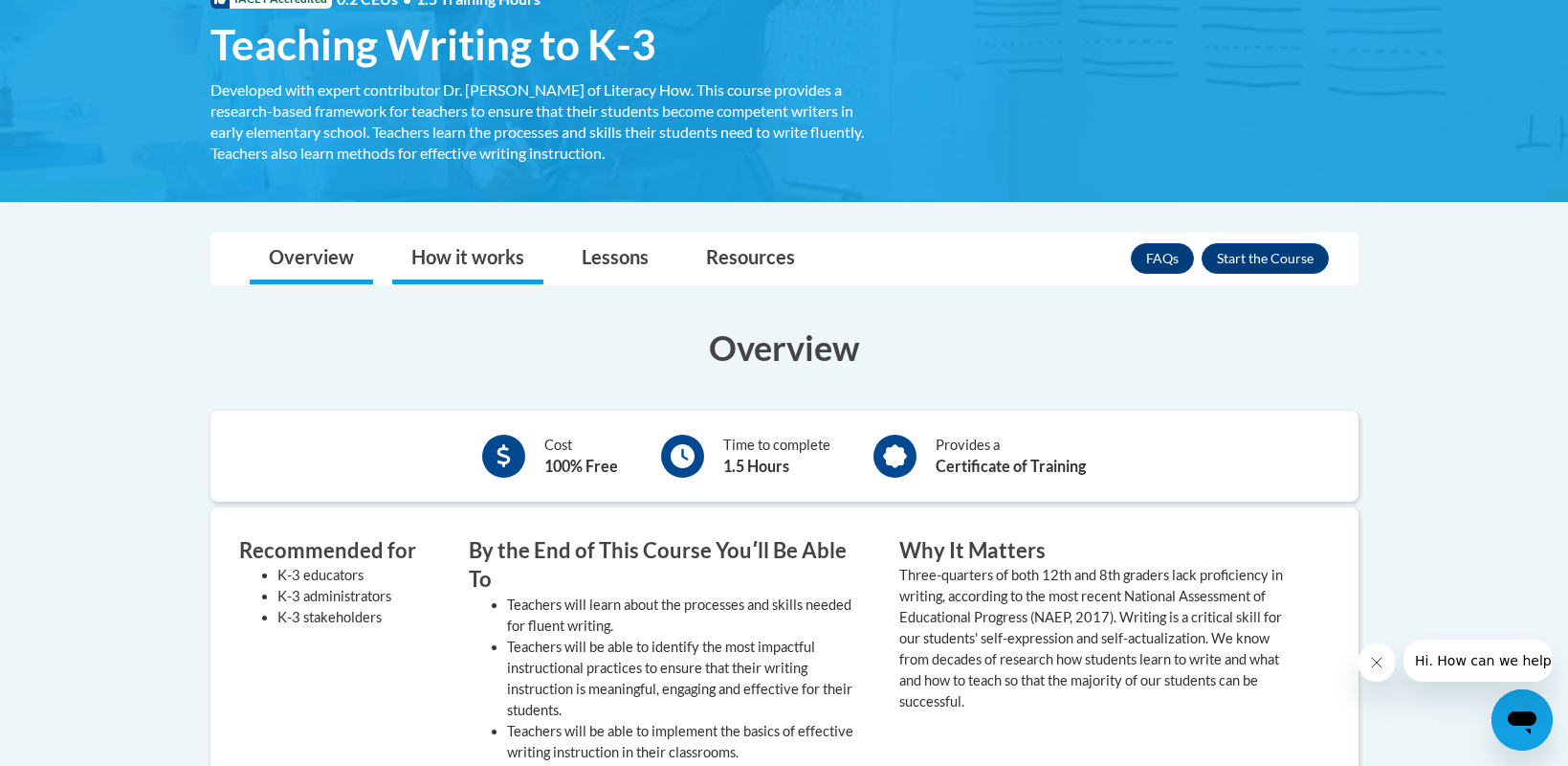
scroll to position [0, 0]
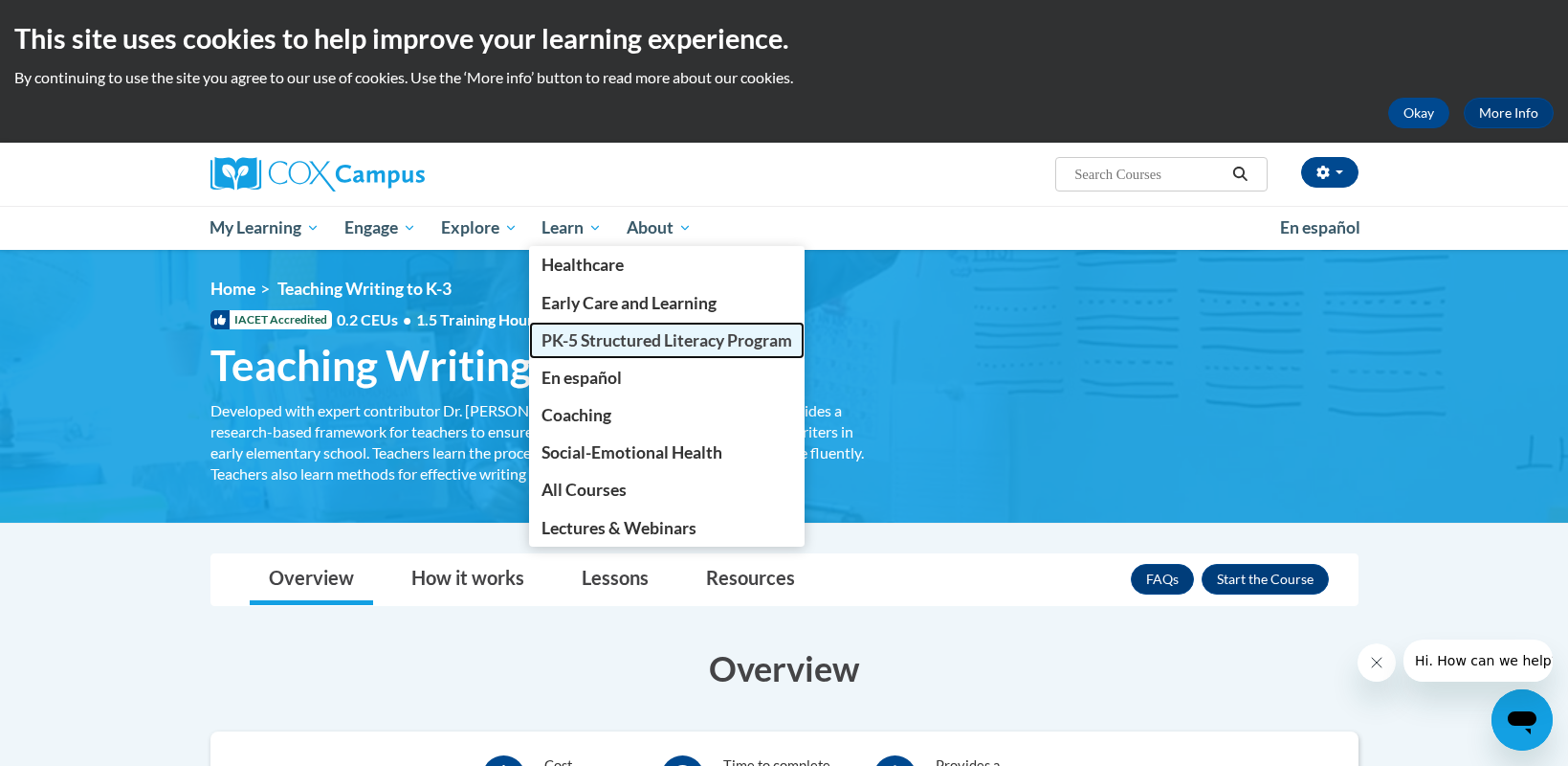
click at [667, 339] on span "PK-5 Structured Literacy Program" at bounding box center [666, 340] width 250 height 20
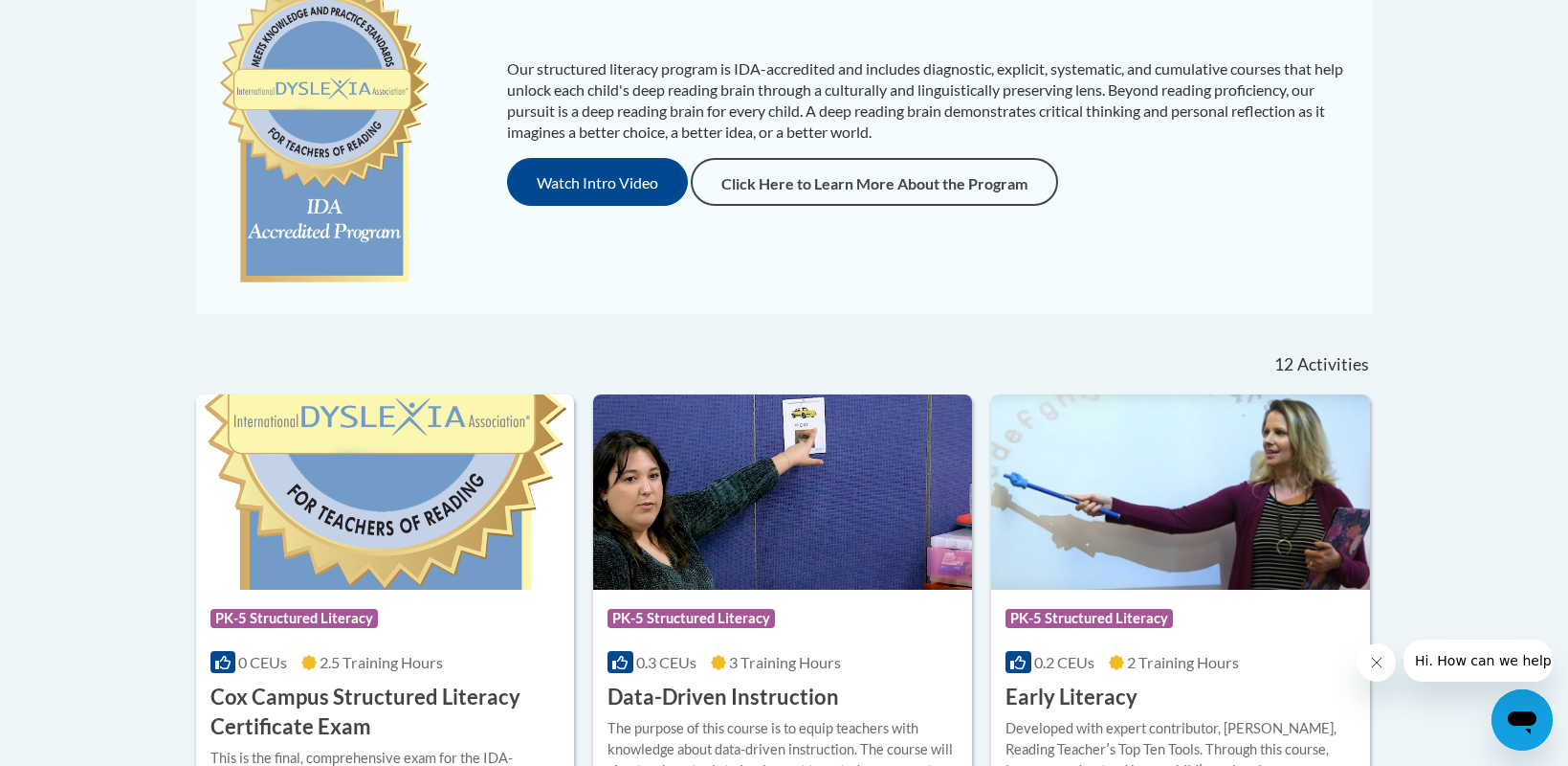
scroll to position [574, 0]
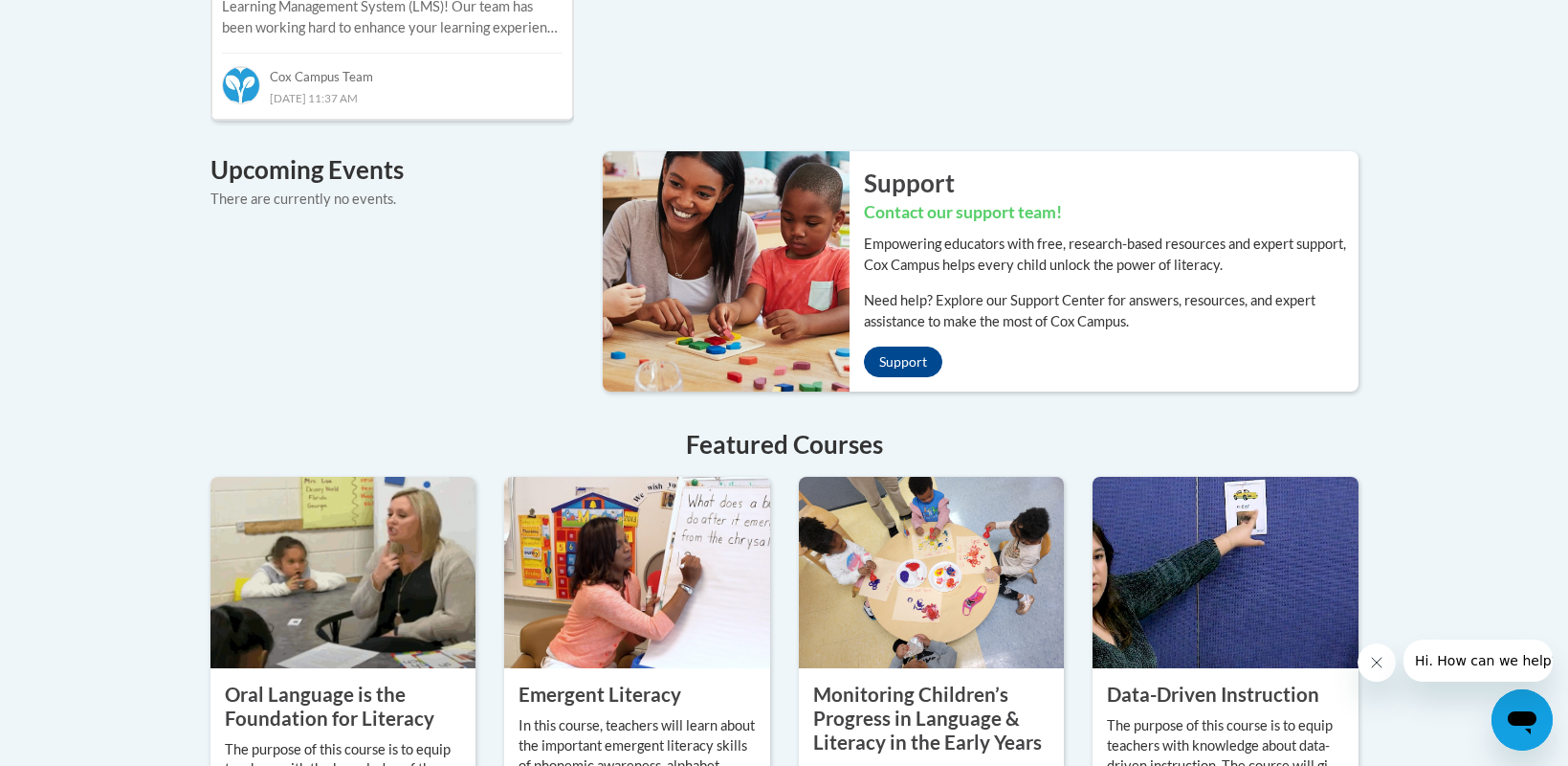
scroll to position [1886, 0]
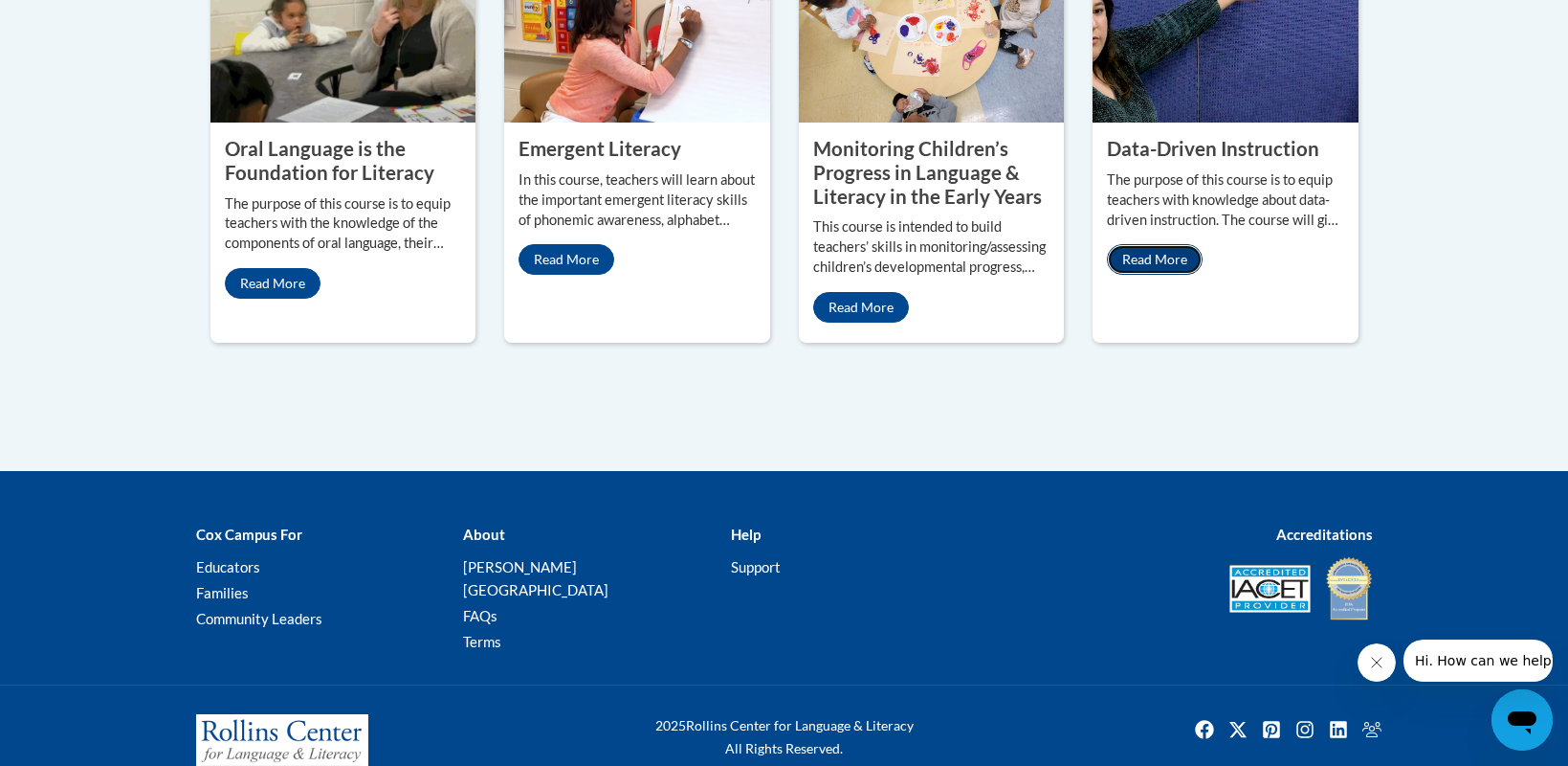
click at [1154, 244] on link "Read More" at bounding box center [1155, 259] width 95 height 31
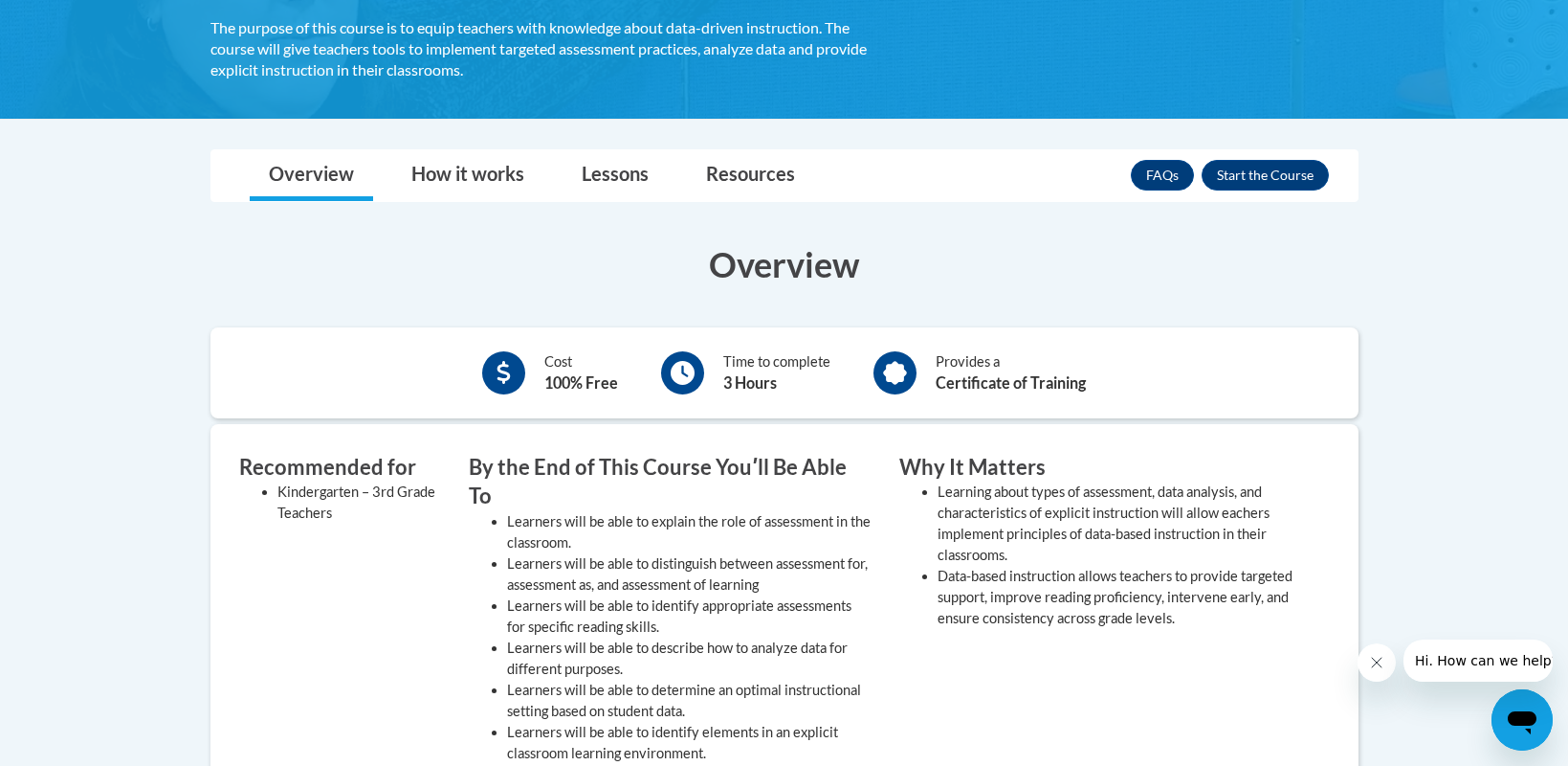
scroll to position [479, 0]
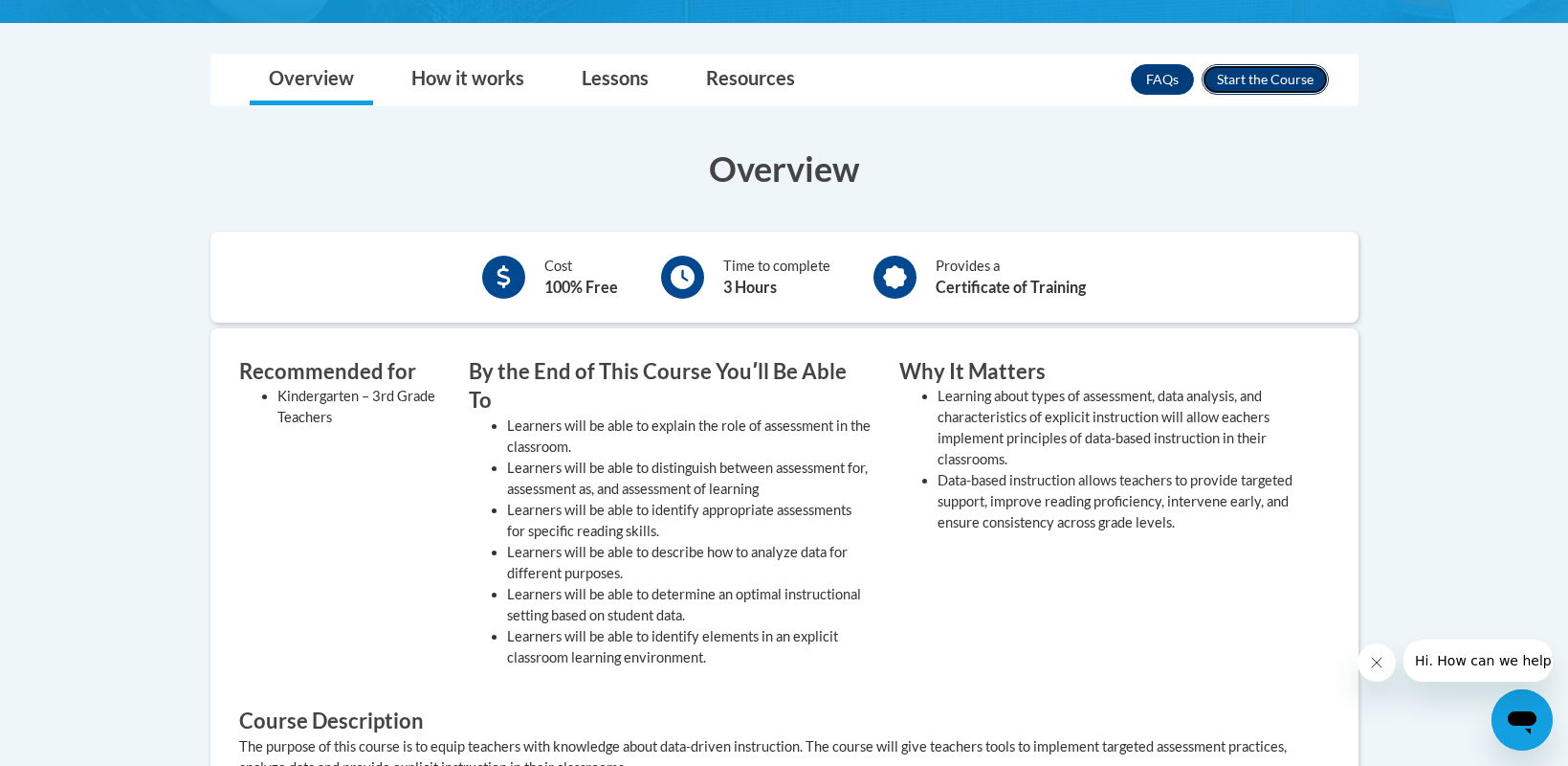
click at [1244, 88] on button "Enroll" at bounding box center [1265, 79] width 127 height 31
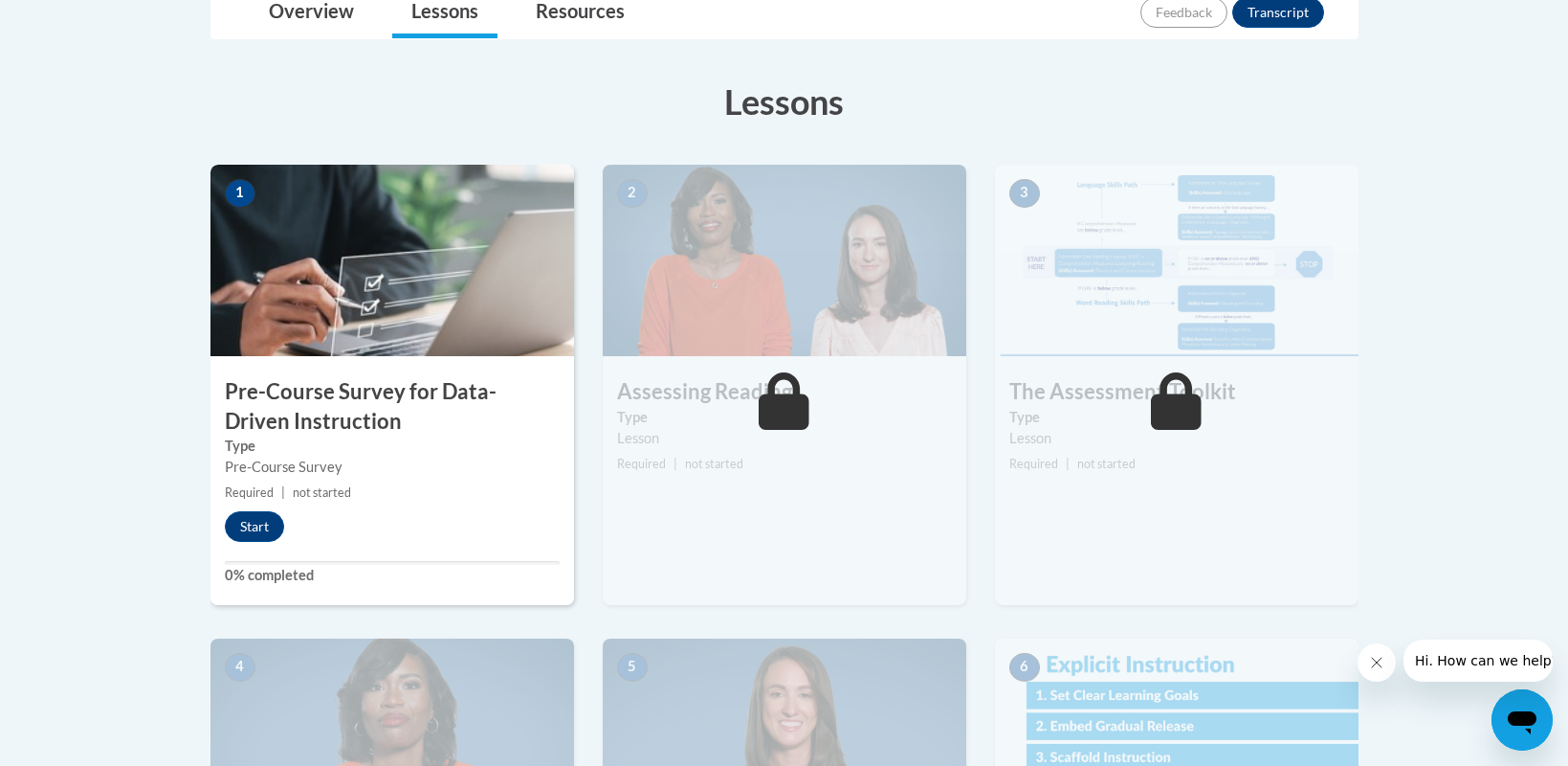
scroll to position [95, 0]
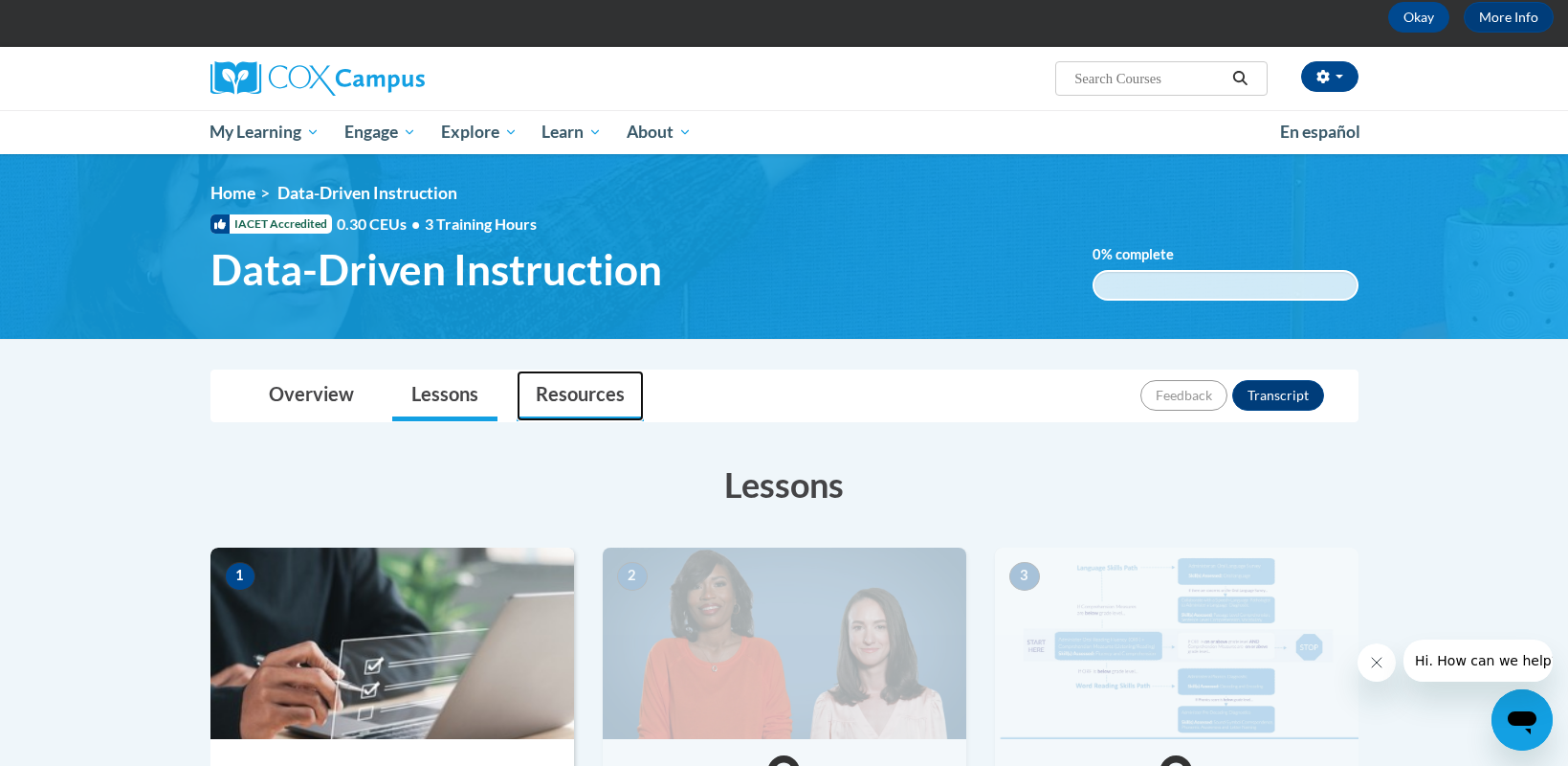
click at [598, 383] on link "Resources" at bounding box center [580, 395] width 127 height 51
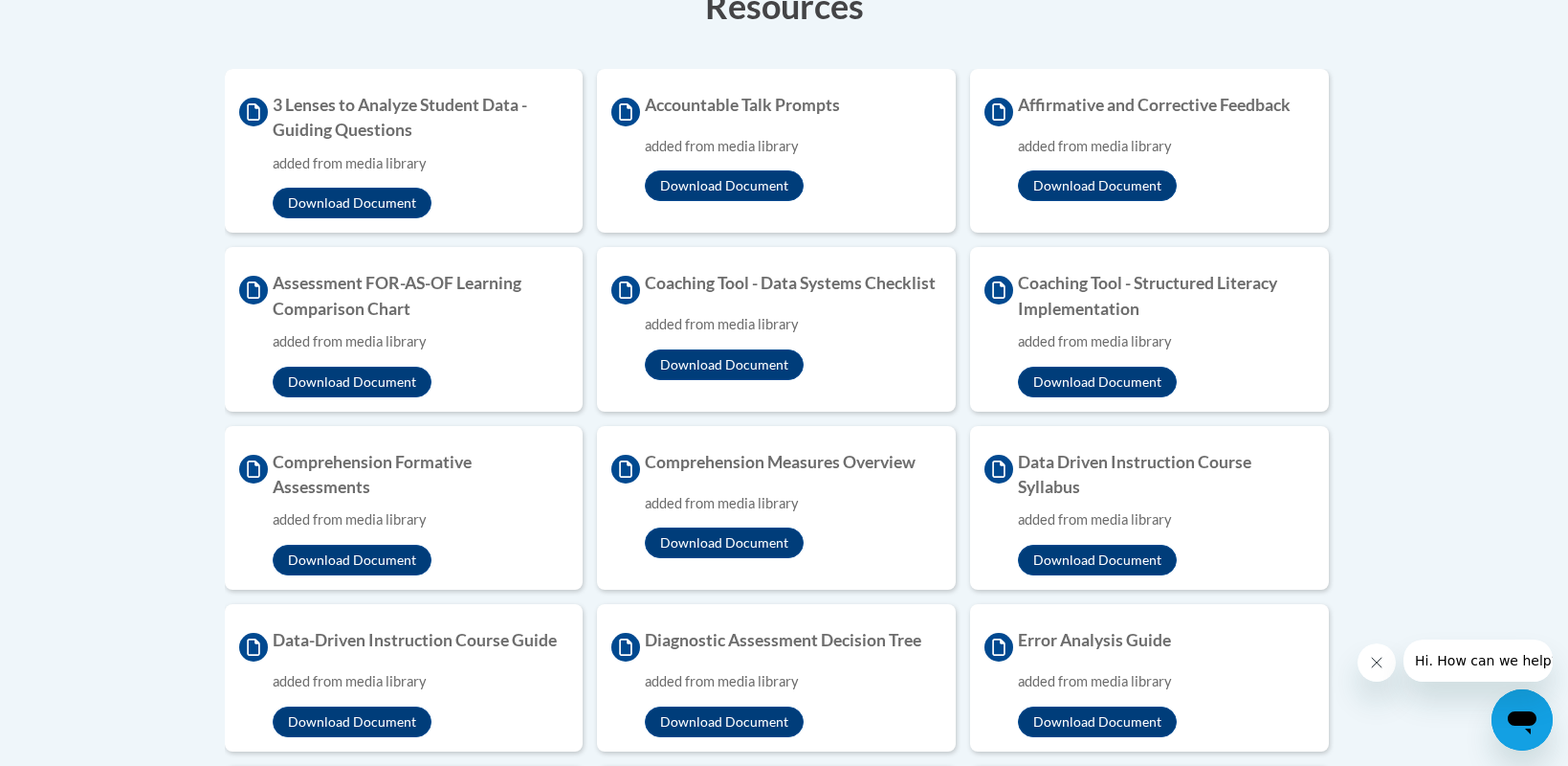
scroll to position [0, 0]
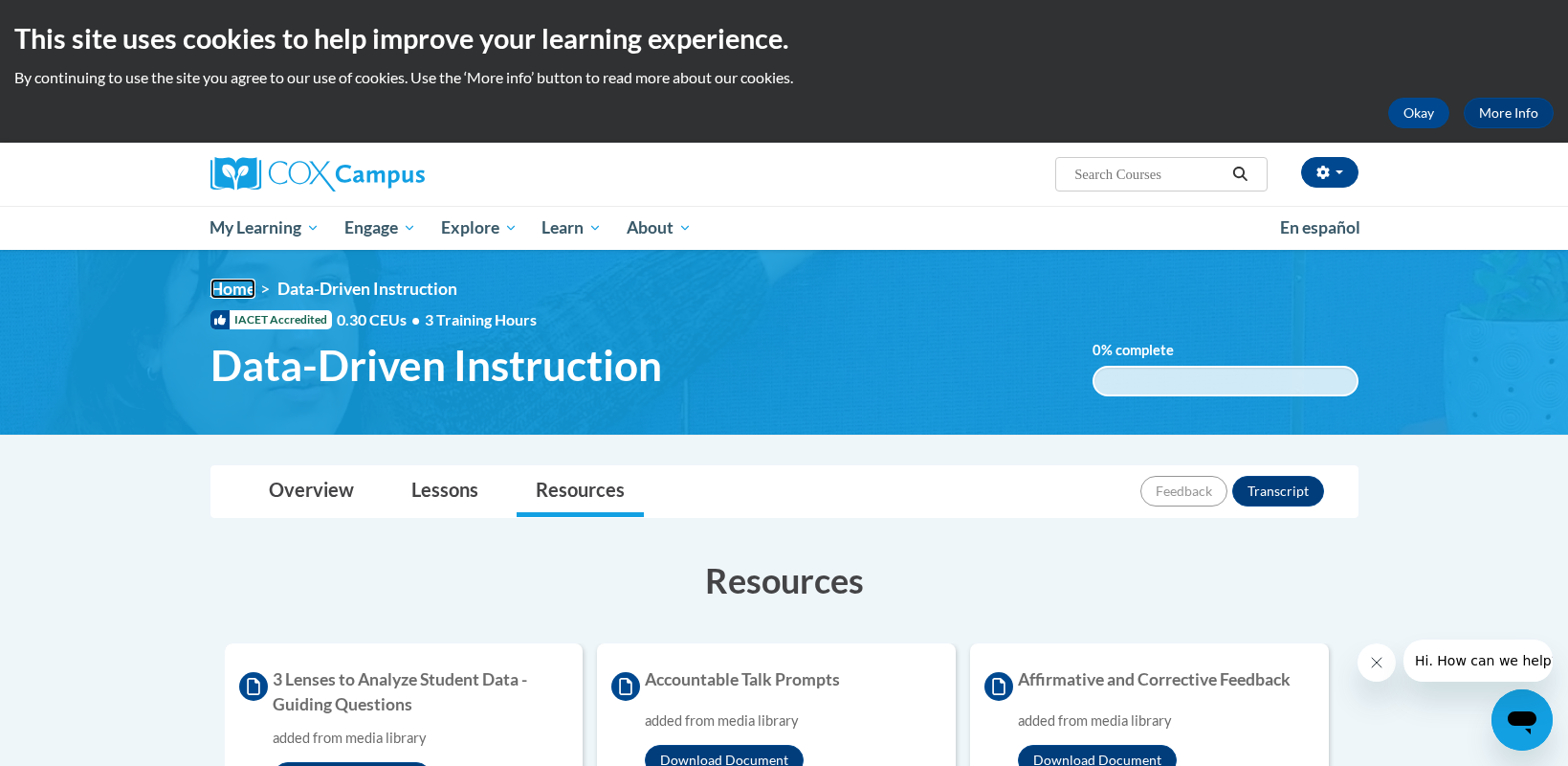
click at [244, 287] on link "Home" at bounding box center [232, 288] width 45 height 20
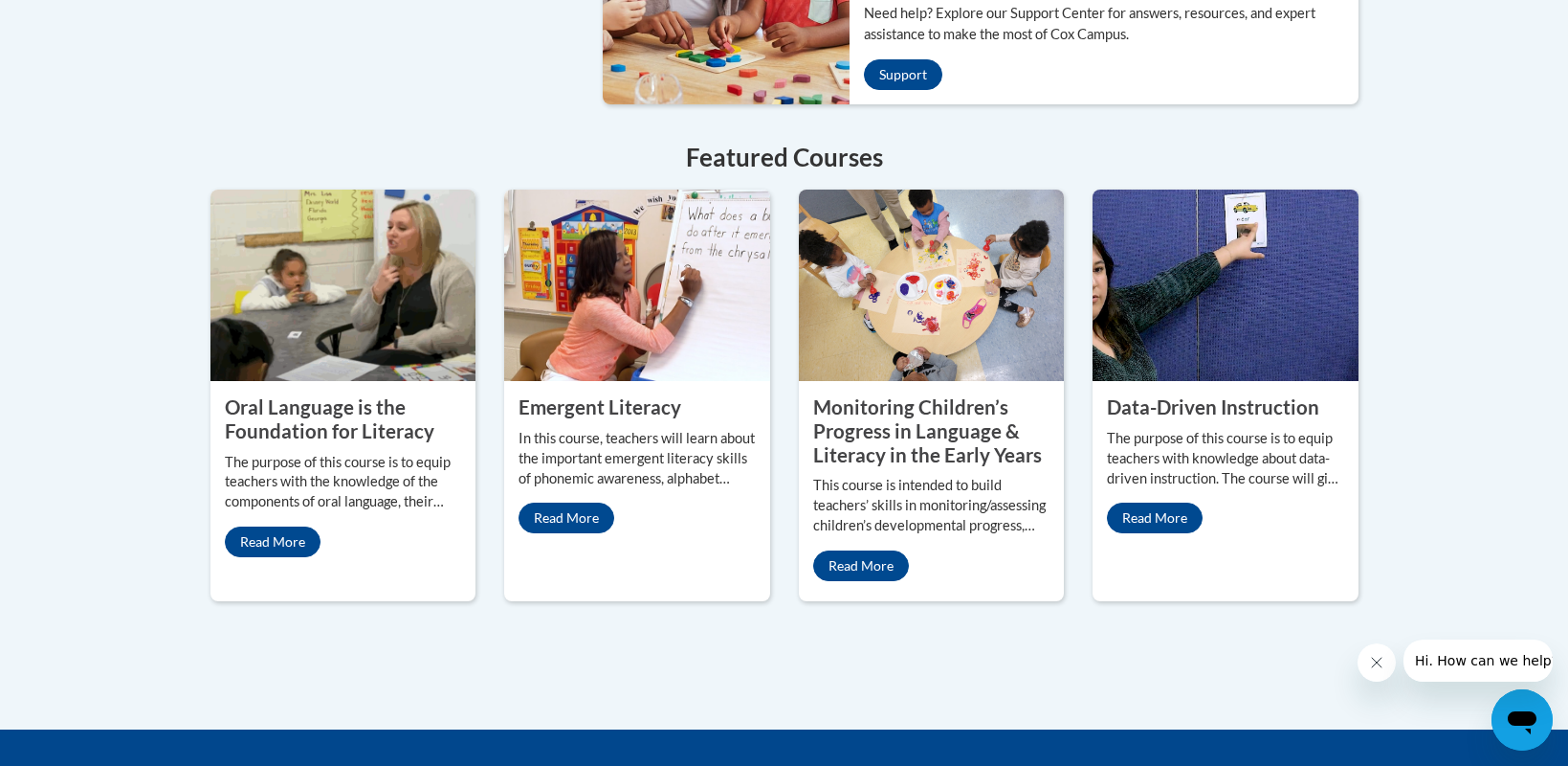
scroll to position [1723, 0]
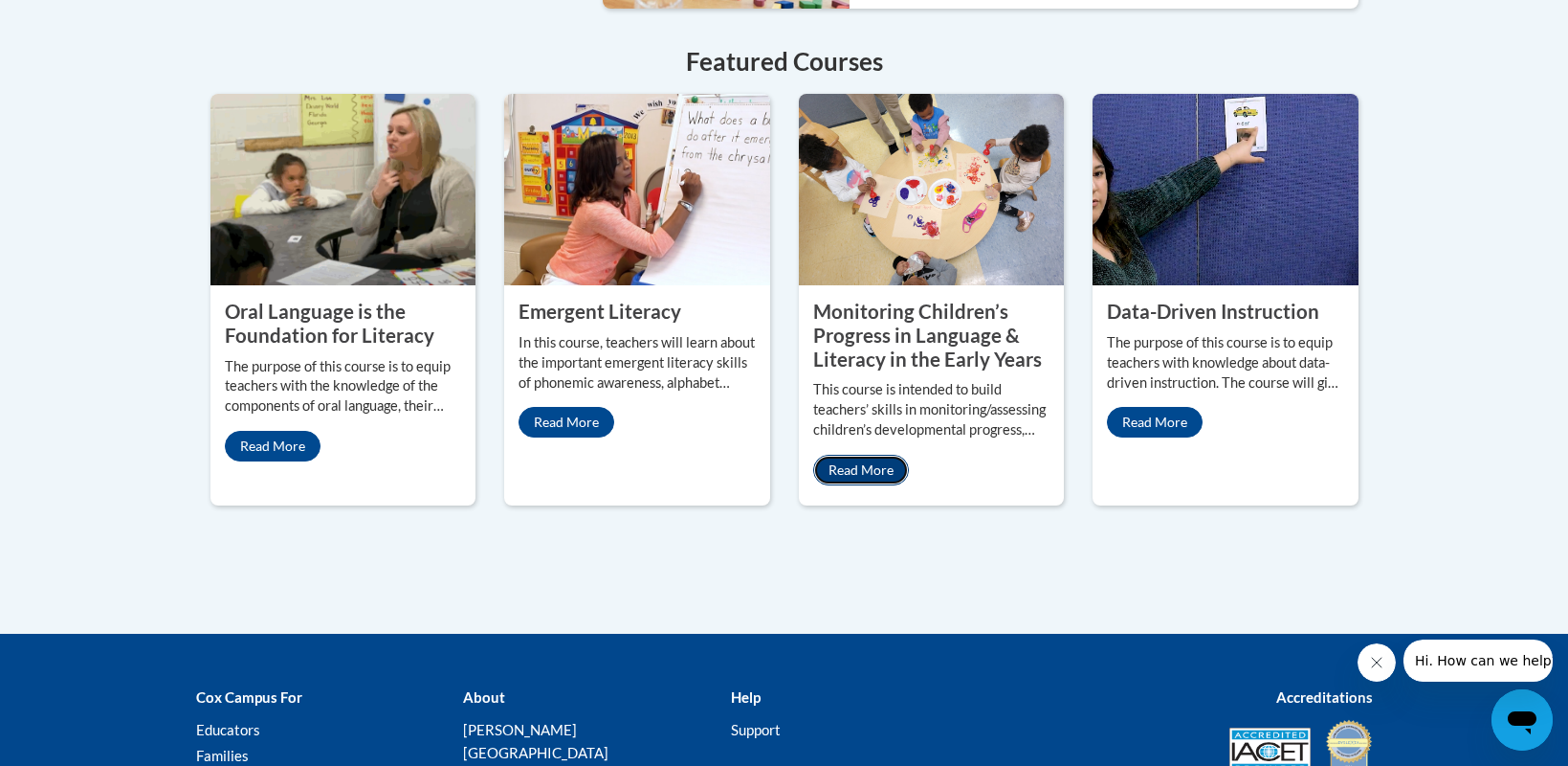
click at [879, 455] on link "Read More" at bounding box center [861, 470] width 95 height 31
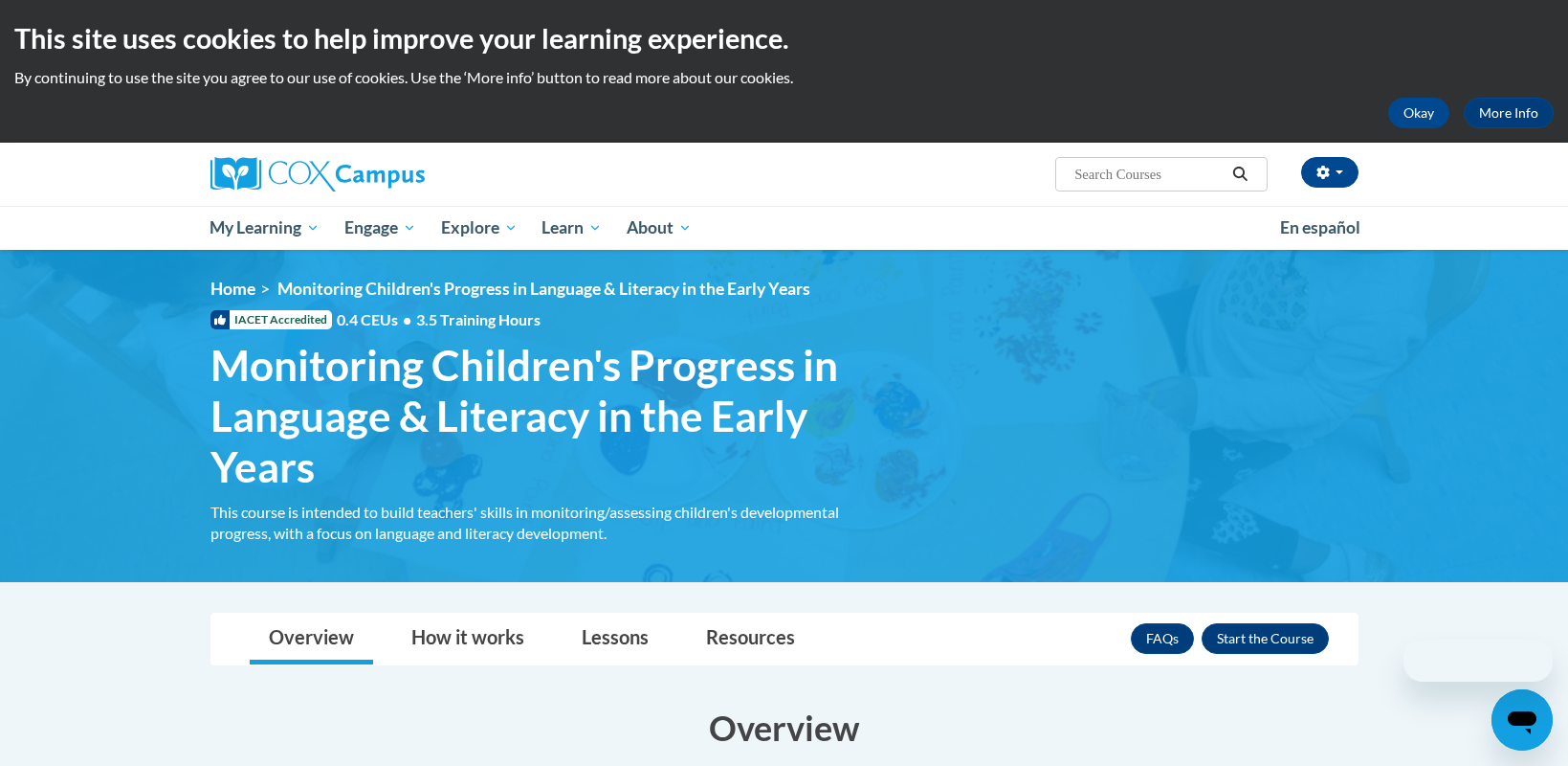
scroll to position [574, 0]
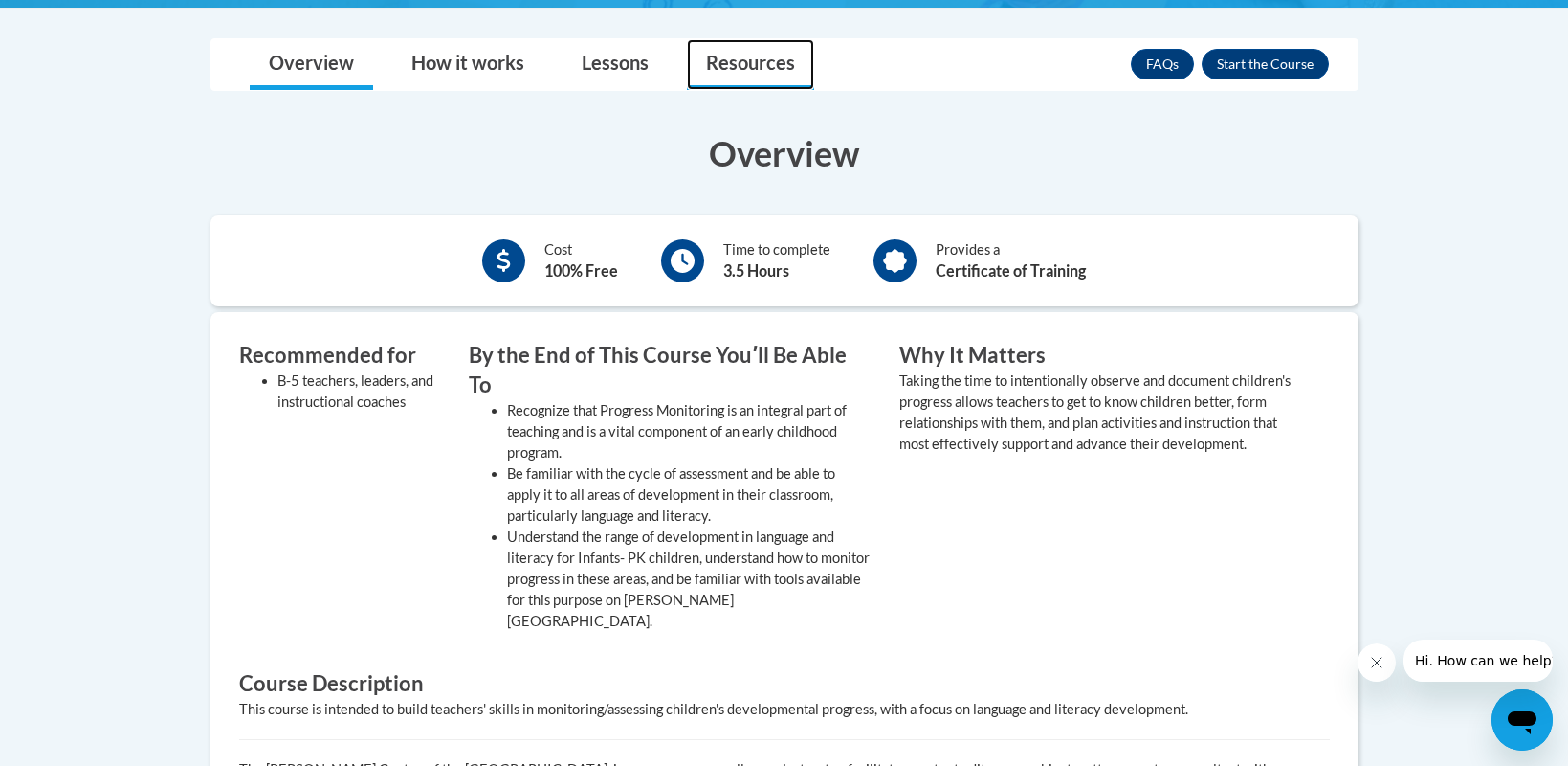
click at [785, 67] on link "Resources" at bounding box center [751, 65] width 127 height 51
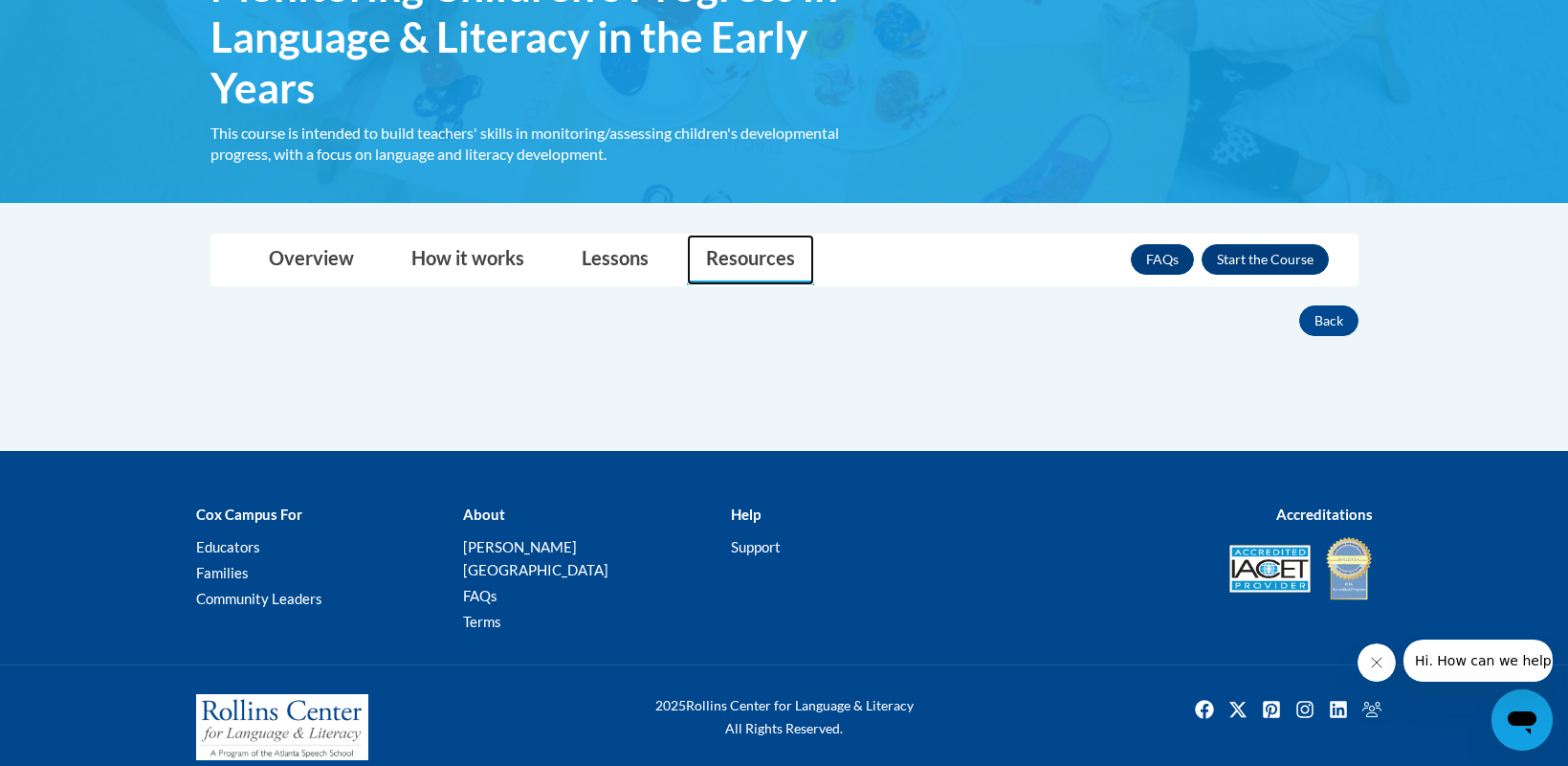
scroll to position [0, 0]
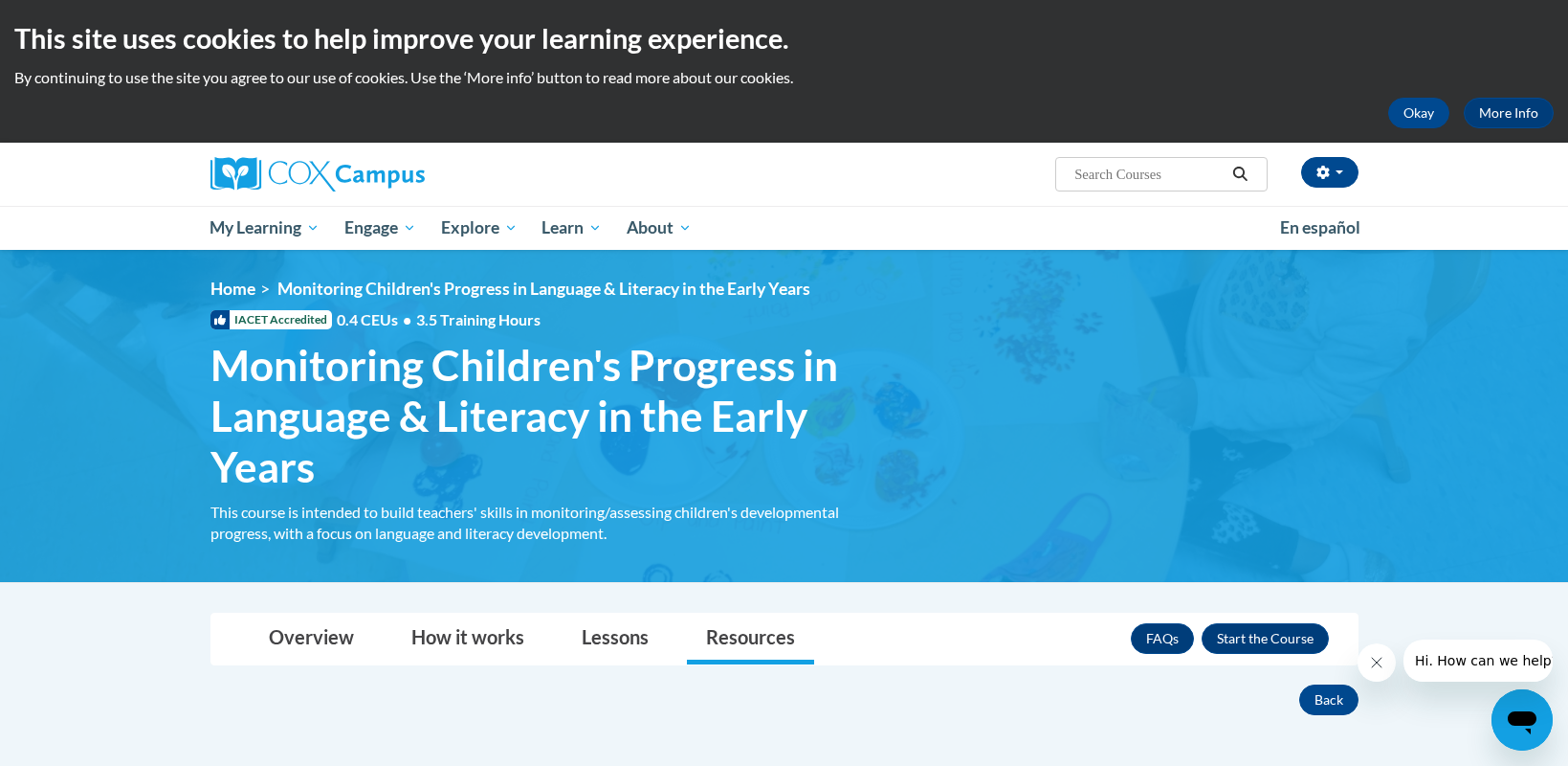
click at [1115, 176] on input "Search..." at bounding box center [1149, 174] width 153 height 23
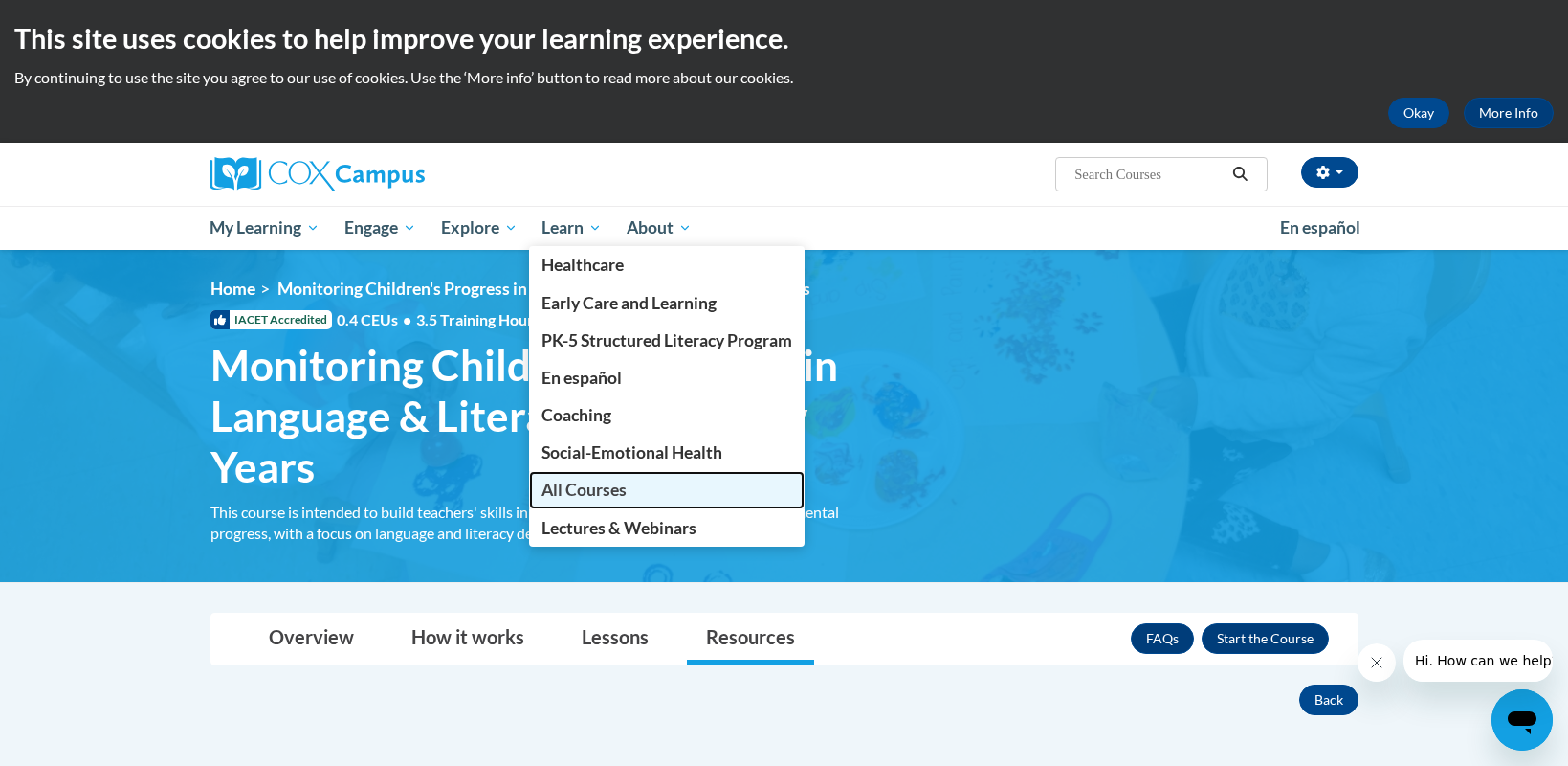
click at [639, 484] on link "All Courses" at bounding box center [666, 490] width 275 height 38
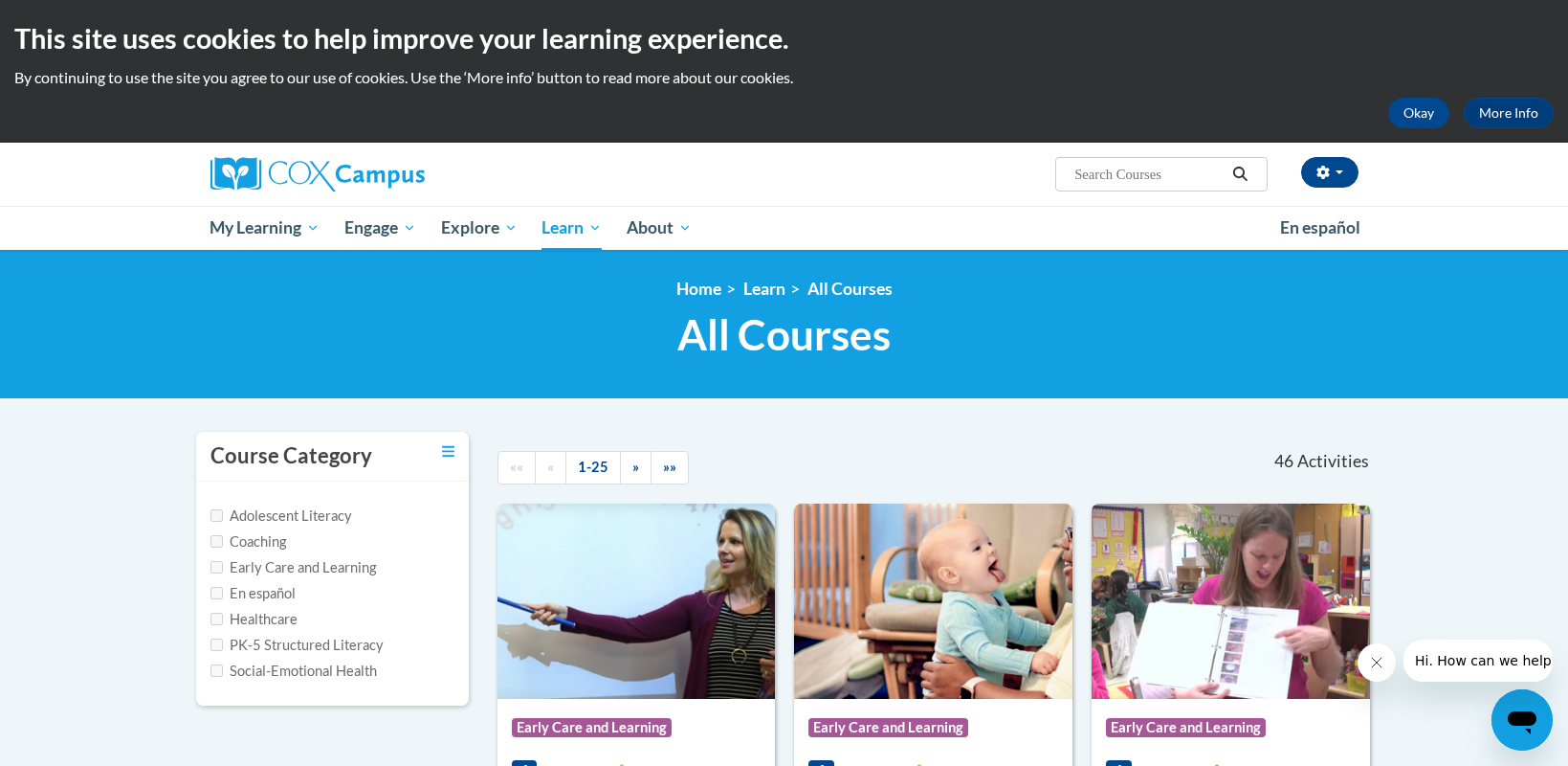
click at [225, 648] on label "PK-5 Structured Literacy" at bounding box center [297, 645] width 173 height 21
click at [217, 646] on input "PK-5 Structured Literacy" at bounding box center [216, 645] width 13 height 13
checkbox input "true"
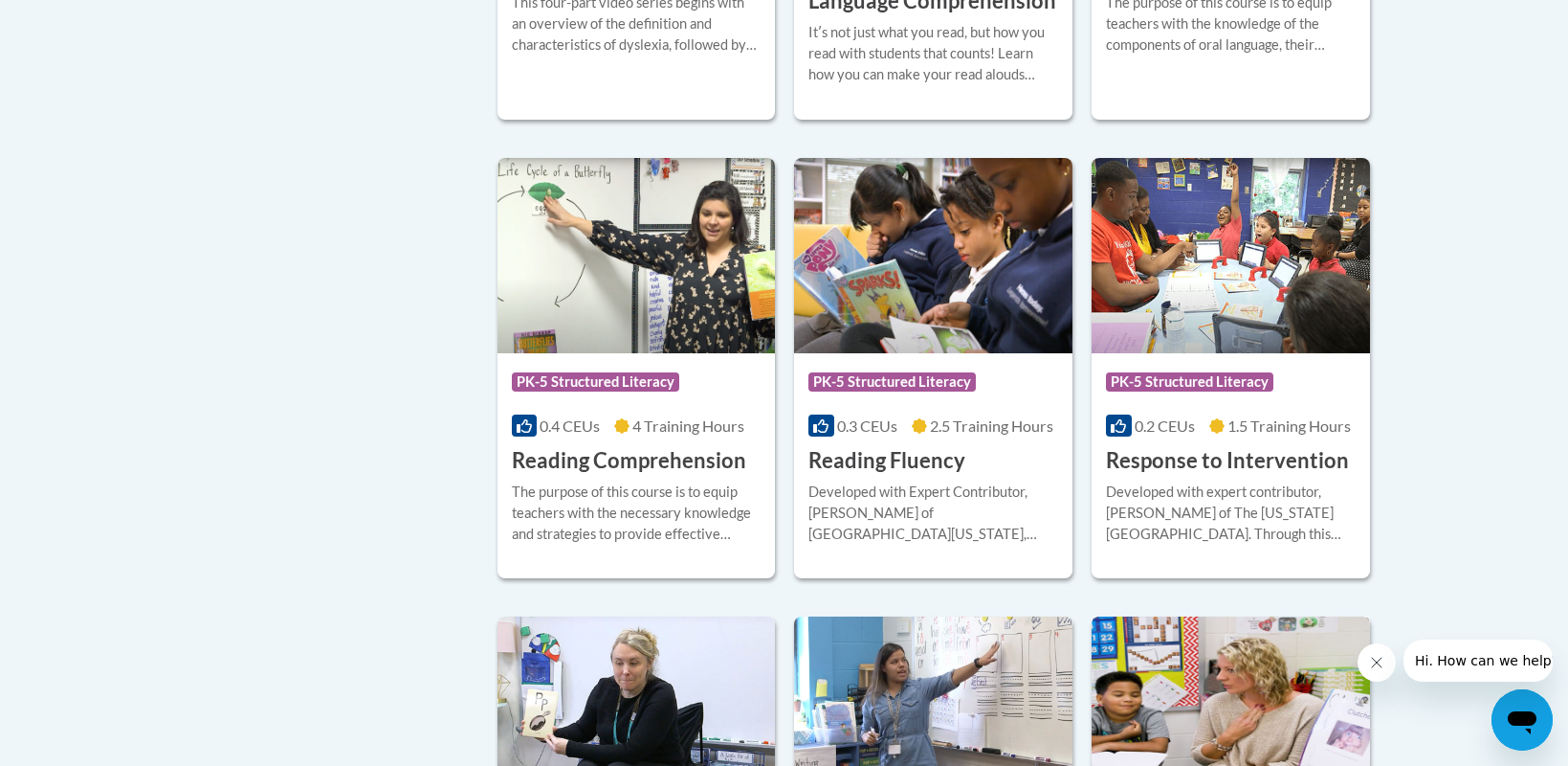
scroll to position [1436, 0]
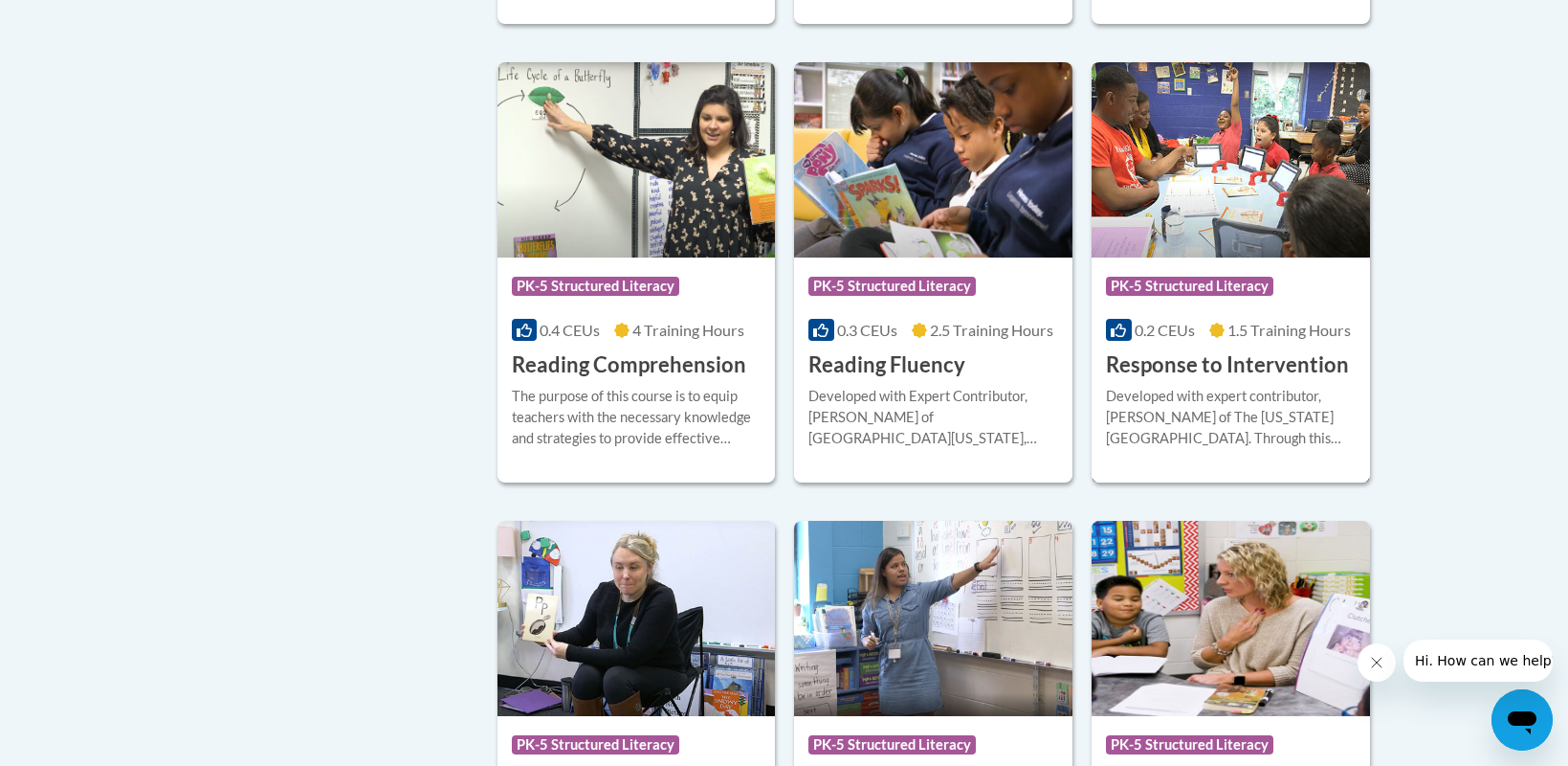
click at [1210, 384] on div at bounding box center [1230, 384] width 249 height 1
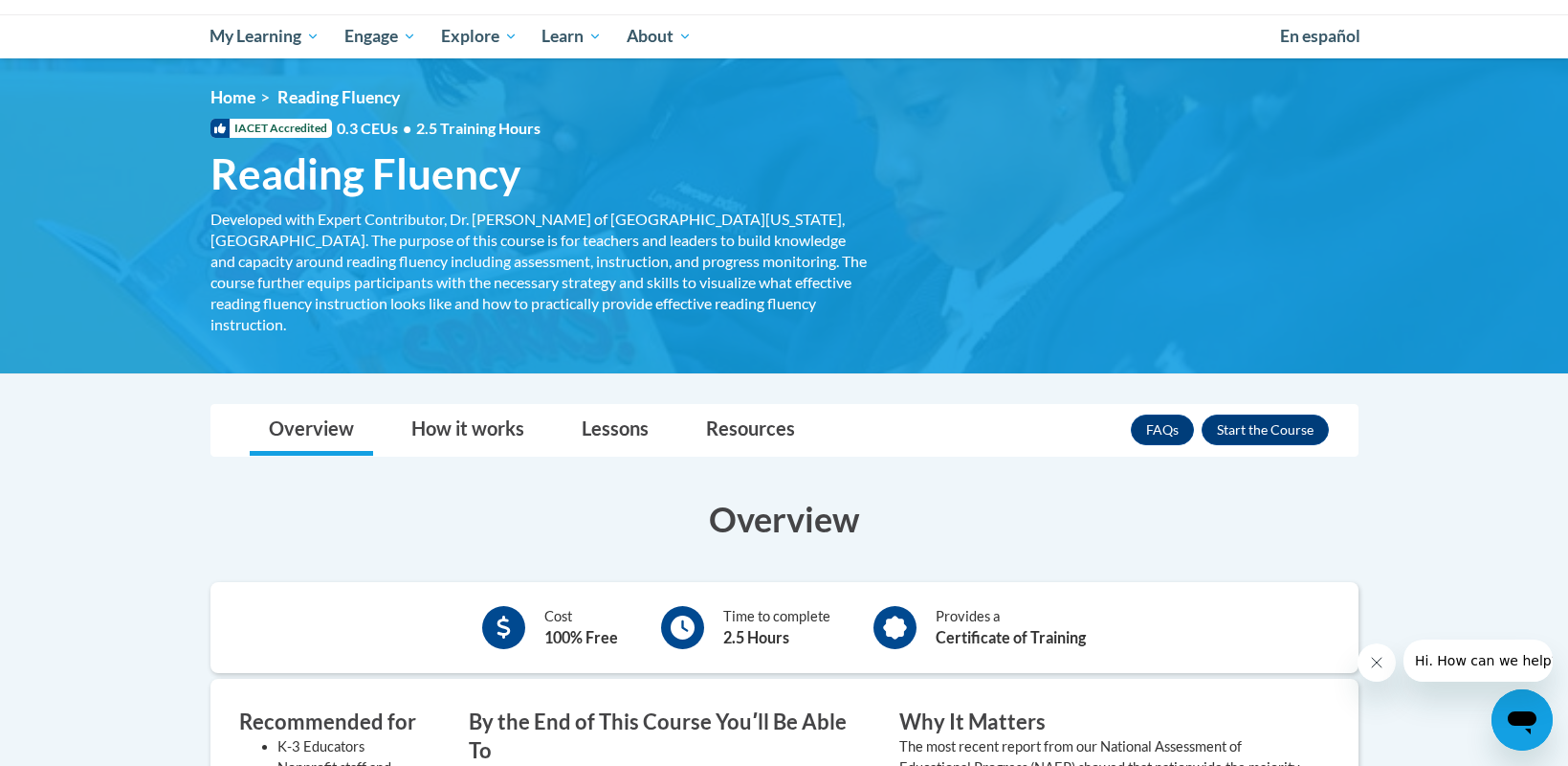
scroll to position [287, 0]
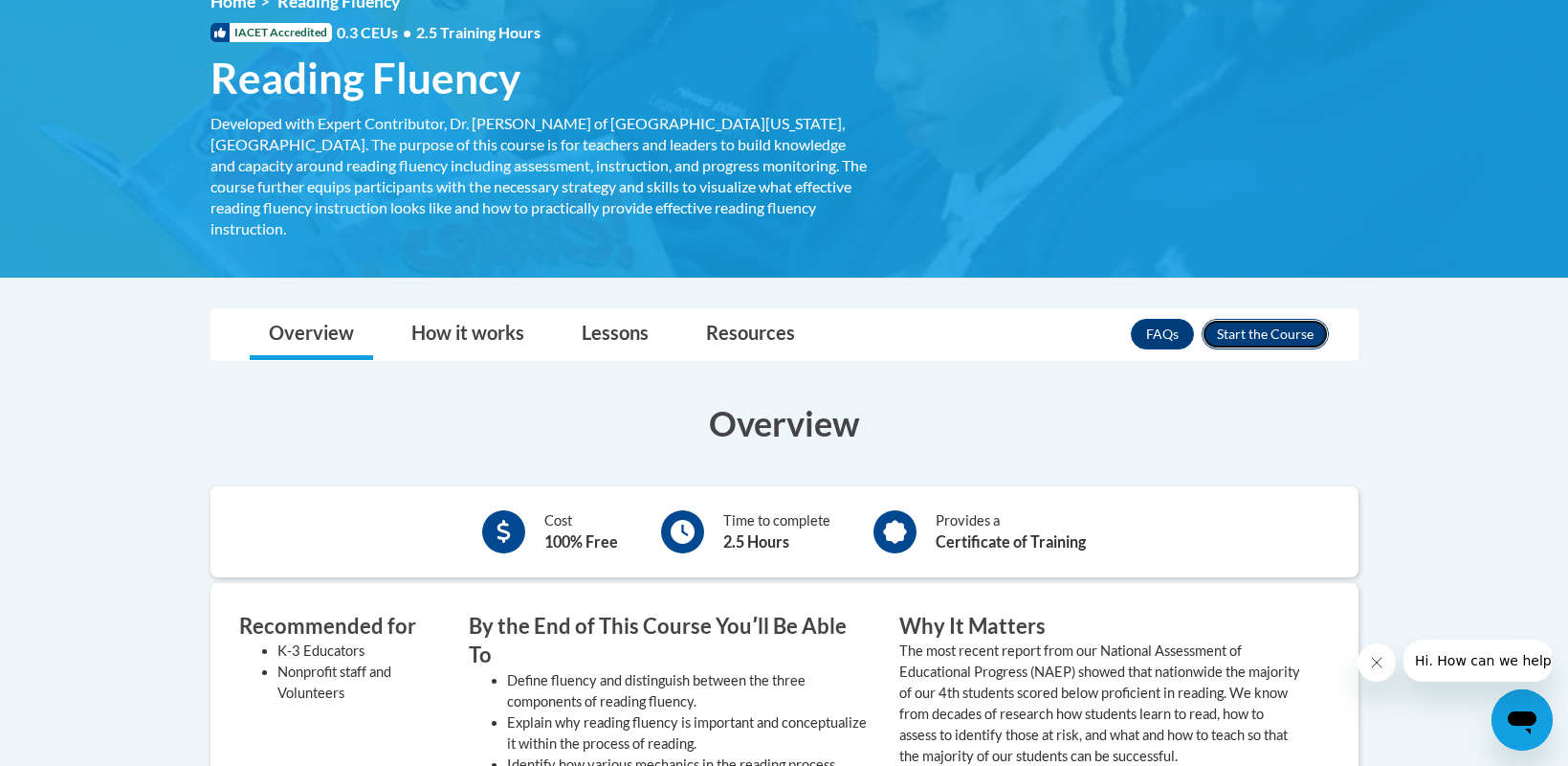
click at [1245, 319] on button "Enroll" at bounding box center [1265, 334] width 127 height 31
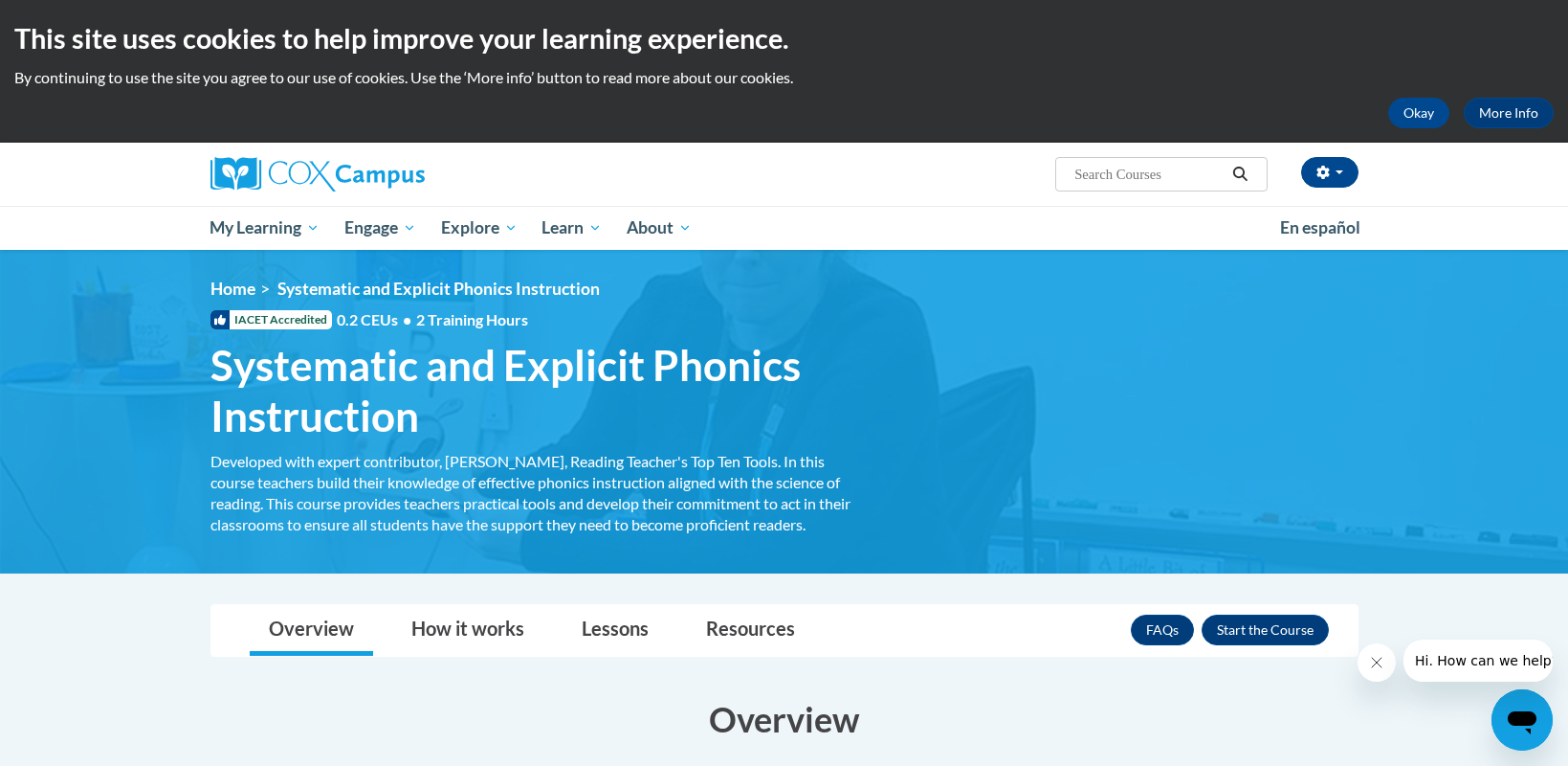
scroll to position [192, 0]
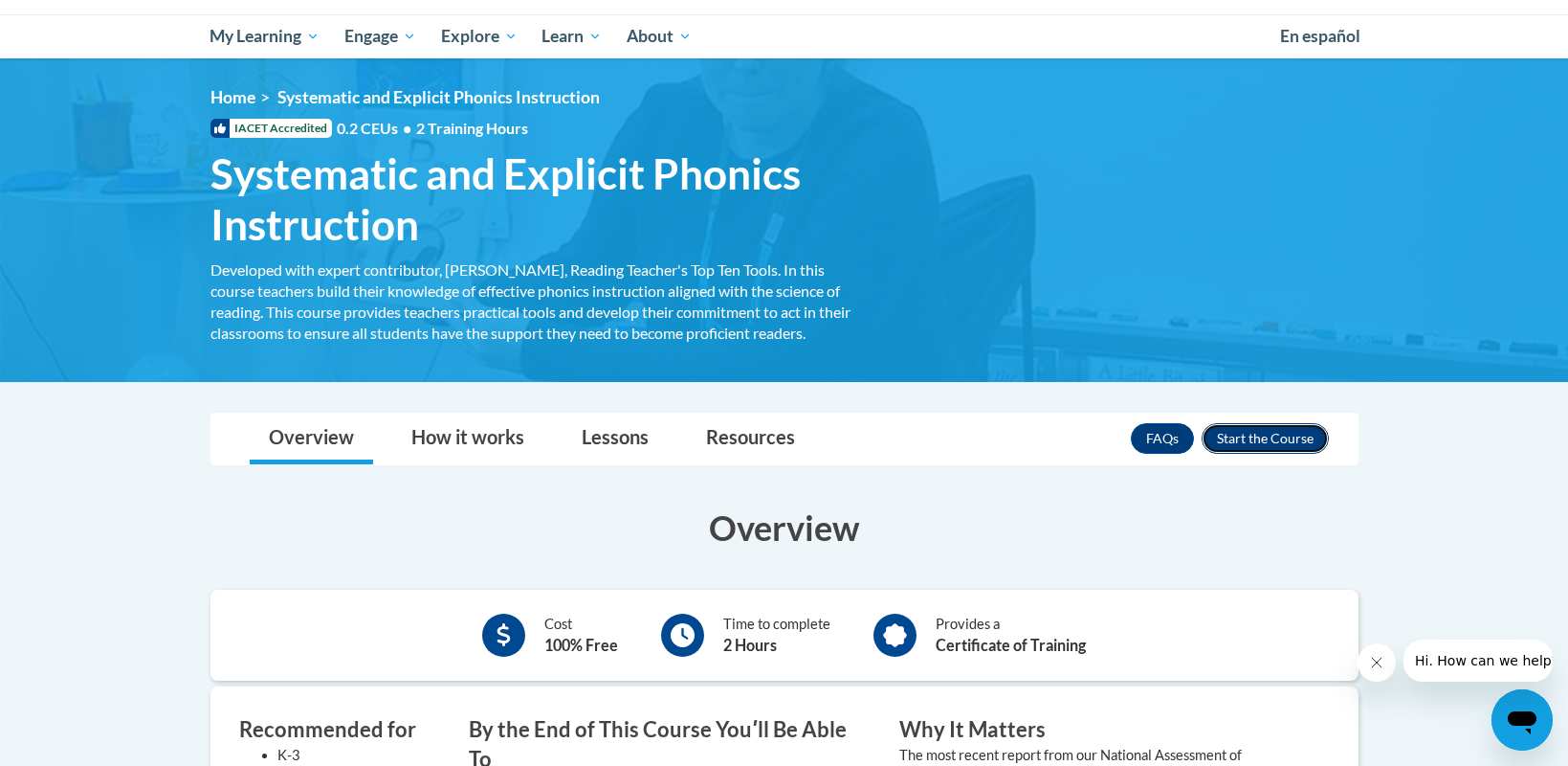
click at [1246, 438] on button "Enroll" at bounding box center [1265, 438] width 127 height 31
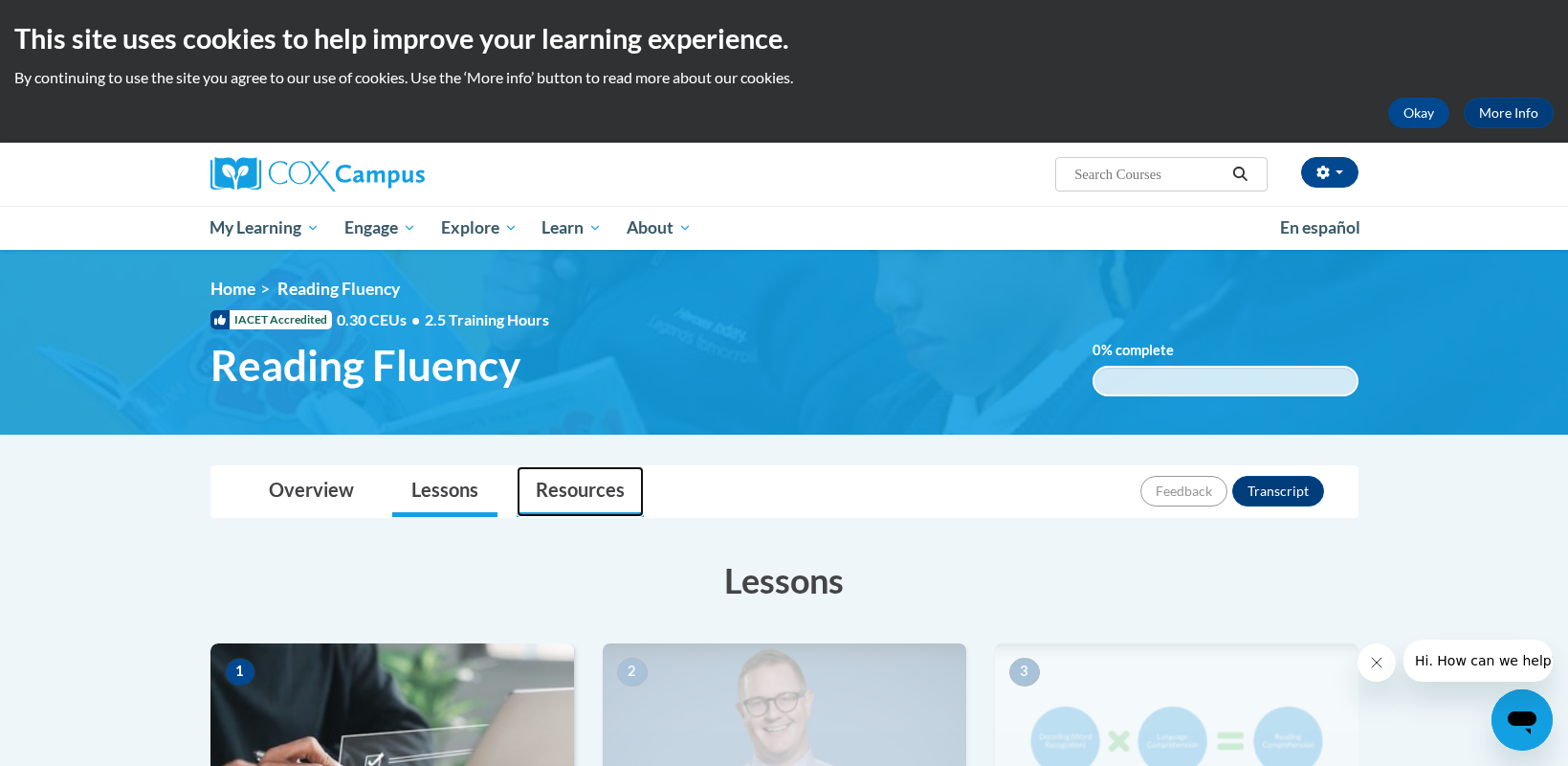
click at [612, 486] on link "Resources" at bounding box center [580, 491] width 127 height 51
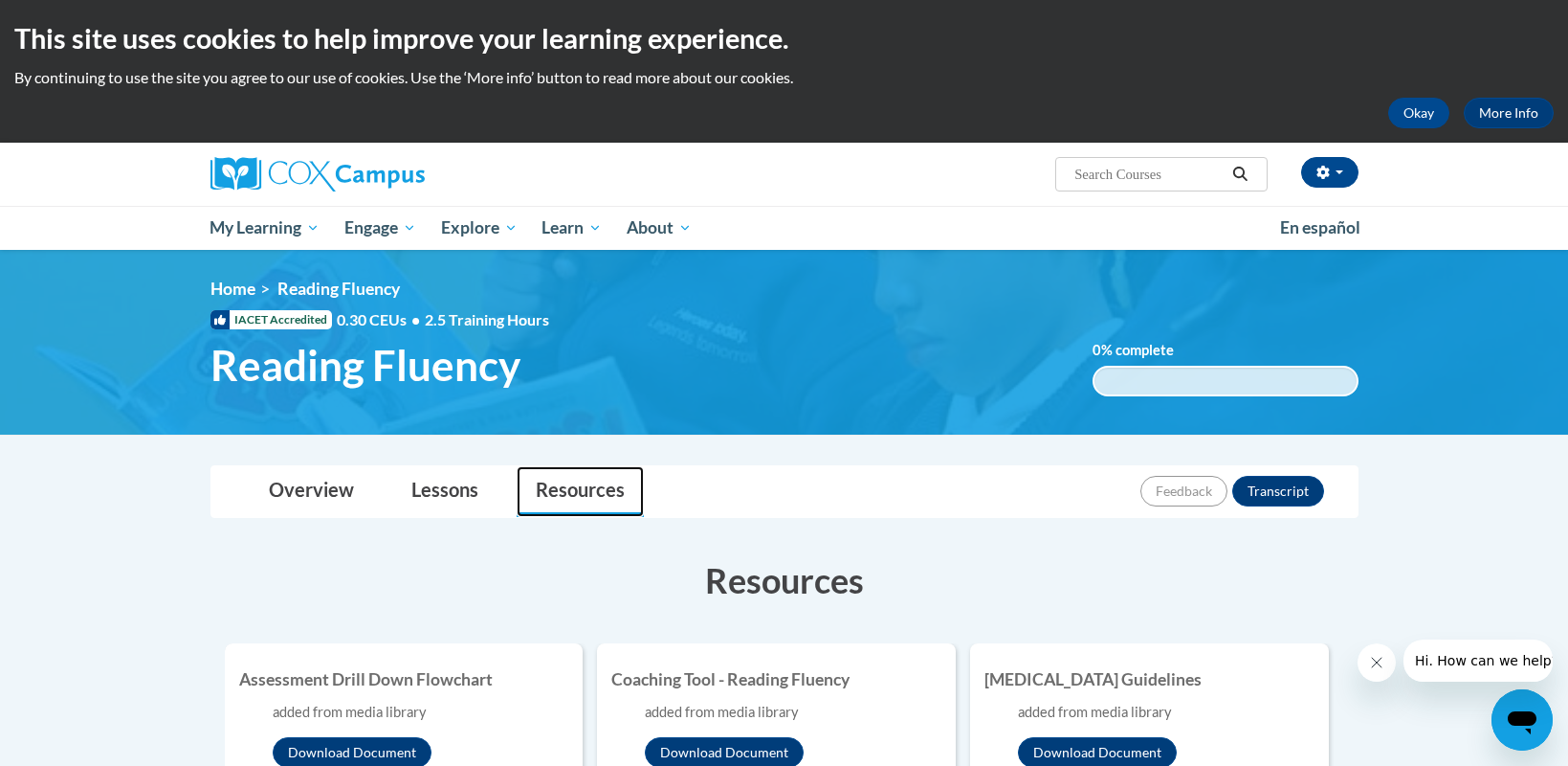
scroll to position [95, 0]
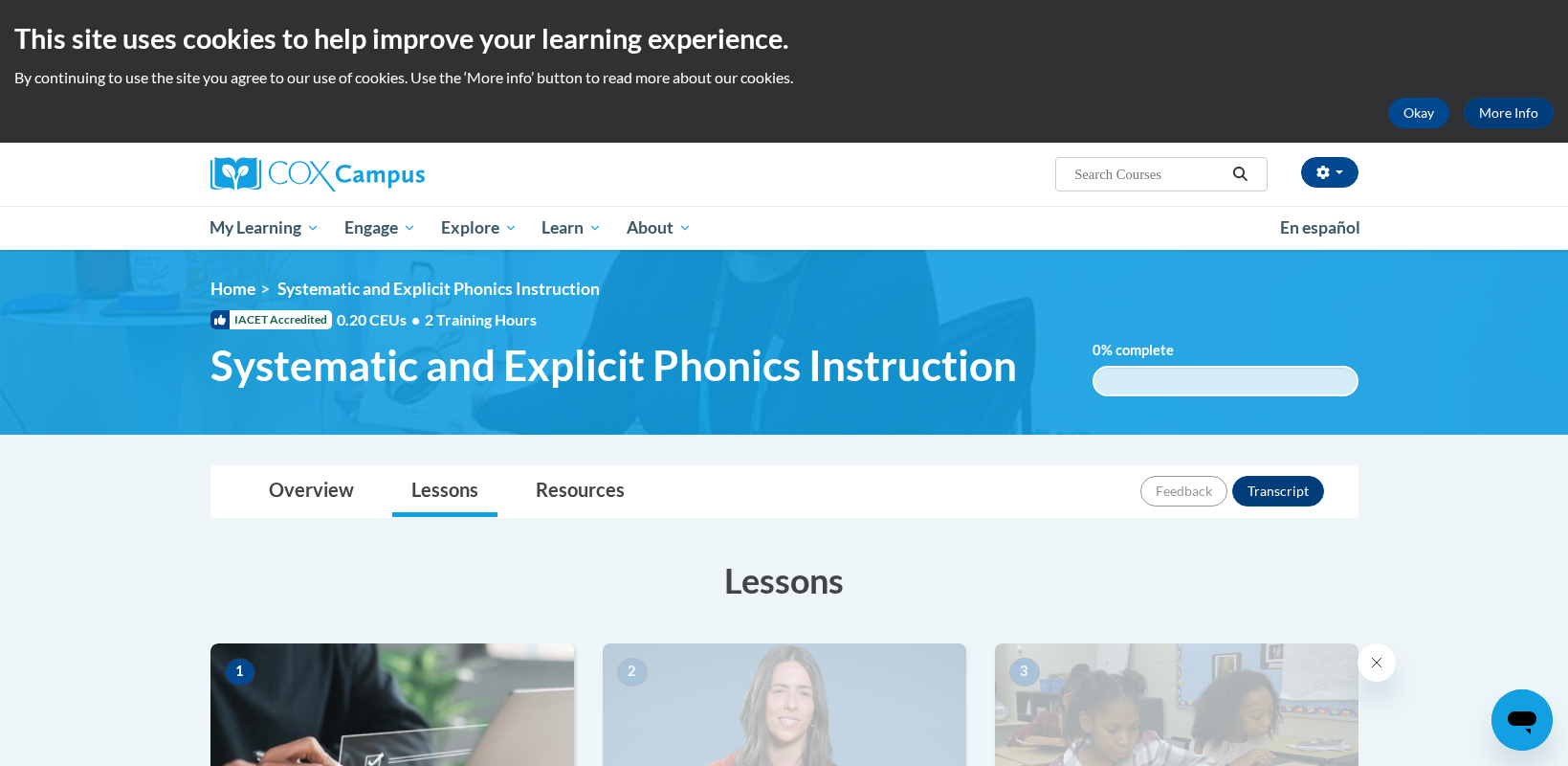
drag, startPoint x: 1509, startPoint y: 5, endPoint x: 856, endPoint y: 476, distance: 805.1
click at [870, 476] on div "Overview Lessons Resources Feedback Transcript" at bounding box center [784, 491] width 1117 height 51
click at [610, 499] on link "Resources" at bounding box center [580, 491] width 127 height 51
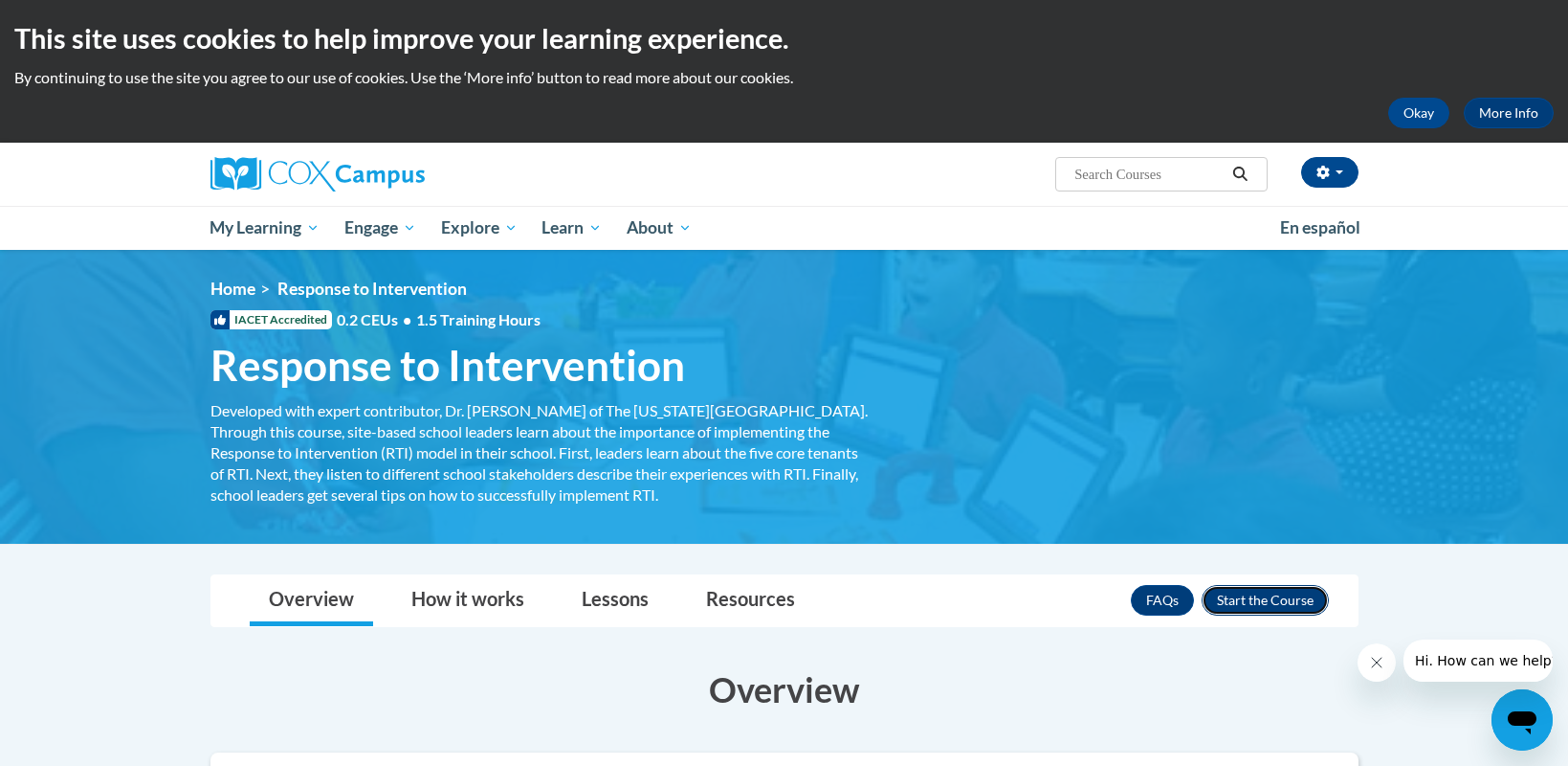
click at [1214, 595] on button "Enroll" at bounding box center [1265, 600] width 127 height 31
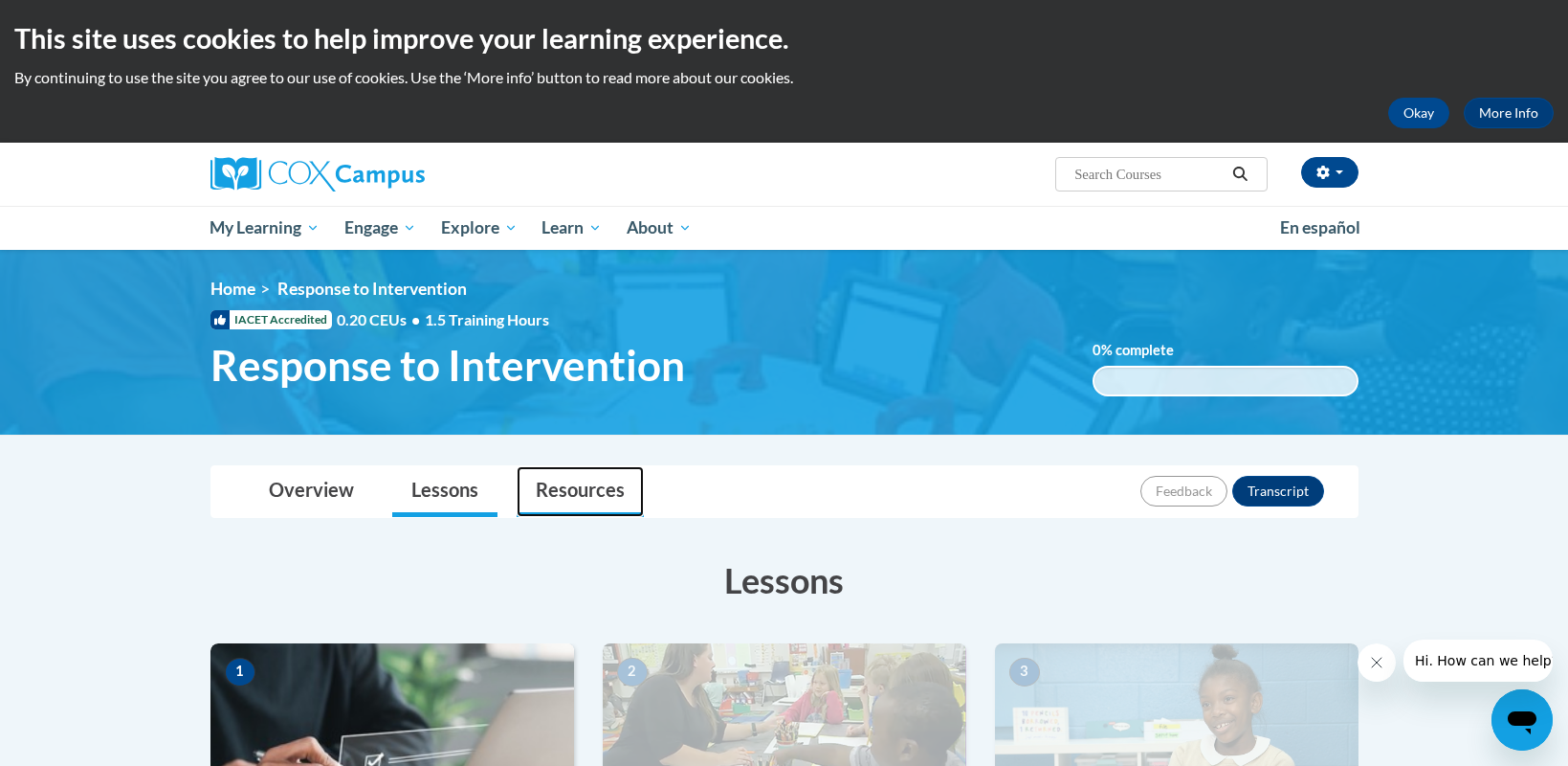
click at [591, 486] on link "Resources" at bounding box center [580, 491] width 127 height 51
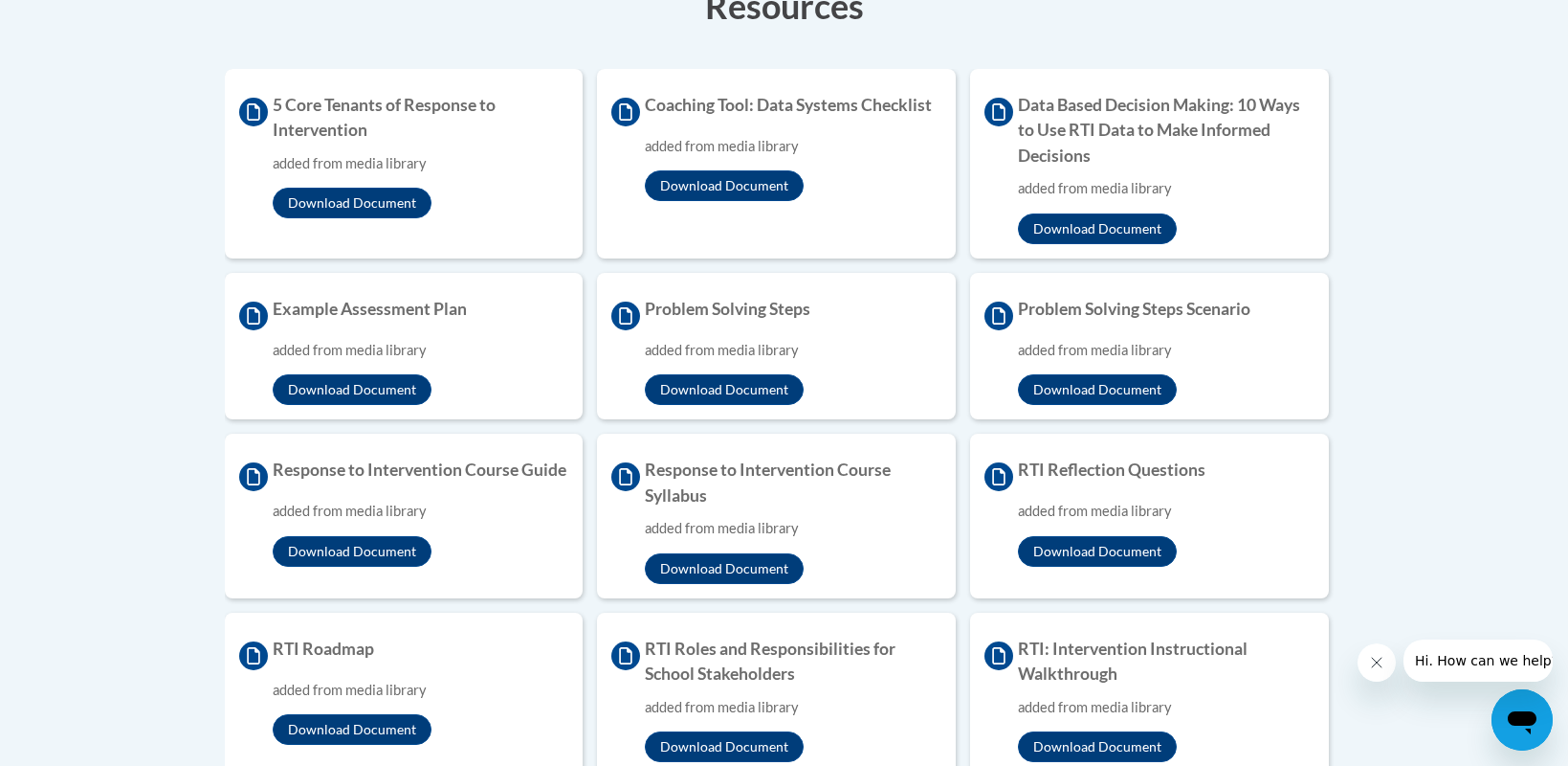
scroll to position [670, 0]
